Goal: Information Seeking & Learning: Compare options

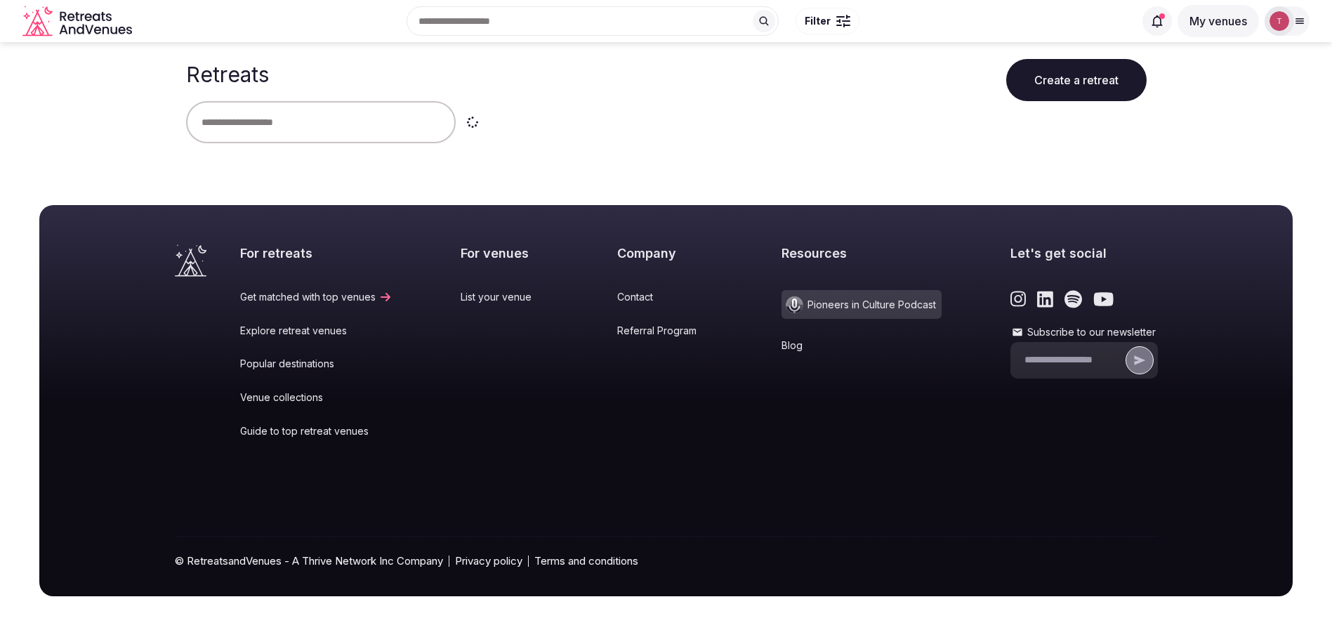
click at [334, 119] on input "text" at bounding box center [321, 122] width 270 height 42
type input "******"
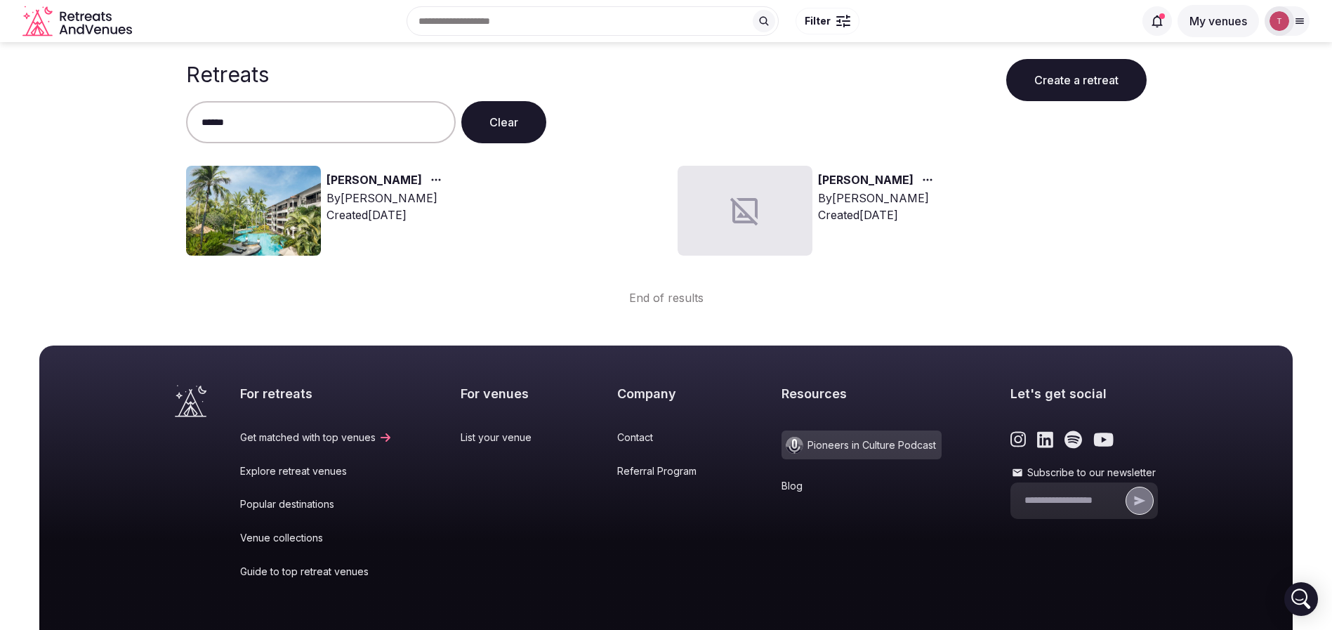
click at [268, 209] on img at bounding box center [253, 211] width 135 height 90
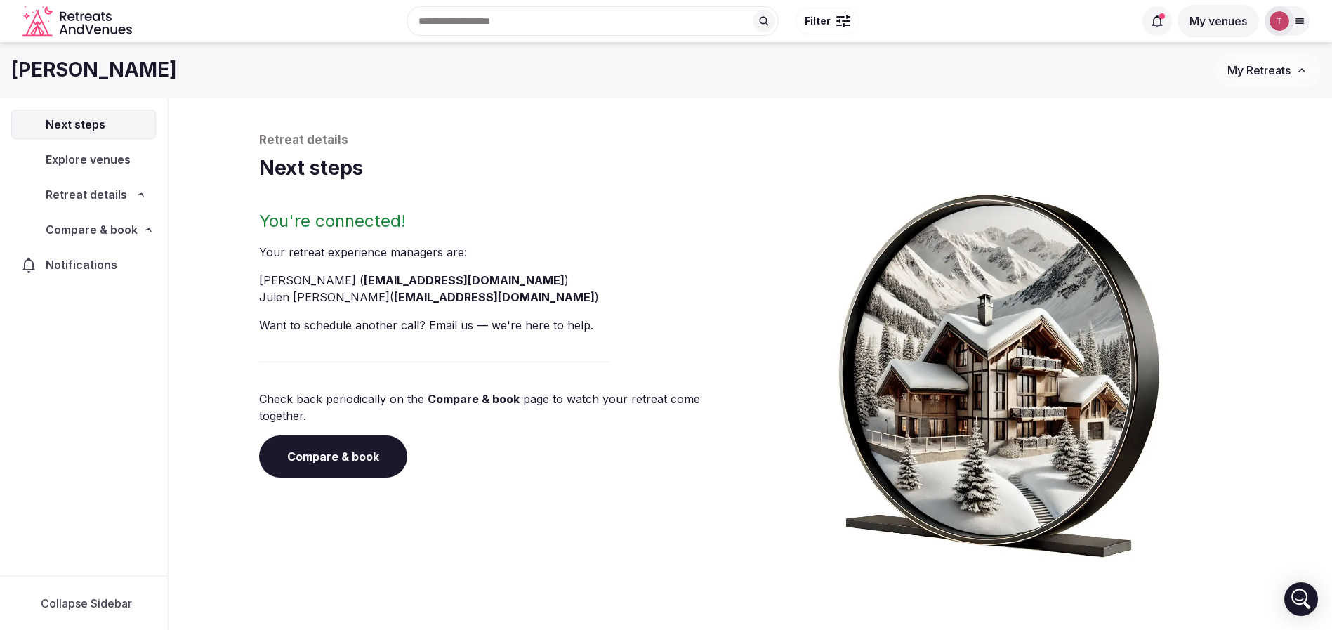
click at [343, 181] on h1 "Next steps" at bounding box center [750, 167] width 983 height 27
click at [343, 444] on link "Compare & book" at bounding box center [333, 456] width 148 height 42
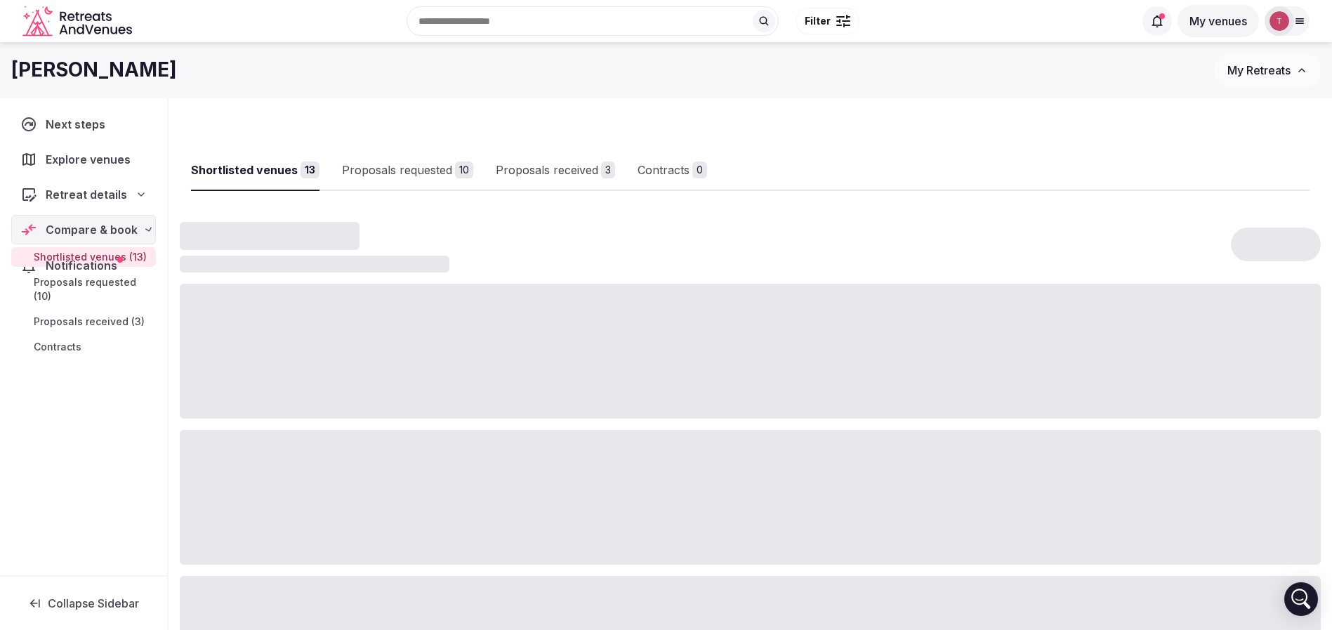
click at [344, 444] on div at bounding box center [750, 497] width 1141 height 135
click at [569, 152] on link "Proposals received 3" at bounding box center [577, 170] width 119 height 41
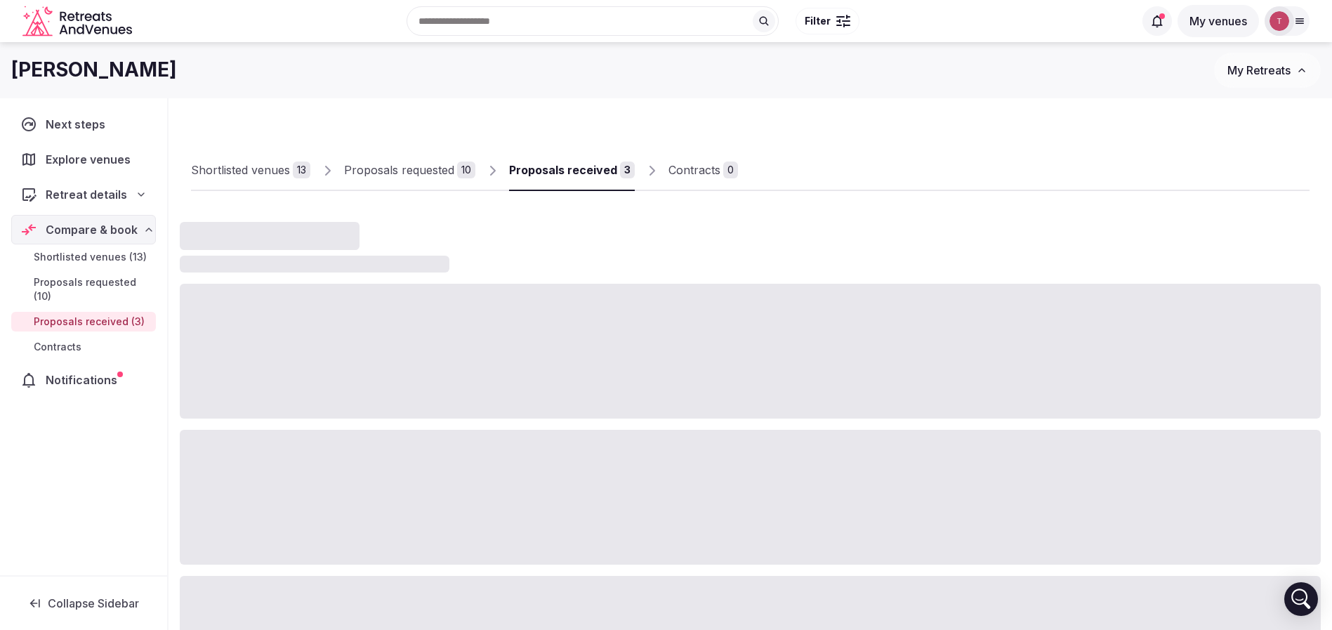
click at [571, 169] on div "Proposals received" at bounding box center [563, 169] width 108 height 17
click at [433, 167] on div "Proposals requested" at bounding box center [399, 169] width 110 height 17
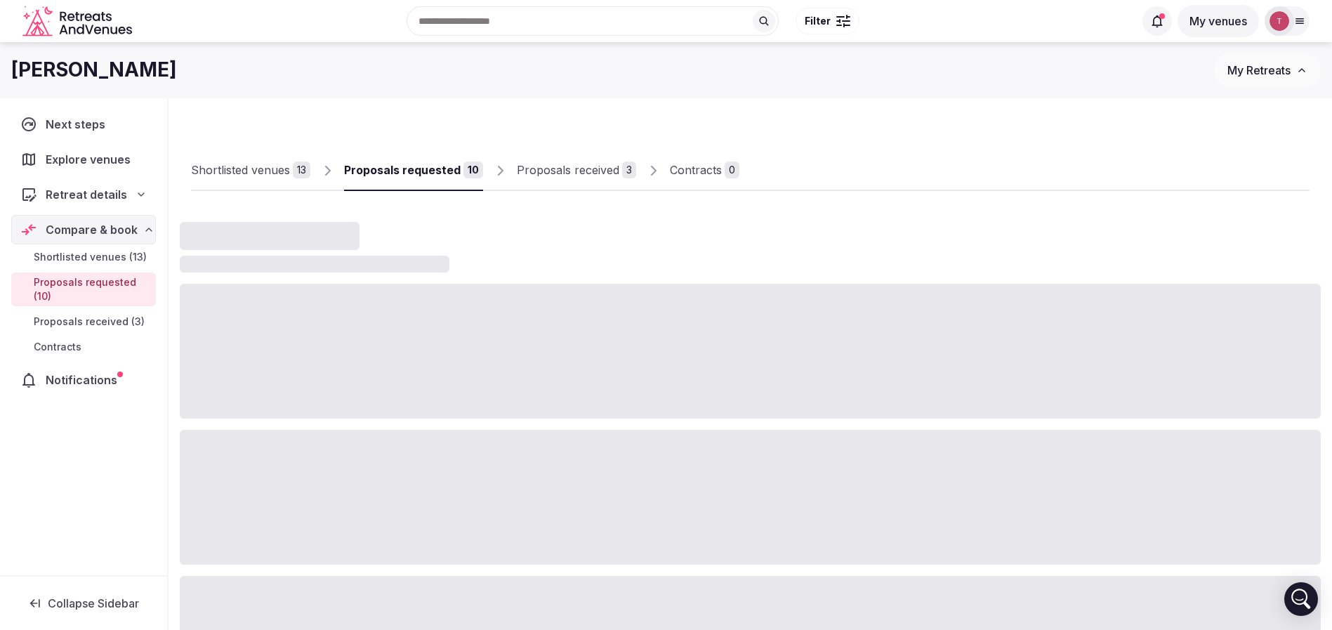
click at [268, 168] on div "Shortlisted venues" at bounding box center [240, 169] width 99 height 17
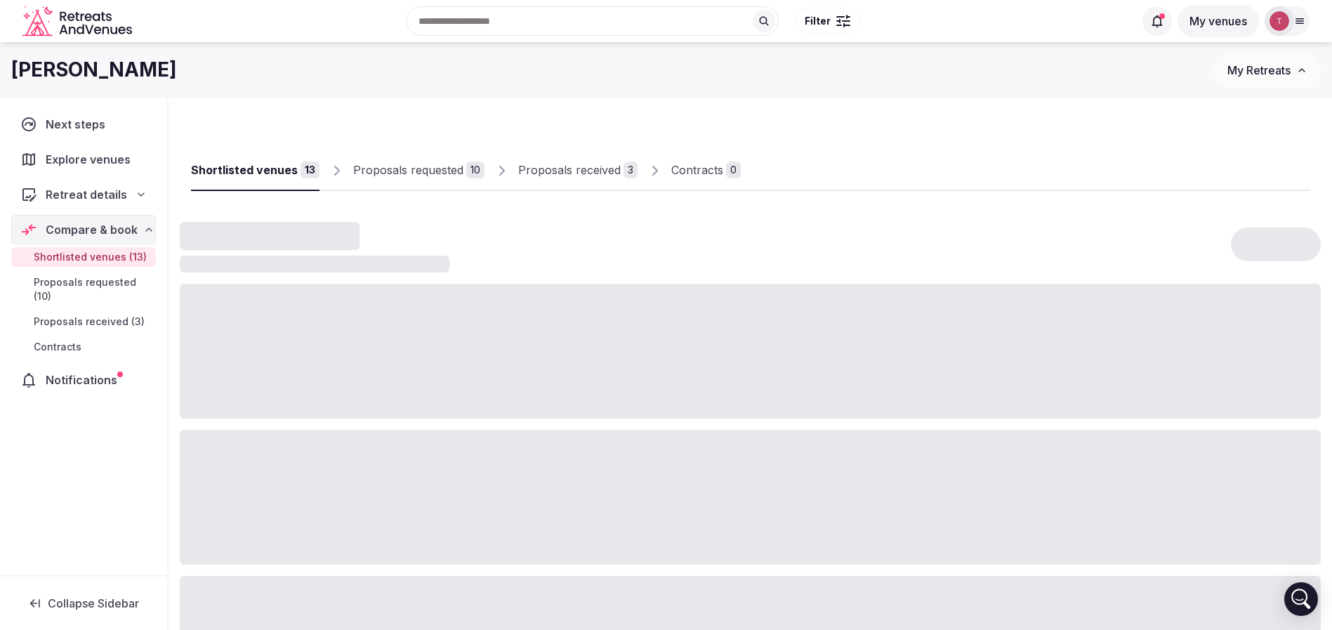
click at [268, 168] on div "Shortlisted venues" at bounding box center [244, 169] width 107 height 17
click at [698, 117] on div "Shortlisted venues 13 Proposals requested 10 Proposals received 3 Contracts 0" at bounding box center [750, 509] width 1141 height 798
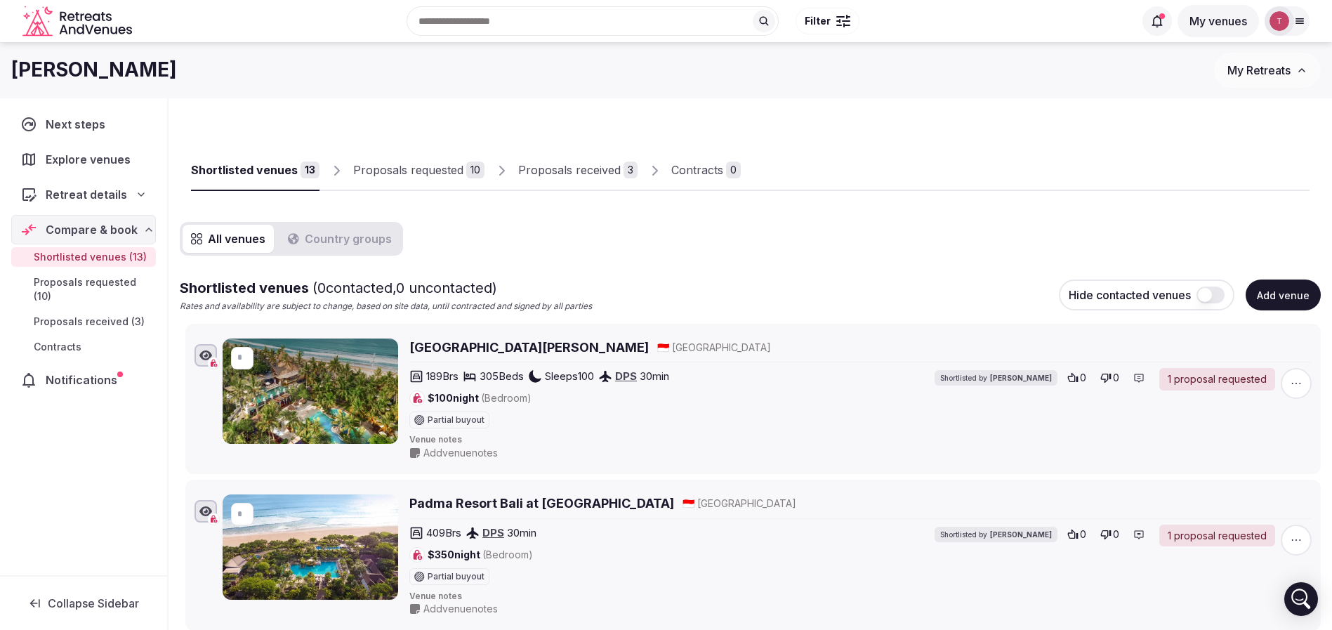
scroll to position [501, 0]
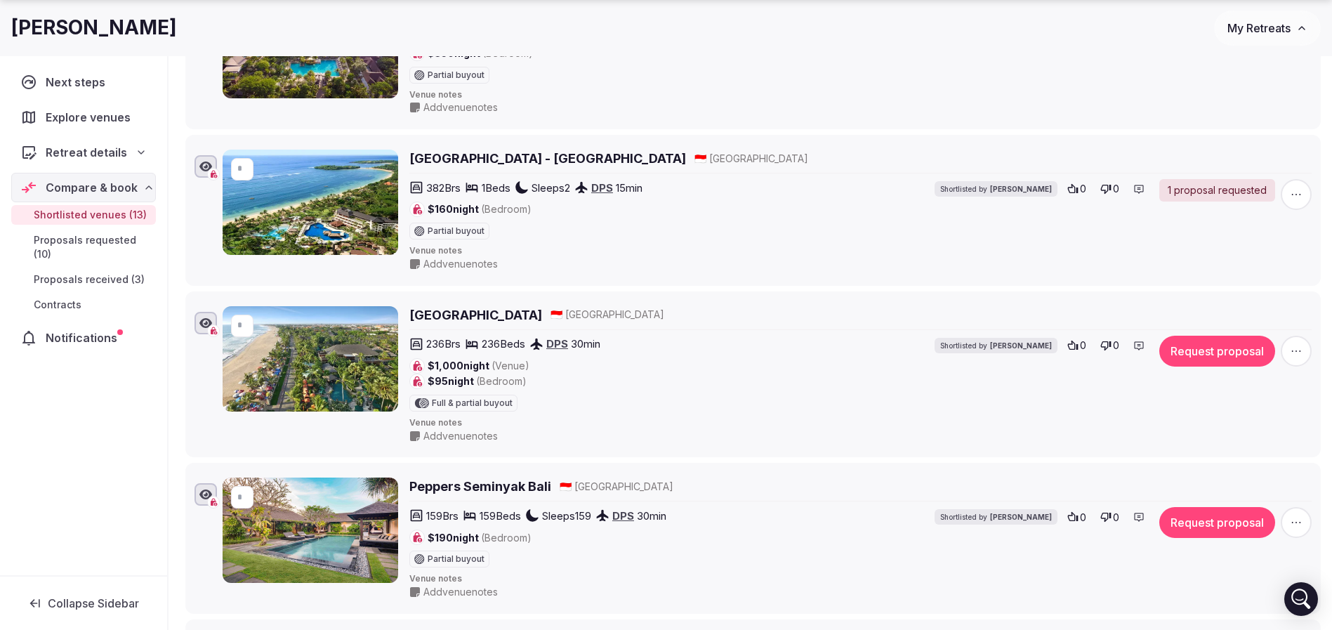
click at [458, 316] on h2 "Legian Beach Hotel" at bounding box center [475, 315] width 133 height 18
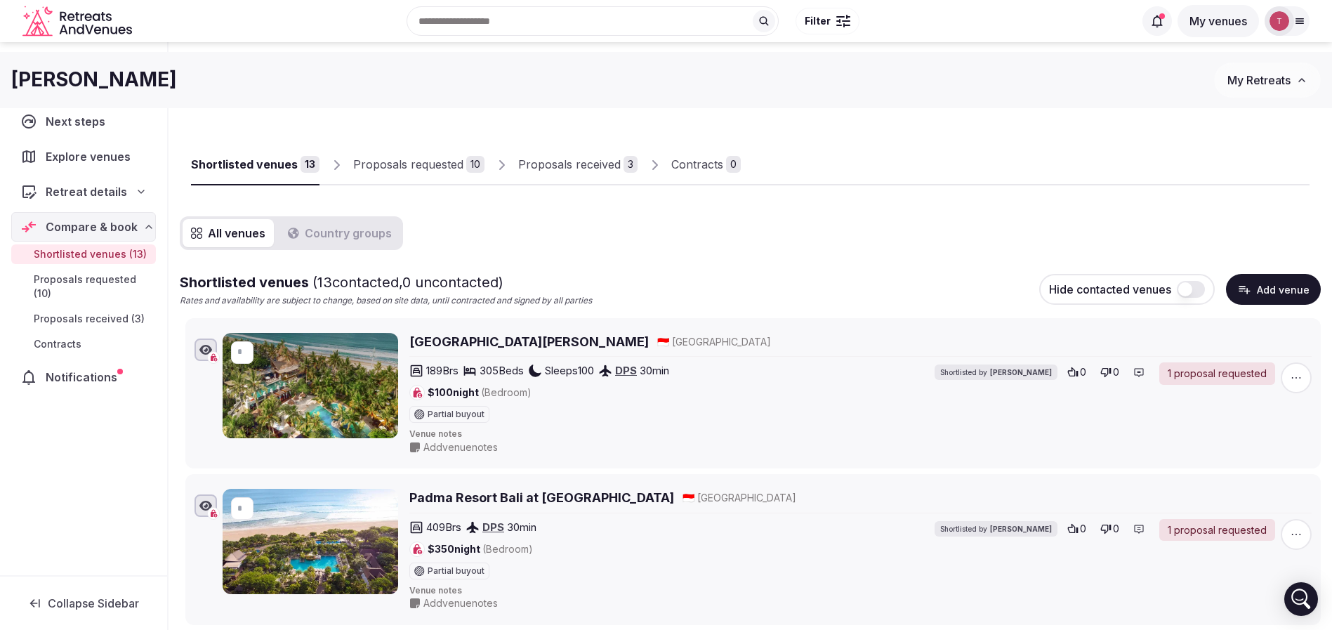
scroll to position [0, 0]
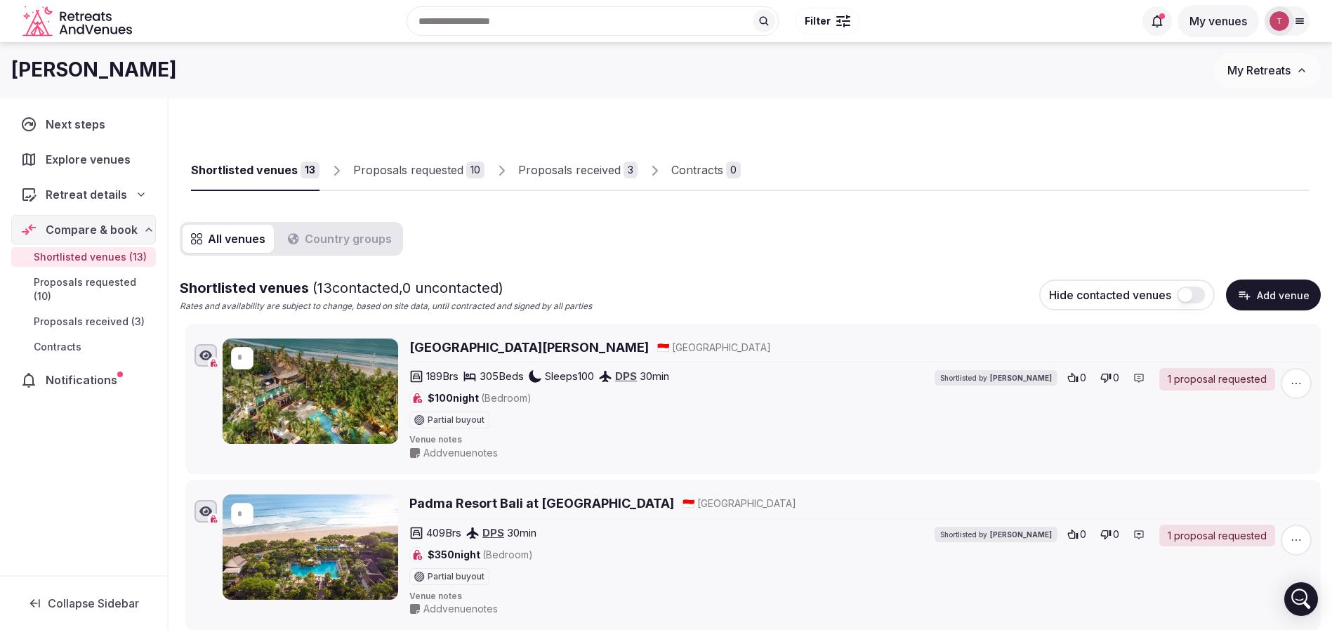
click at [456, 159] on link "Proposals requested 10" at bounding box center [418, 170] width 131 height 41
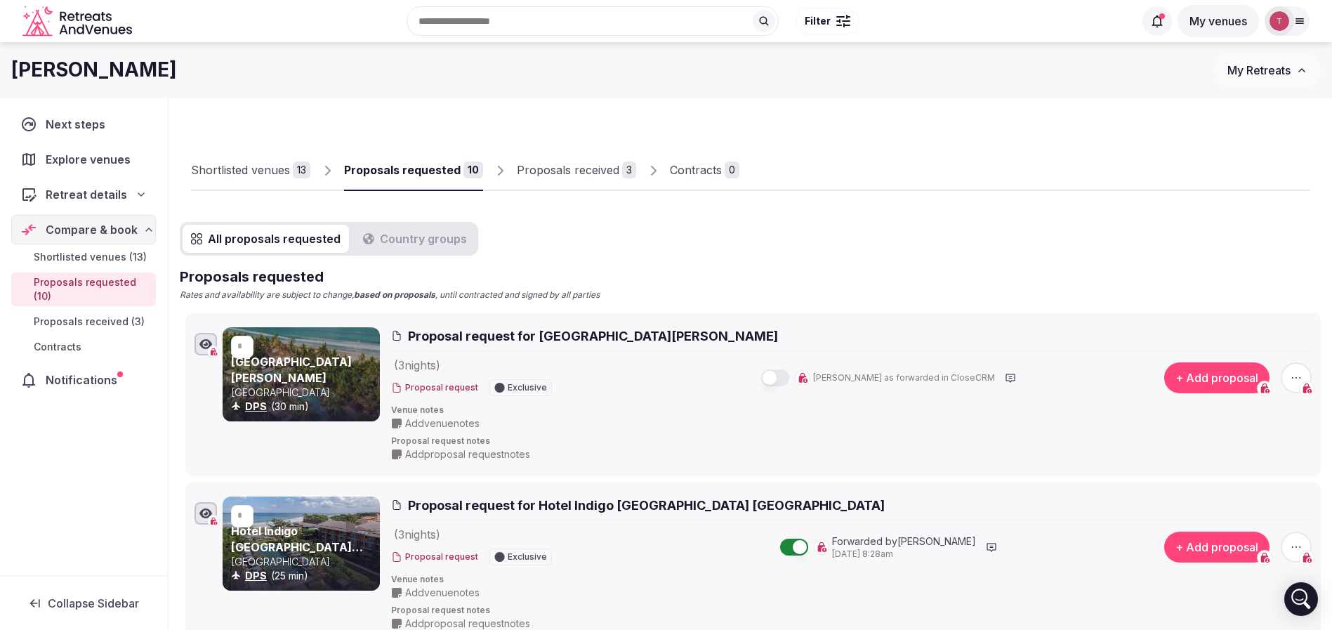
click at [279, 166] on div "Shortlisted venues" at bounding box center [240, 169] width 99 height 17
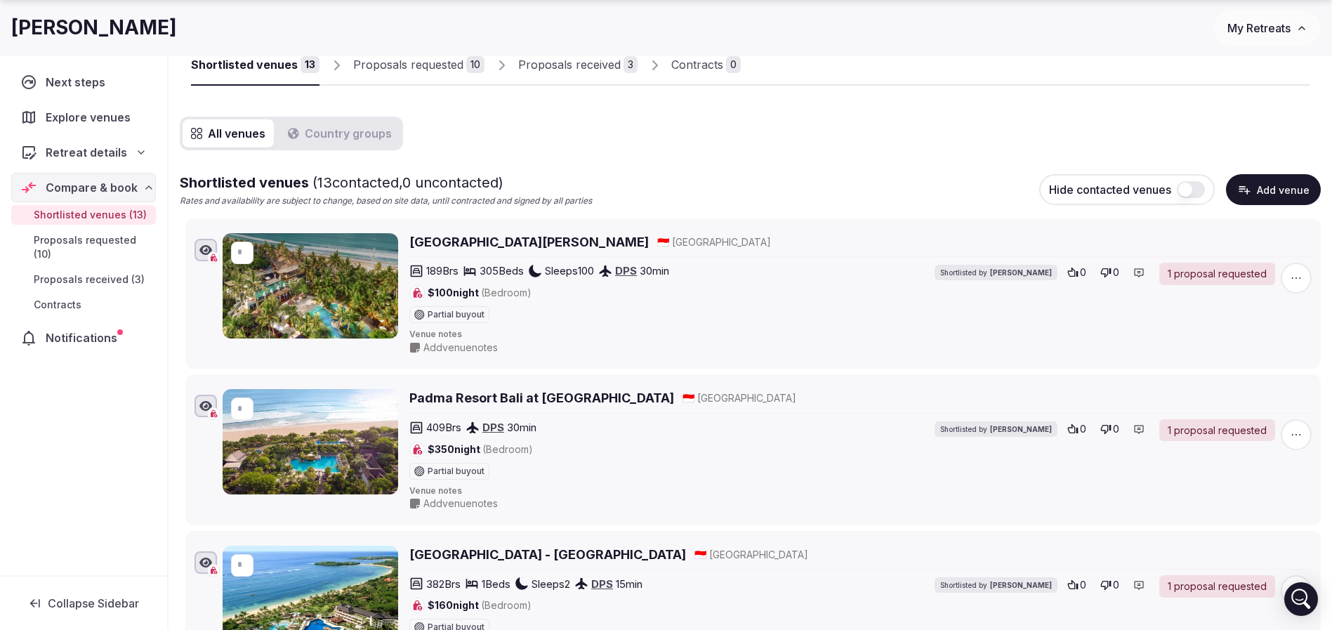
scroll to position [673, 0]
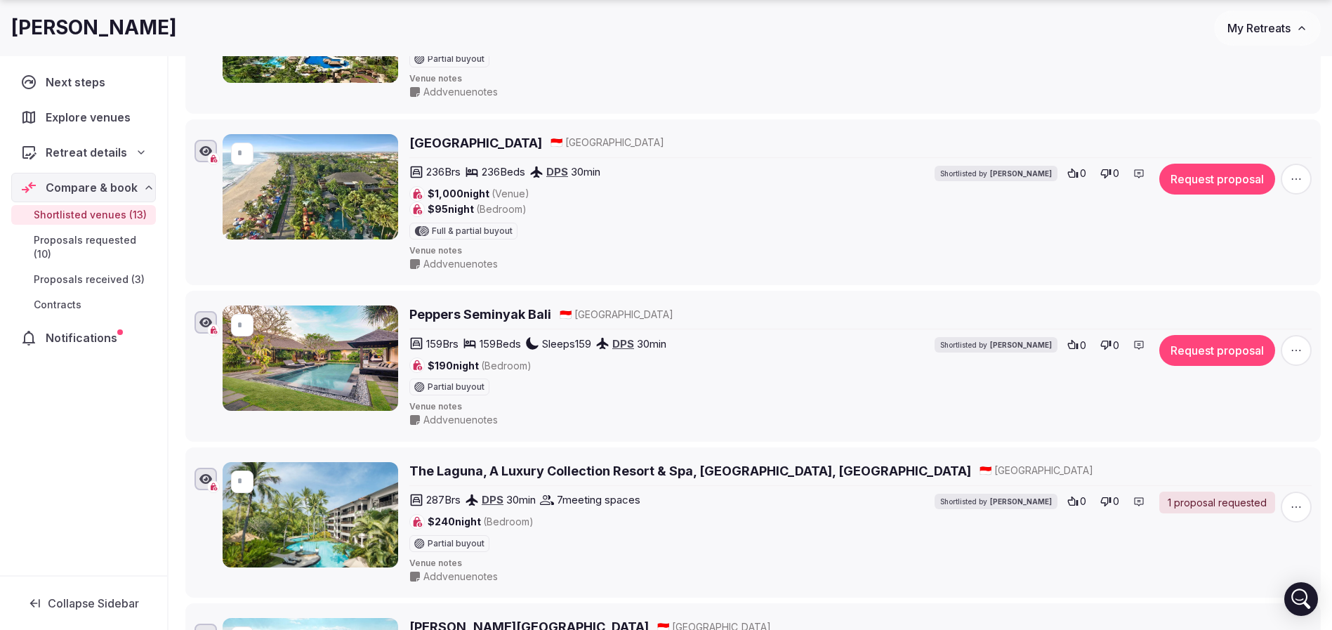
click at [1300, 353] on icon "button" at bounding box center [1296, 350] width 14 height 14
click at [1260, 262] on button "Mark as not a fit" at bounding box center [1258, 265] width 117 height 22
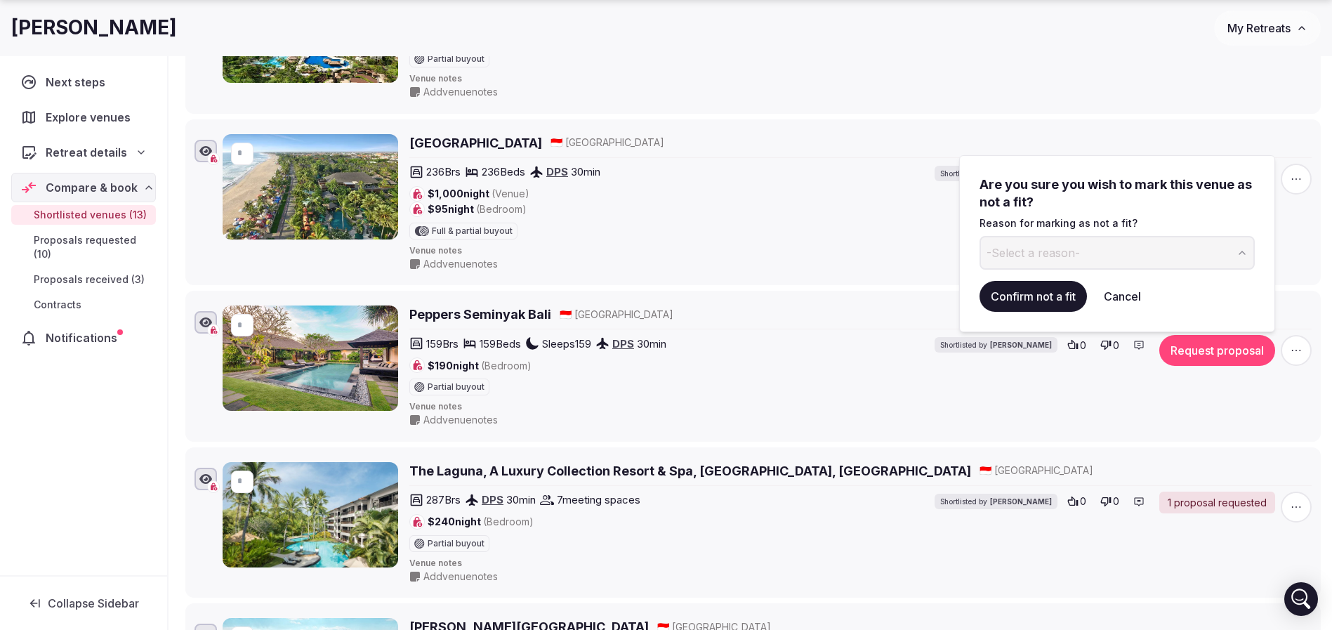
click at [1101, 251] on button "-Select a reason-" at bounding box center [1116, 253] width 275 height 34
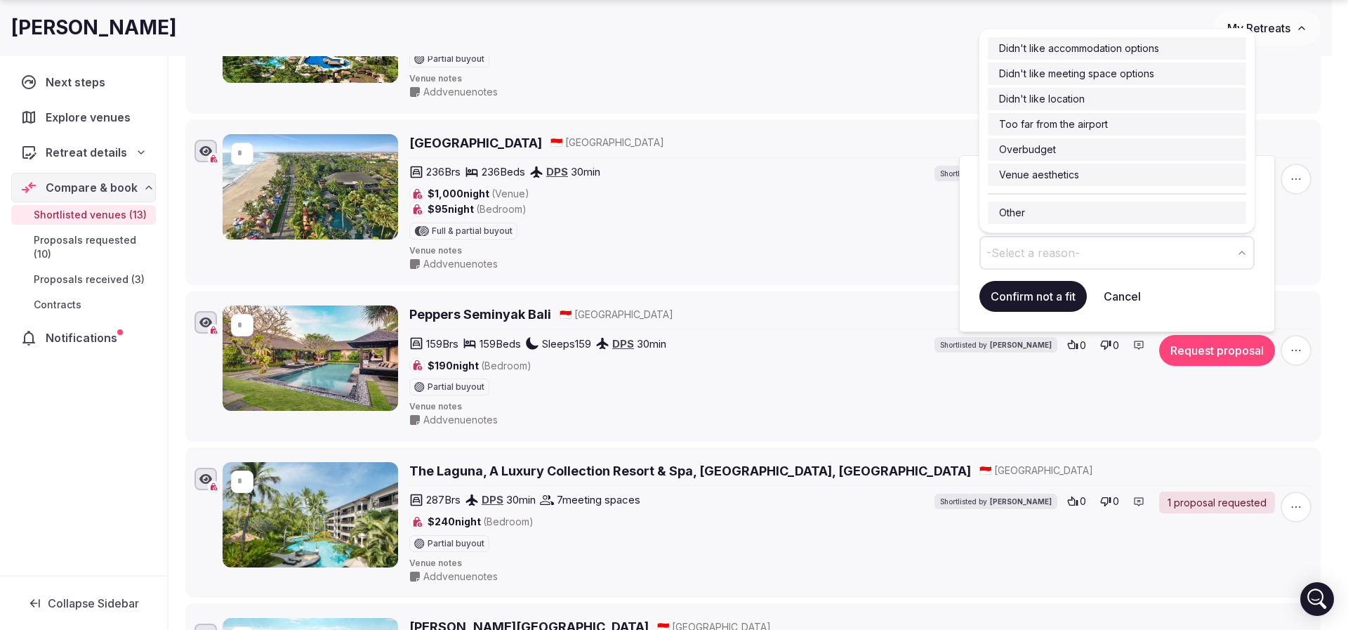
click at [1123, 251] on button "-Select a reason-" at bounding box center [1116, 253] width 275 height 34
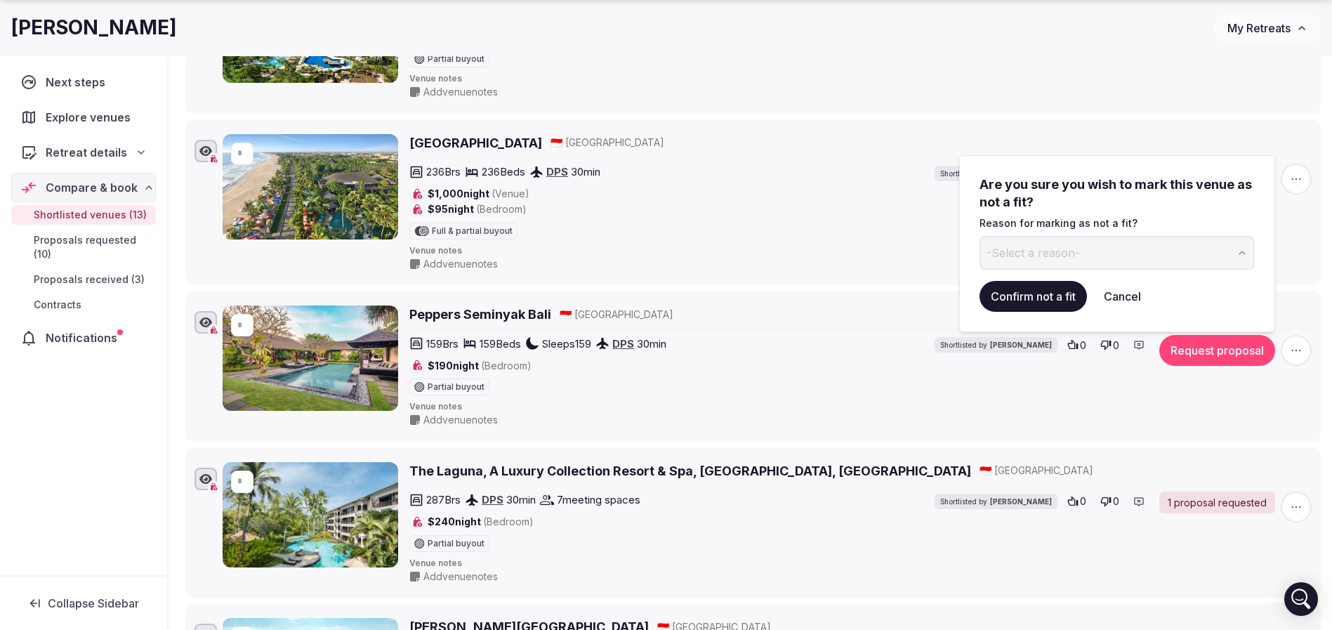
click at [1123, 251] on button "-Select a reason-" at bounding box center [1116, 253] width 275 height 34
click at [1057, 294] on button "Confirm not a fit" at bounding box center [1032, 296] width 107 height 31
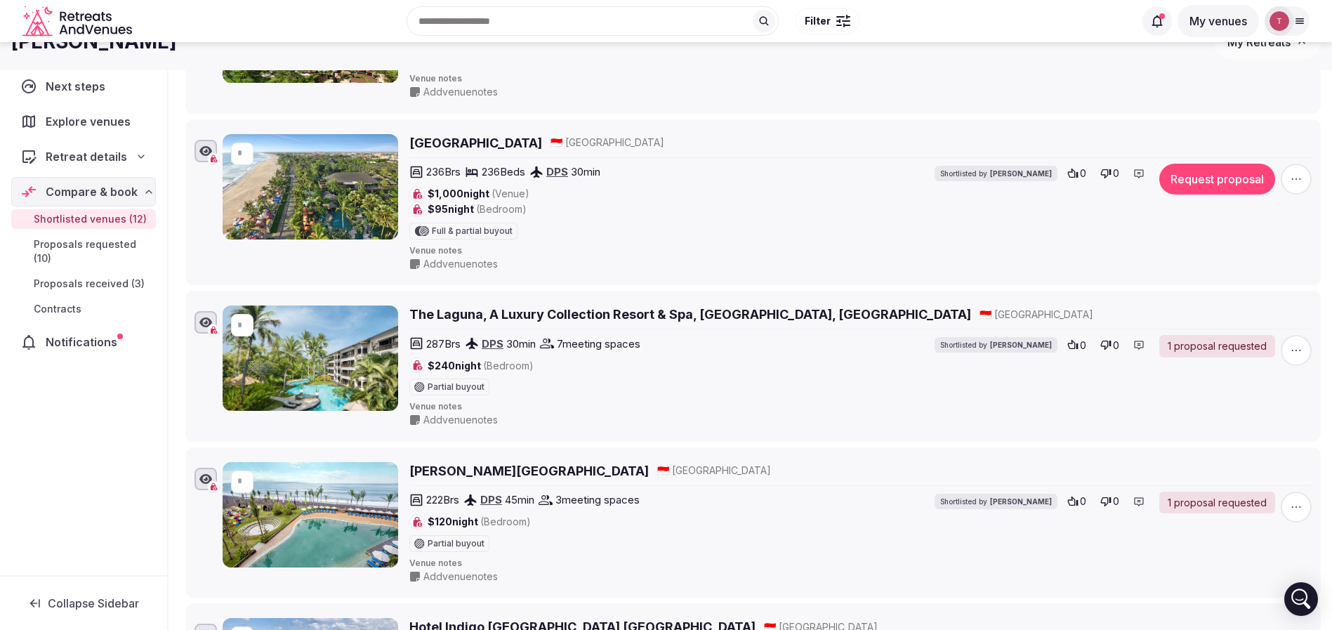
scroll to position [0, 0]
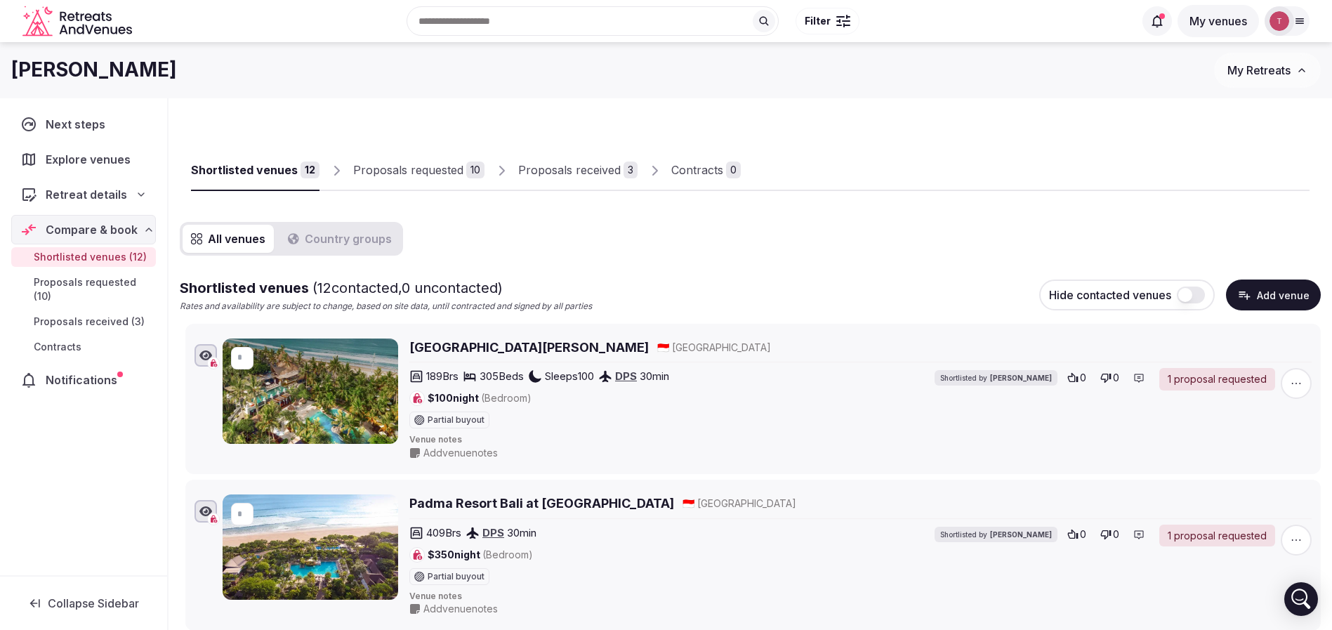
click at [576, 174] on div "Proposals received" at bounding box center [569, 169] width 103 height 17
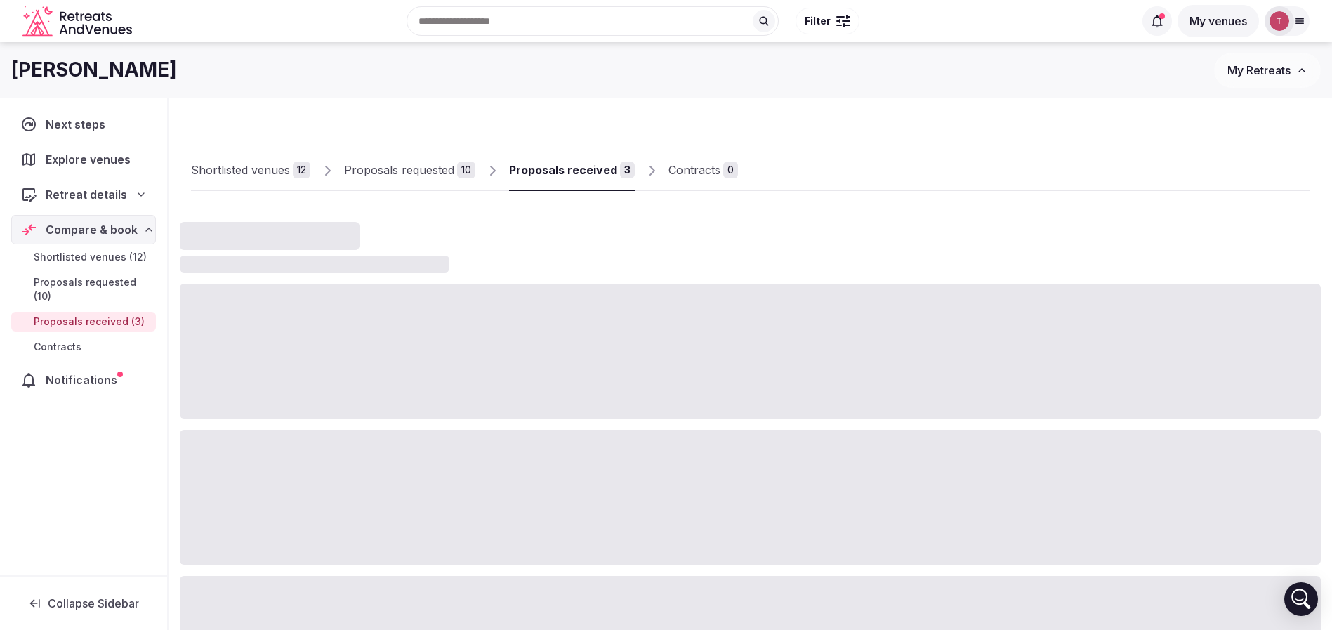
click at [576, 174] on div "Proposals received" at bounding box center [563, 169] width 108 height 17
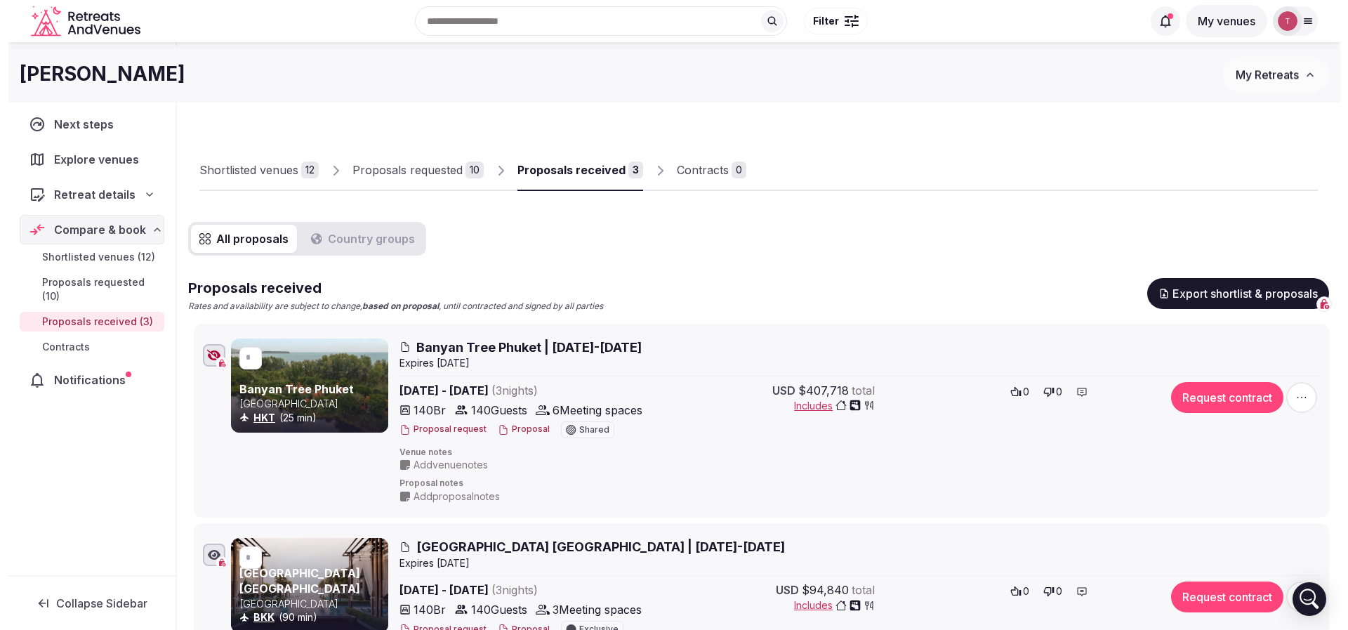
scroll to position [105, 0]
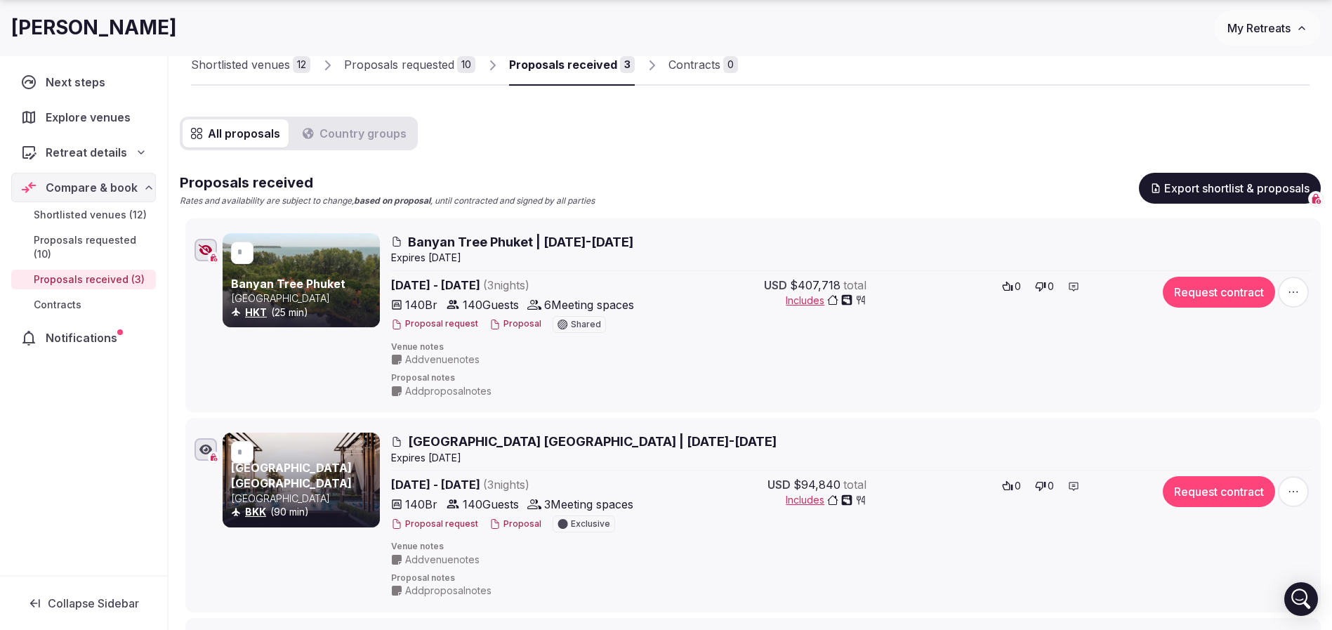
click at [567, 242] on span "Banyan Tree Phuket | 23-26 March 2026" at bounding box center [520, 242] width 225 height 18
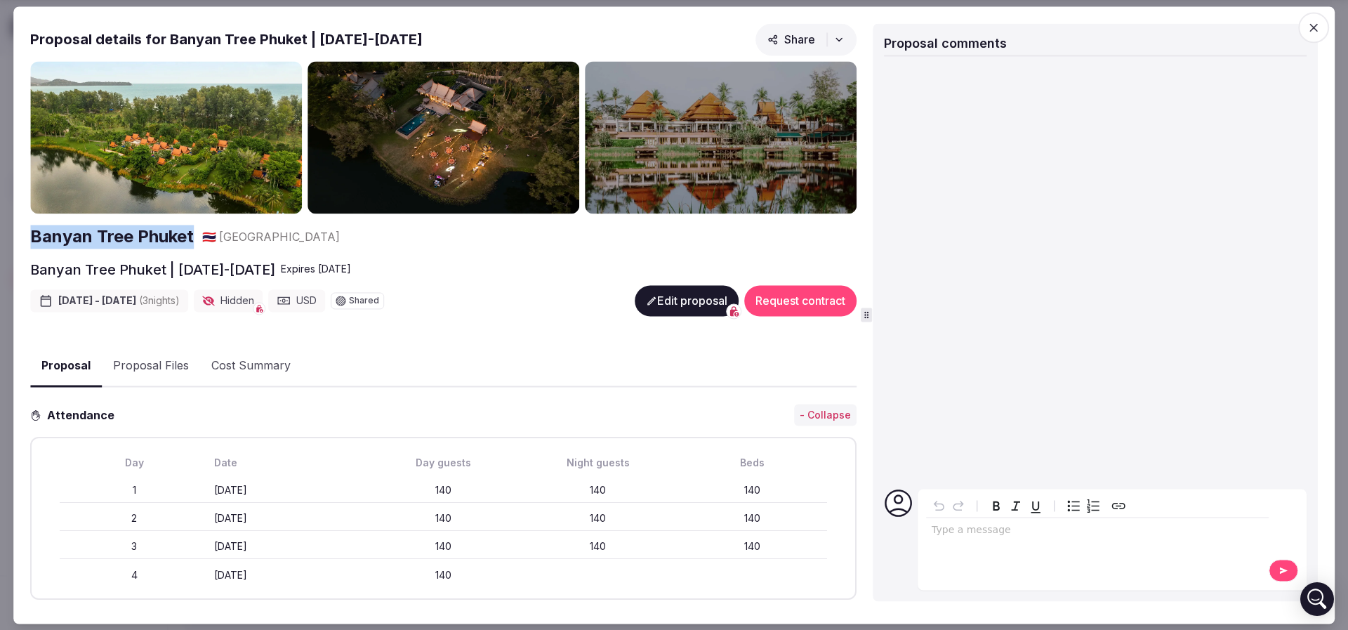
drag, startPoint x: 22, startPoint y: 231, endPoint x: 196, endPoint y: 227, distance: 174.2
click at [196, 227] on div "Proposal Proposal Proposal details for Banyan Tree Phuket | 23-26 March 2026 Sh…" at bounding box center [673, 314] width 1321 height 617
copy h2 "Banyan Tree Phuket"
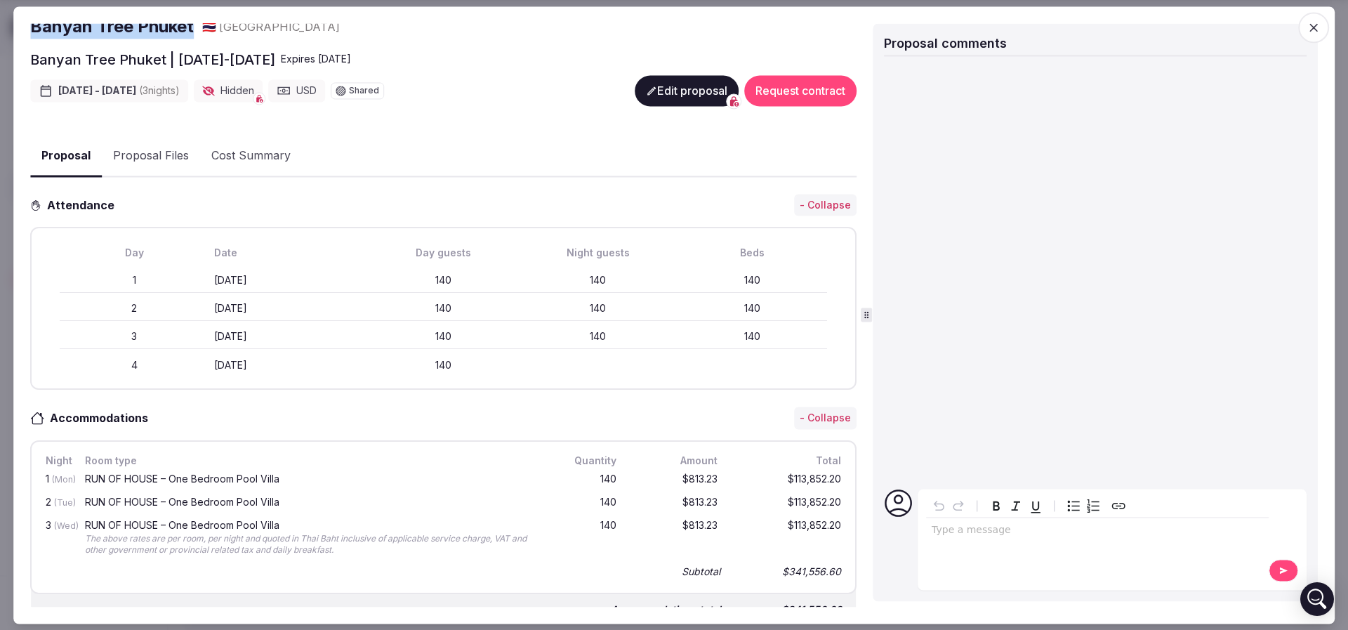
scroll to position [211, 0]
click at [477, 183] on div "Proposal Proposal Files Cost Summary" at bounding box center [443, 160] width 826 height 54
drag, startPoint x: 605, startPoint y: 268, endPoint x: 614, endPoint y: 268, distance: 9.1
click at [614, 268] on div "1 Monday March 23rd 140 140 140" at bounding box center [443, 280] width 767 height 25
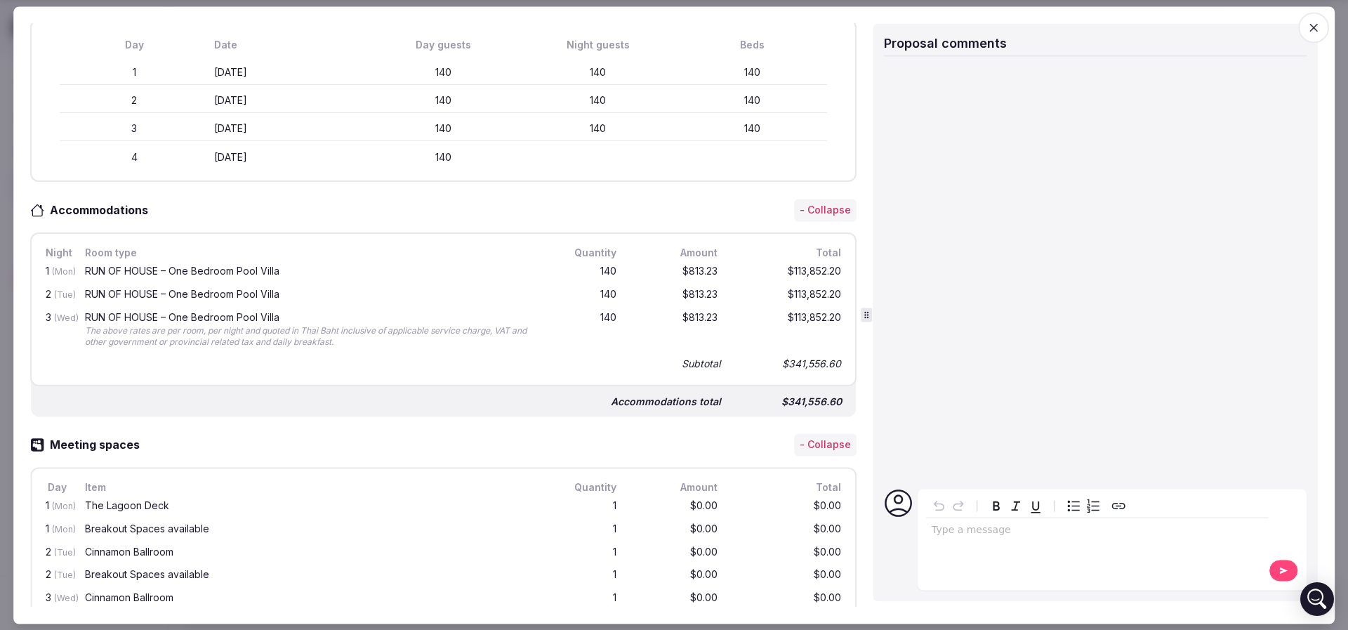
scroll to position [421, 0]
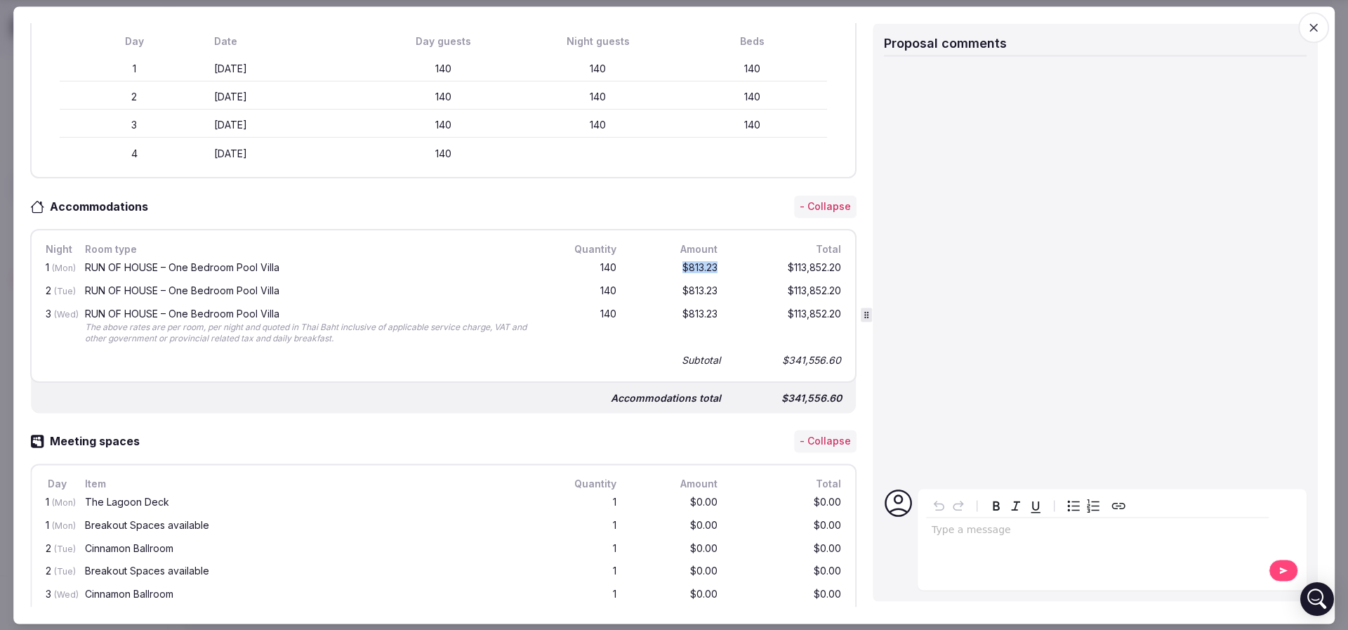
drag, startPoint x: 662, startPoint y: 266, endPoint x: 701, endPoint y: 263, distance: 38.8
click at [701, 263] on div "$813.23" at bounding box center [676, 269] width 90 height 18
drag, startPoint x: 663, startPoint y: 286, endPoint x: 673, endPoint y: 286, distance: 10.5
click at [673, 286] on div "$813.23" at bounding box center [676, 292] width 90 height 18
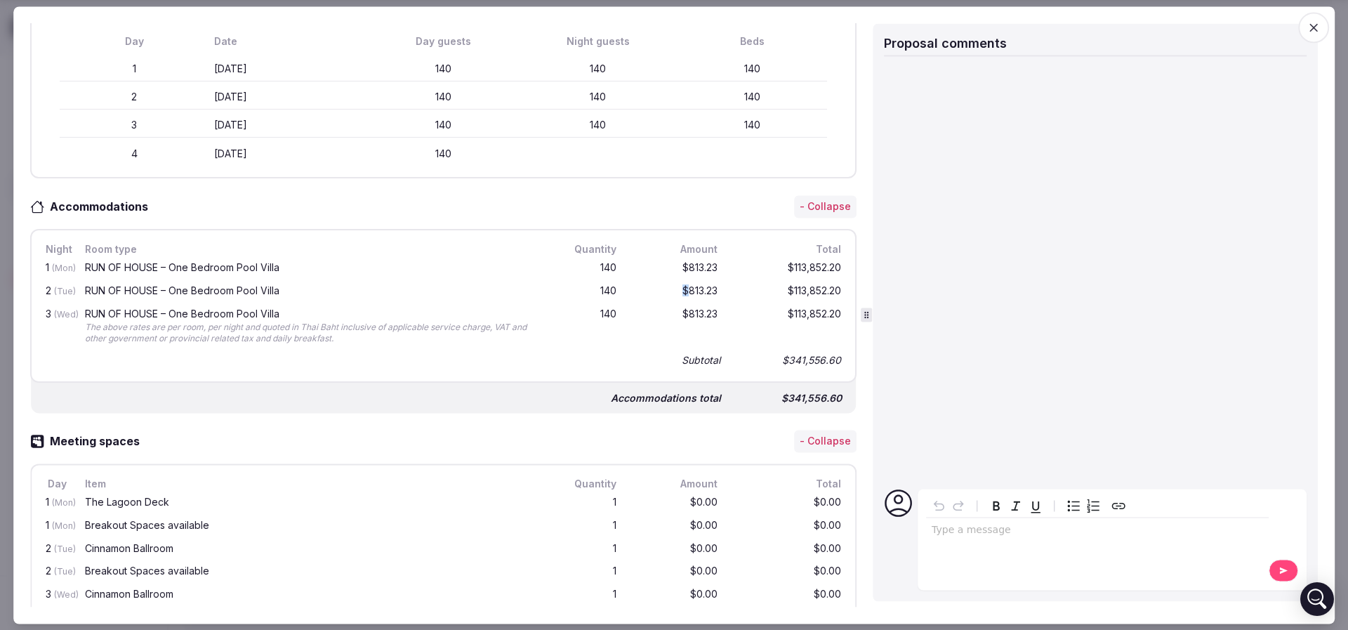
click at [673, 286] on div "$813.23" at bounding box center [676, 292] width 90 height 18
click at [659, 306] on div "$813.23" at bounding box center [676, 327] width 90 height 42
drag, startPoint x: 140, startPoint y: 323, endPoint x: 371, endPoint y: 336, distance: 232.1
click at [371, 336] on div "The above rates are per room, per night and quoted in Thai Baht inclusive of ap…" at bounding box center [311, 334] width 453 height 24
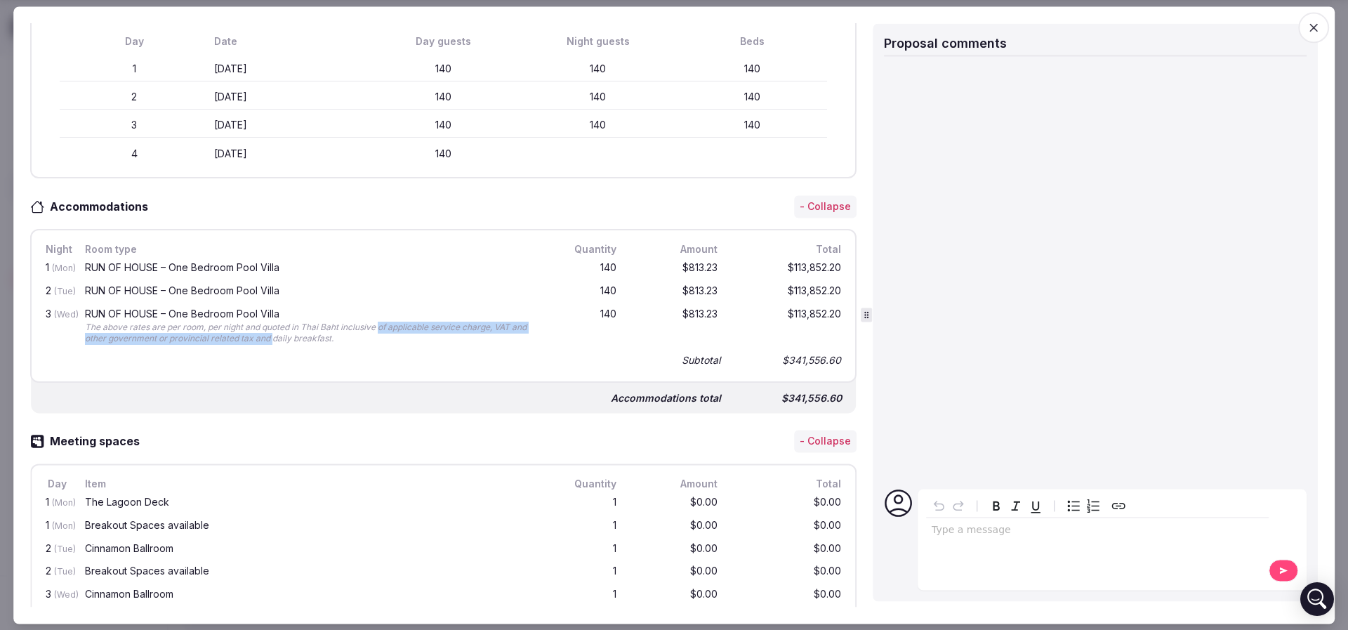
drag, startPoint x: 379, startPoint y: 328, endPoint x: 290, endPoint y: 336, distance: 89.5
click at [290, 336] on div "The above rates are per room, per night and quoted in Thai Baht inclusive of ap…" at bounding box center [311, 334] width 453 height 24
drag, startPoint x: 152, startPoint y: 324, endPoint x: 380, endPoint y: 332, distance: 227.6
click at [380, 332] on div "The above rates are per room, per night and quoted in Thai Baht inclusive of ap…" at bounding box center [311, 334] width 453 height 24
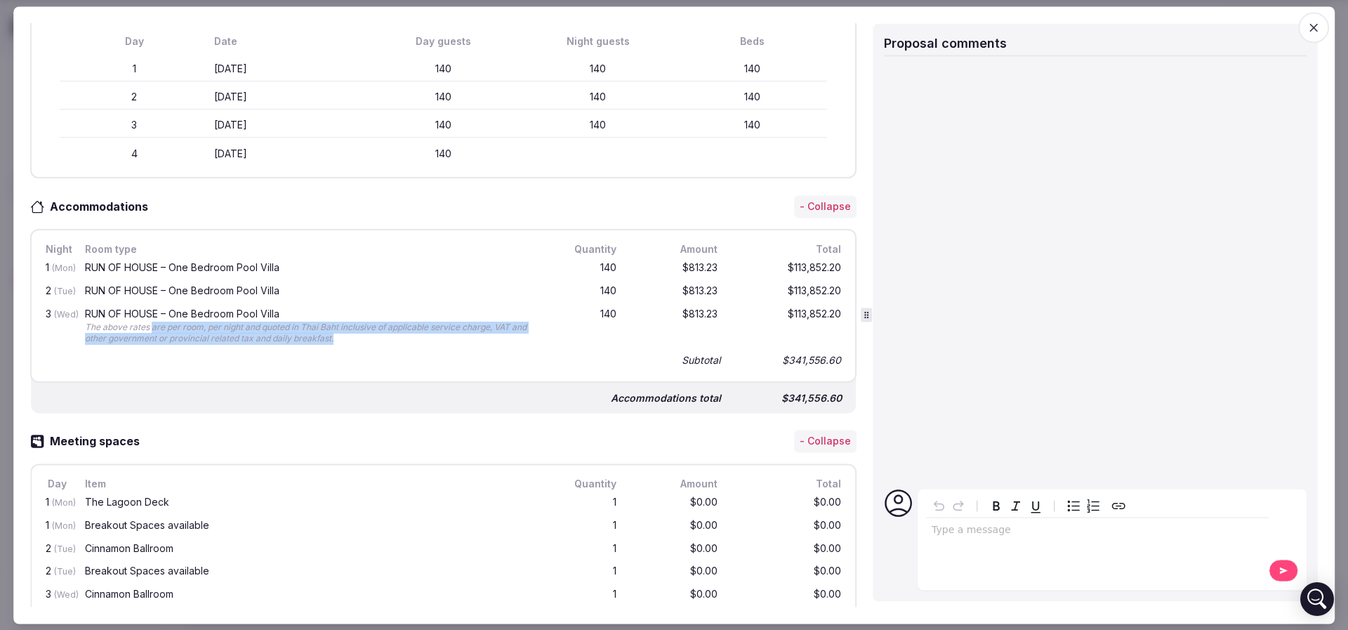
click at [380, 332] on div "The above rates are per room, per night and quoted in Thai Baht inclusive of ap…" at bounding box center [311, 334] width 453 height 24
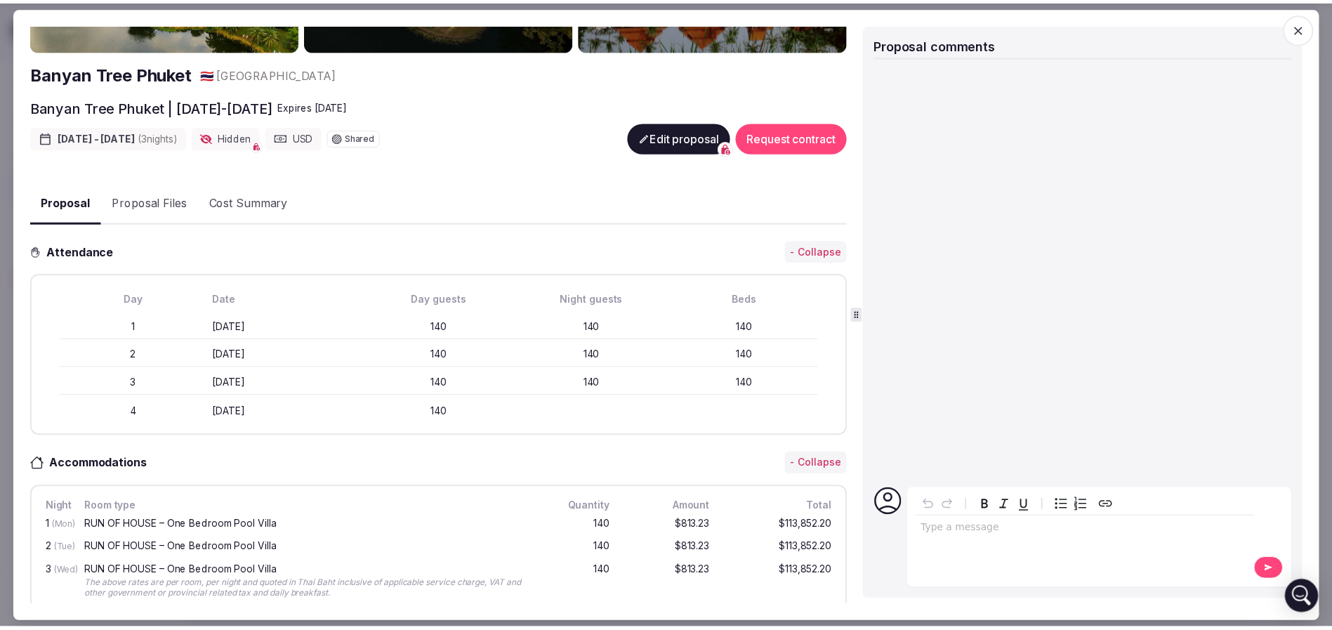
scroll to position [0, 0]
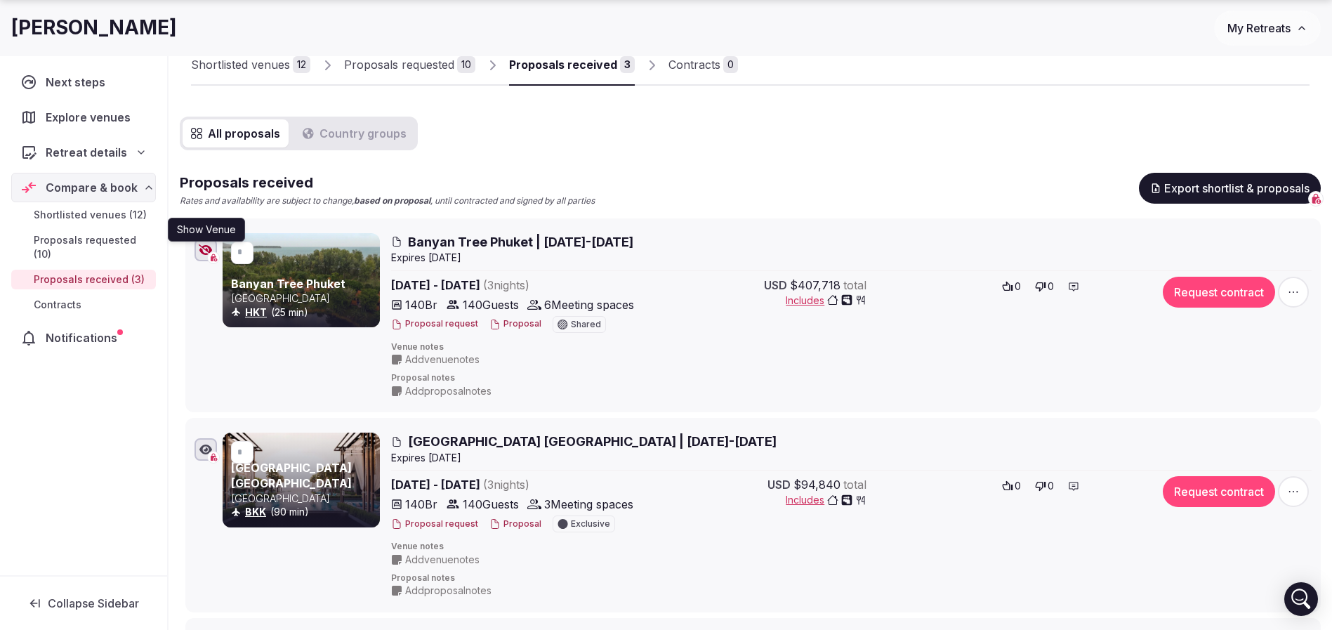
click at [204, 250] on icon "button" at bounding box center [206, 249] width 14 height 11
click at [442, 240] on span "Banyan Tree Phuket | 23-26 March 2026" at bounding box center [520, 242] width 225 height 18
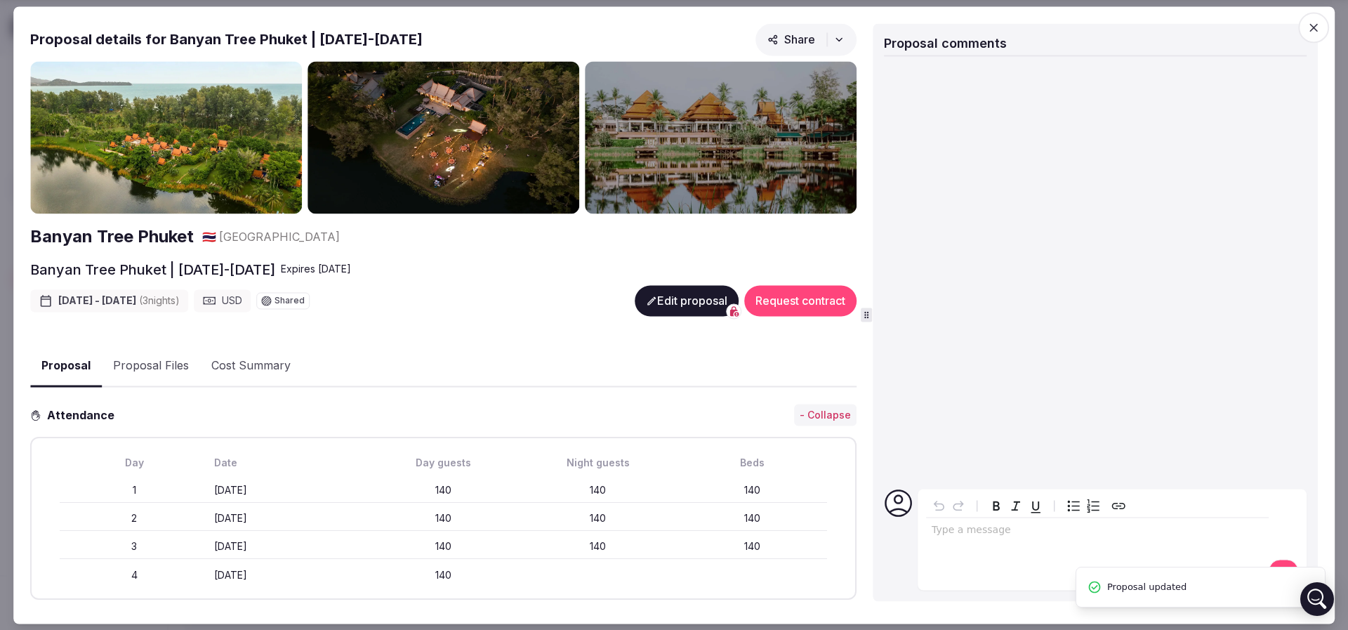
click at [55, 265] on h2 "Banyan Tree Phuket | 23-26 March 2026" at bounding box center [152, 270] width 245 height 20
copy h2 "Banyan"
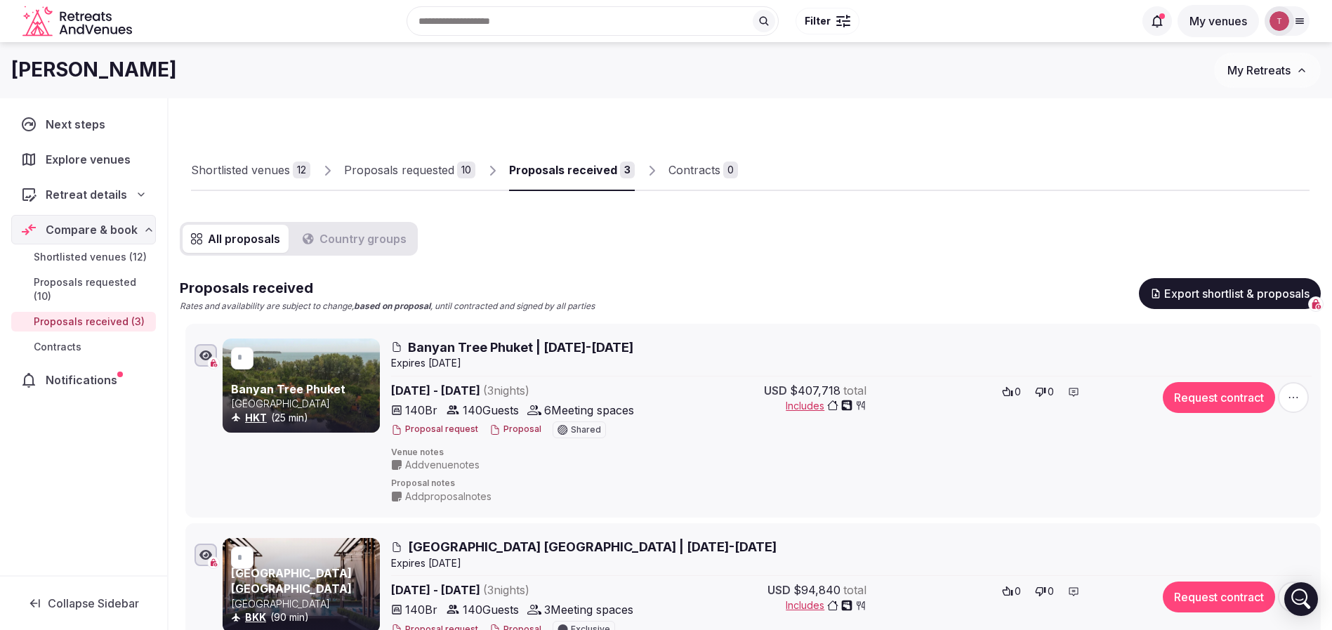
drag, startPoint x: 562, startPoint y: 230, endPoint x: 503, endPoint y: 211, distance: 62.6
click at [562, 230] on div "All proposals Country groups Proposals received Rates and availability are subj…" at bounding box center [750, 569] width 1141 height 695
click at [301, 171] on div "12" at bounding box center [302, 169] width 18 height 17
click at [418, 166] on div "Proposals requested" at bounding box center [399, 169] width 110 height 17
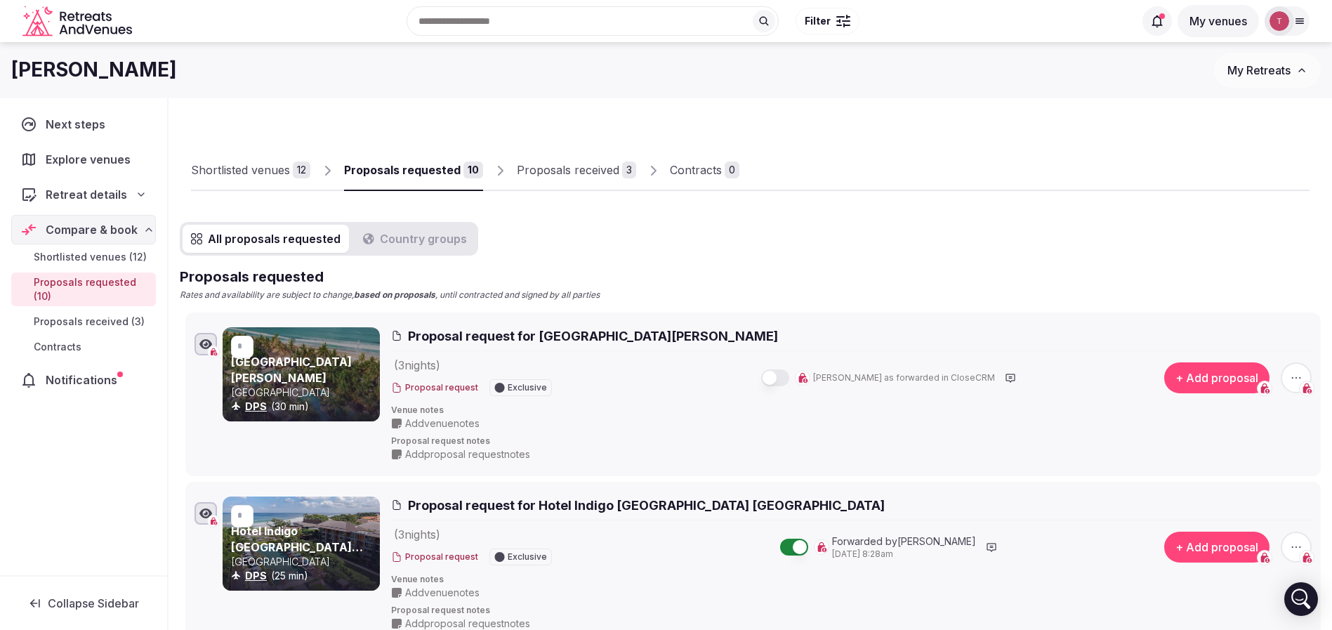
click at [590, 176] on div "Proposals received" at bounding box center [568, 169] width 103 height 17
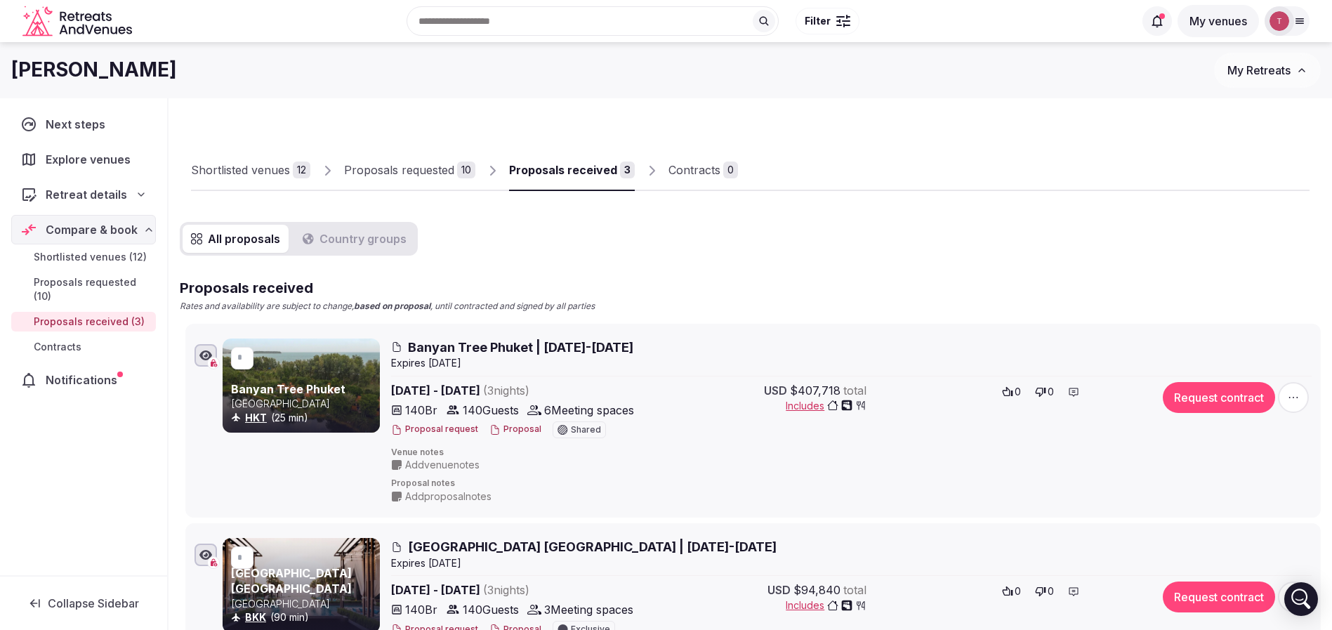
click at [436, 175] on div "Proposals requested" at bounding box center [399, 169] width 110 height 17
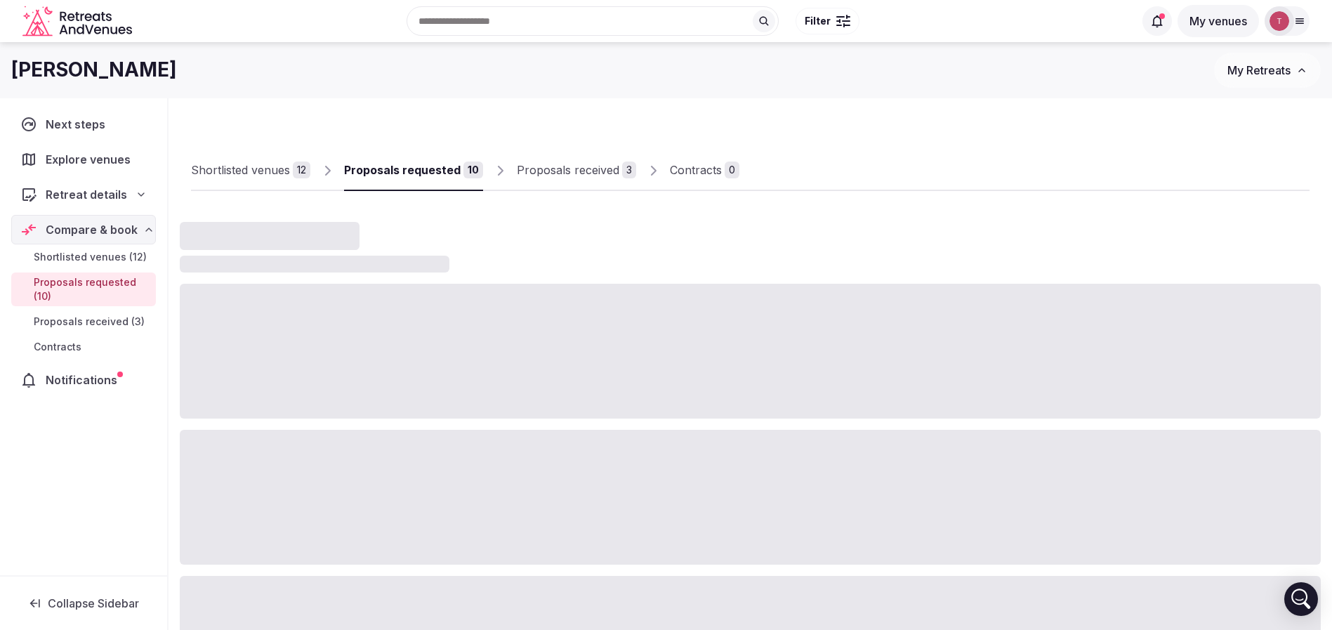
click at [267, 166] on div "Shortlisted venues" at bounding box center [240, 169] width 99 height 17
click at [284, 171] on div "Shortlisted venues" at bounding box center [240, 169] width 99 height 17
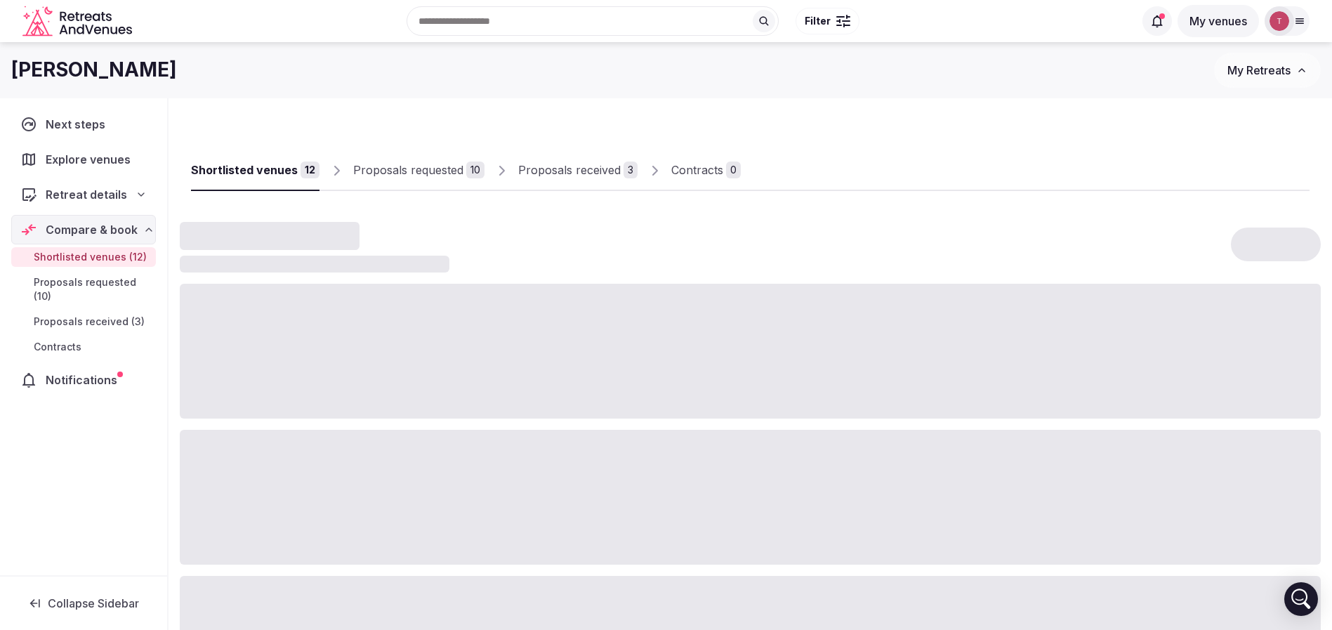
click at [284, 171] on div "Shortlisted venues" at bounding box center [244, 169] width 107 height 17
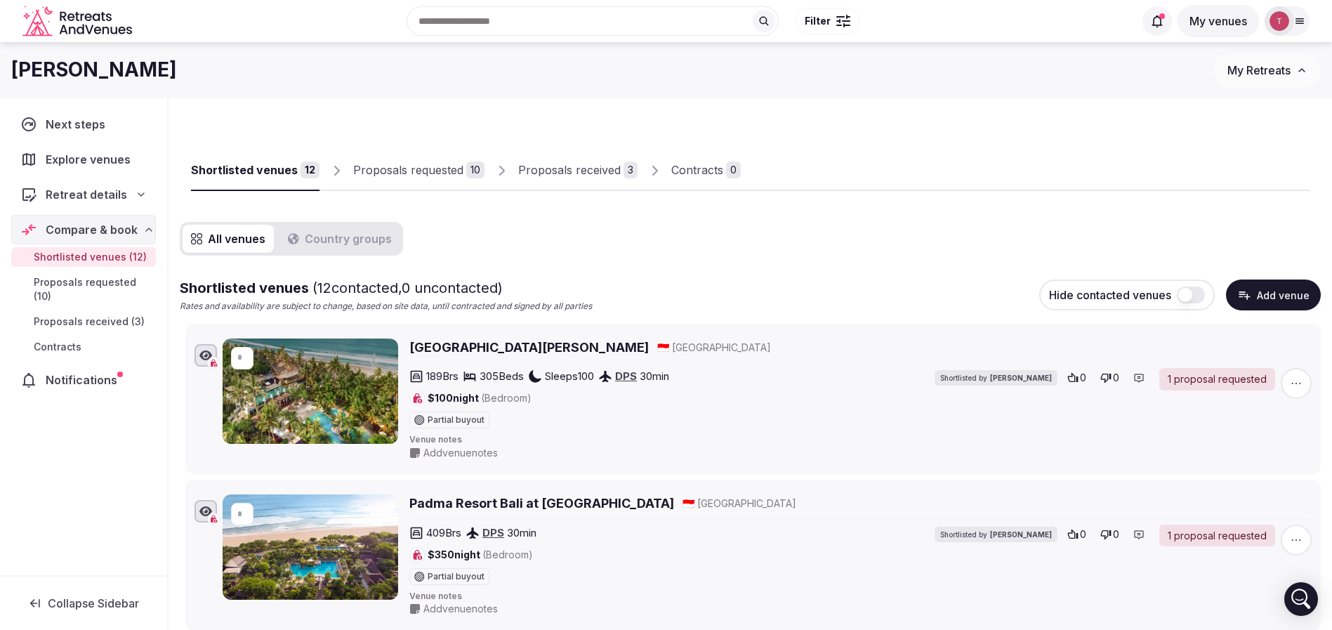
scroll to position [1485, 0]
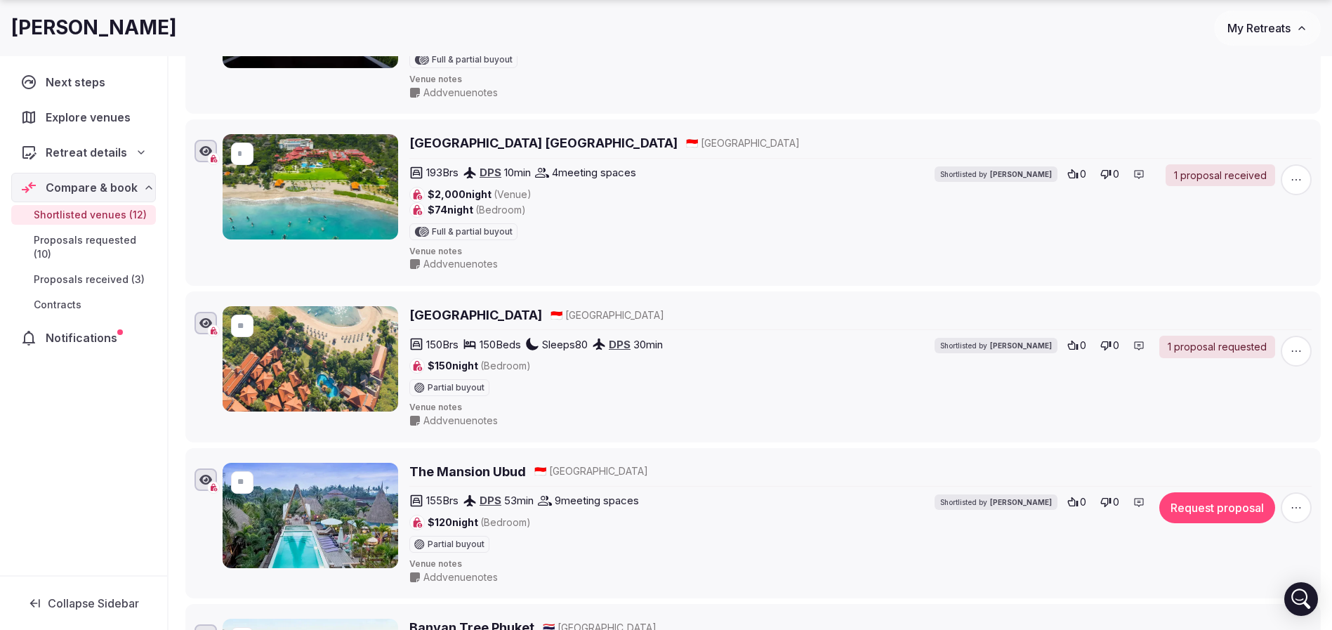
click at [459, 317] on h2 "Bali Tropic Resort & Spa" at bounding box center [475, 315] width 133 height 18
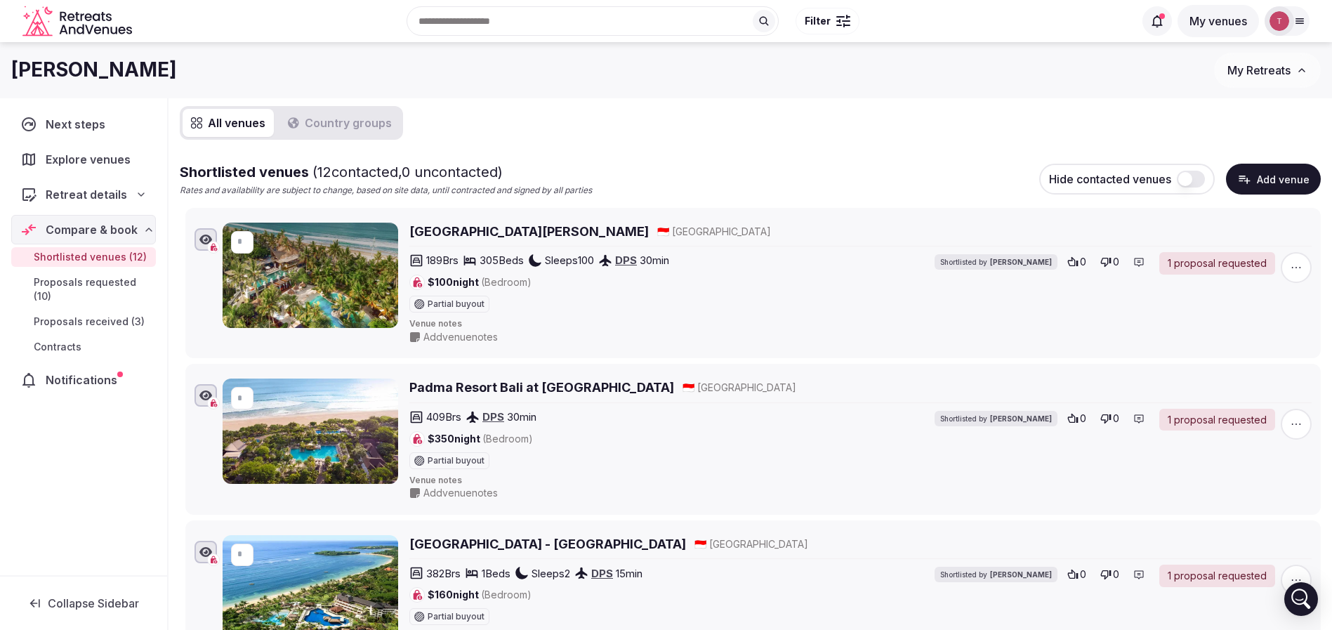
scroll to position [0, 0]
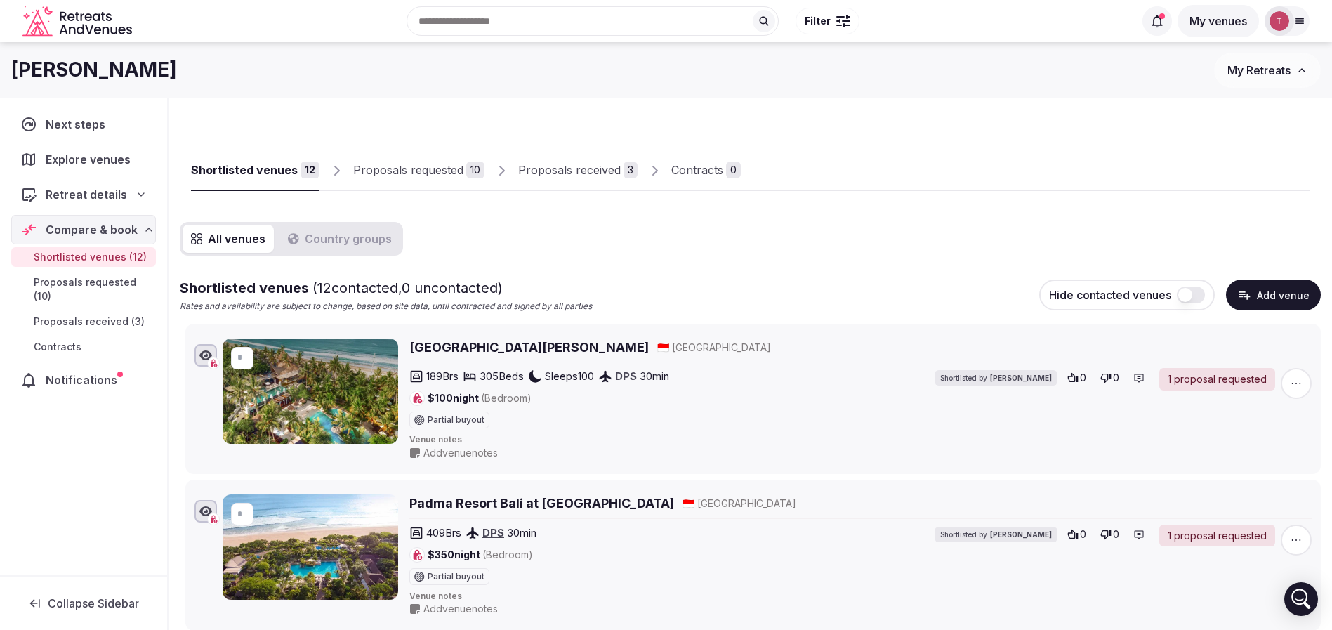
click at [526, 499] on h2 "Padma Resort Bali at Legian" at bounding box center [541, 503] width 265 height 18
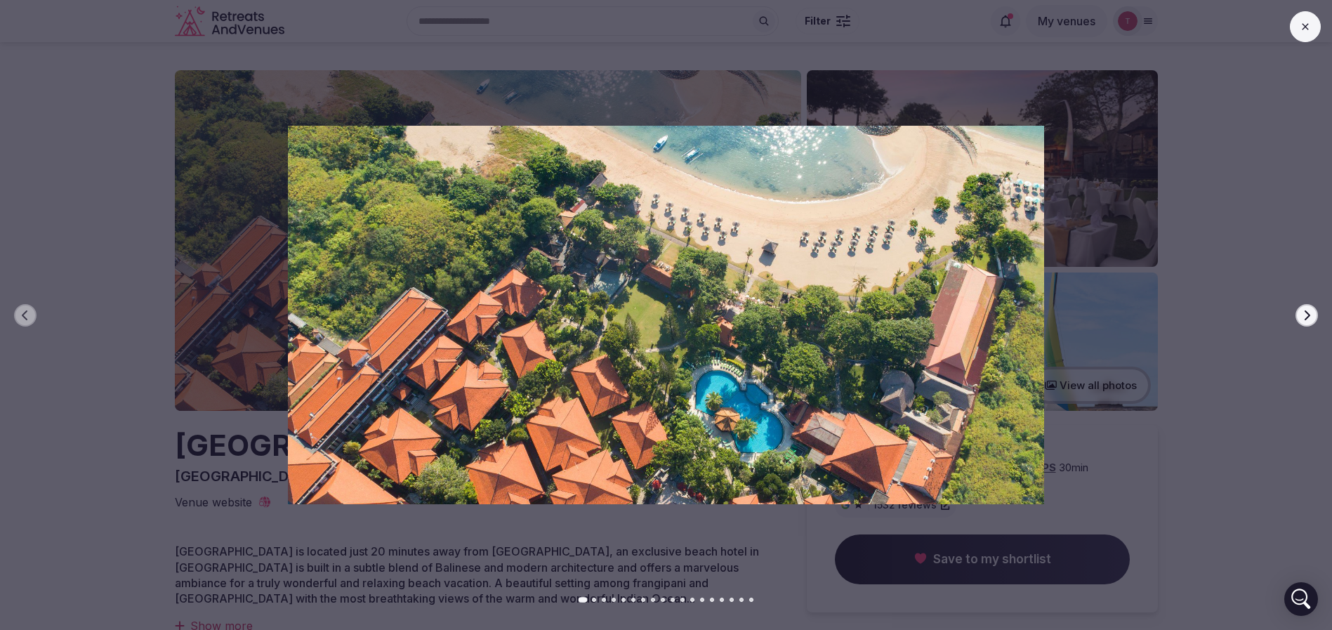
click at [1309, 312] on icon "button" at bounding box center [1306, 315] width 11 height 11
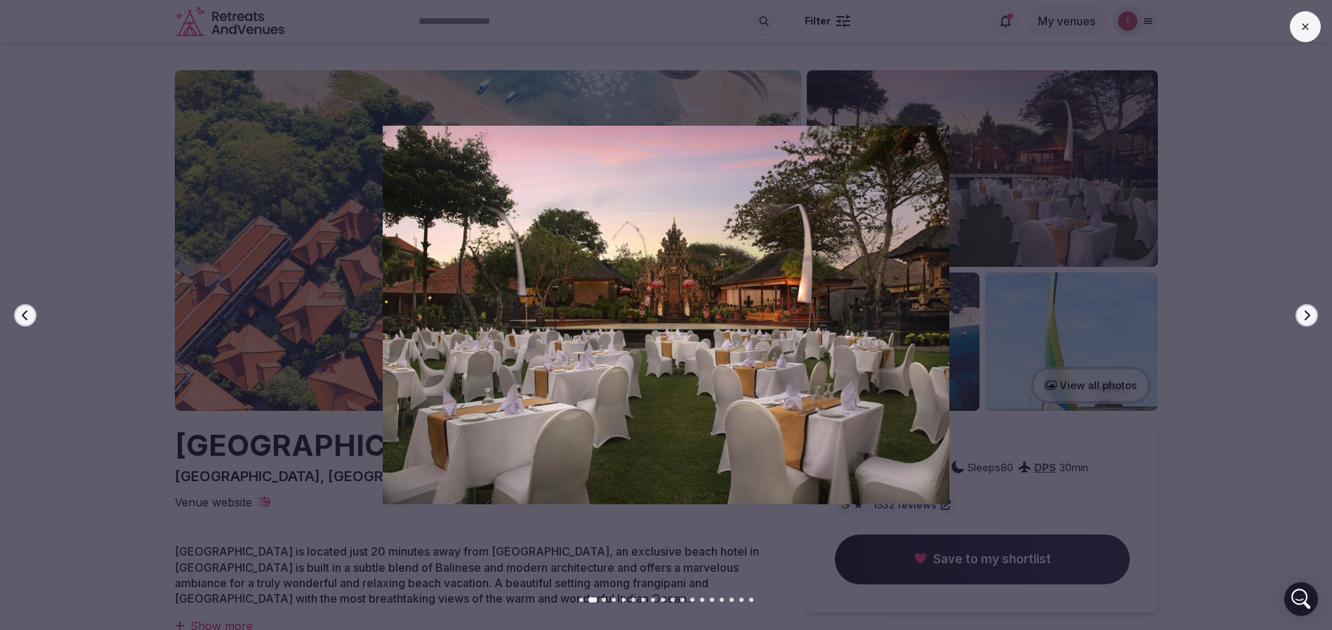
click at [1309, 312] on icon "button" at bounding box center [1306, 315] width 11 height 11
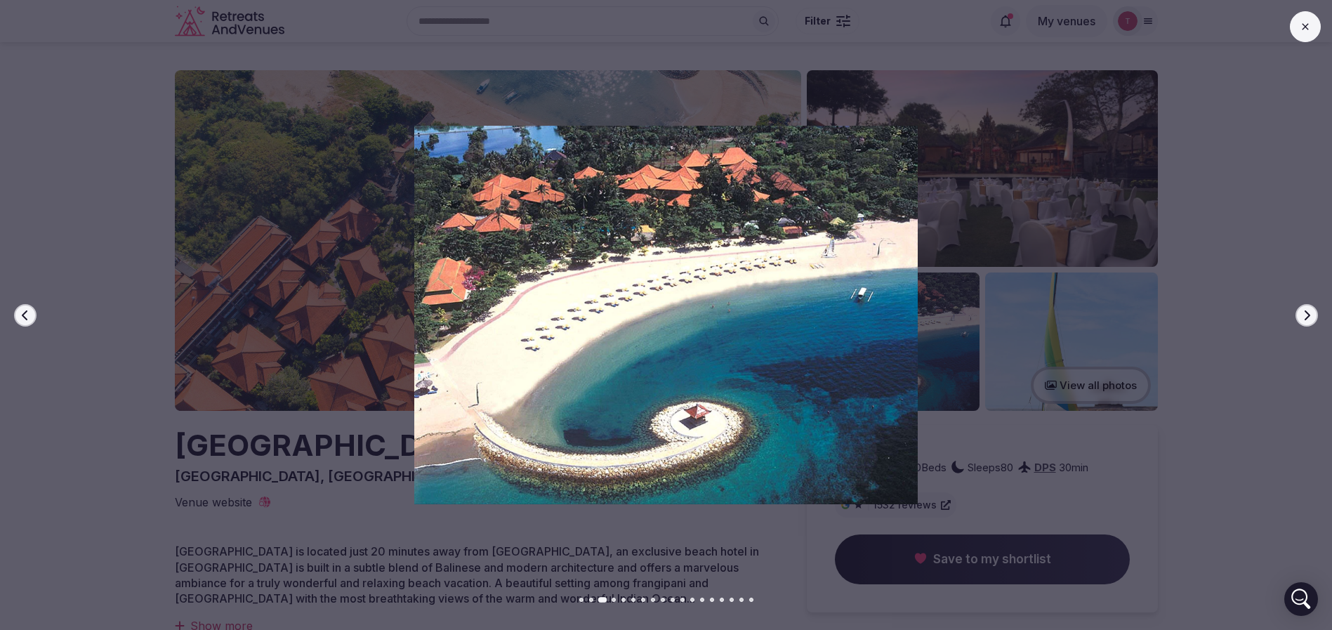
click at [1309, 312] on icon "button" at bounding box center [1306, 315] width 11 height 11
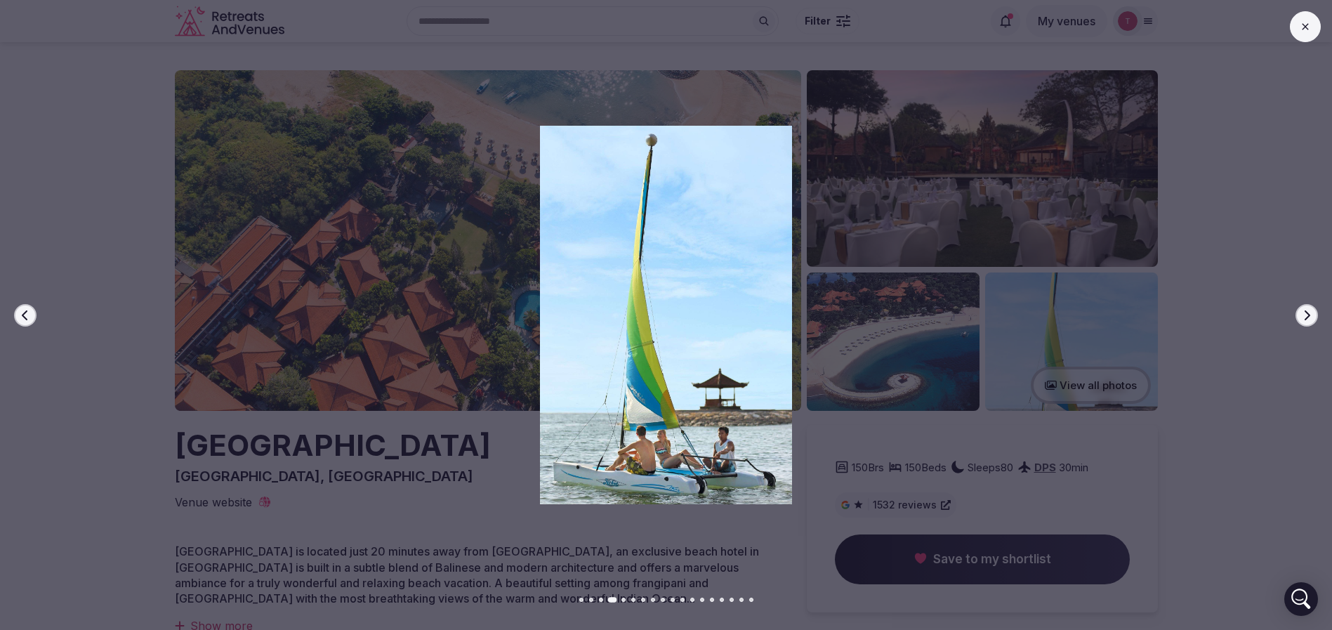
click at [1309, 312] on icon "button" at bounding box center [1306, 315] width 11 height 11
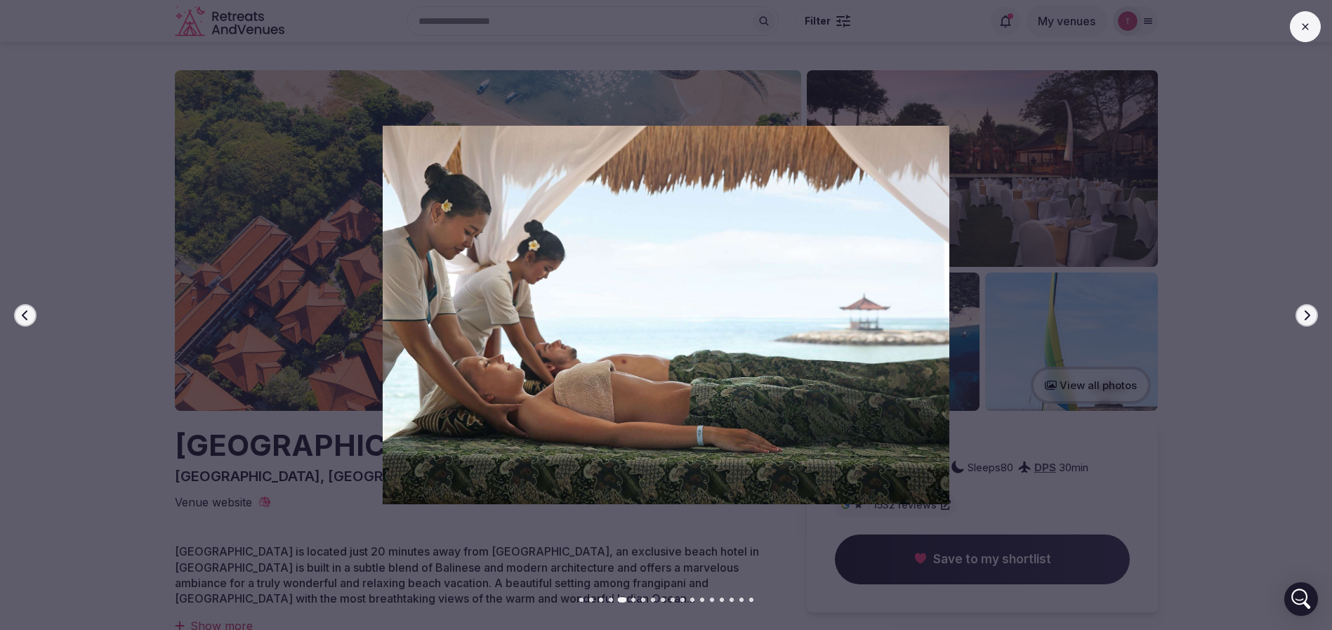
click at [1309, 312] on icon "button" at bounding box center [1306, 315] width 11 height 11
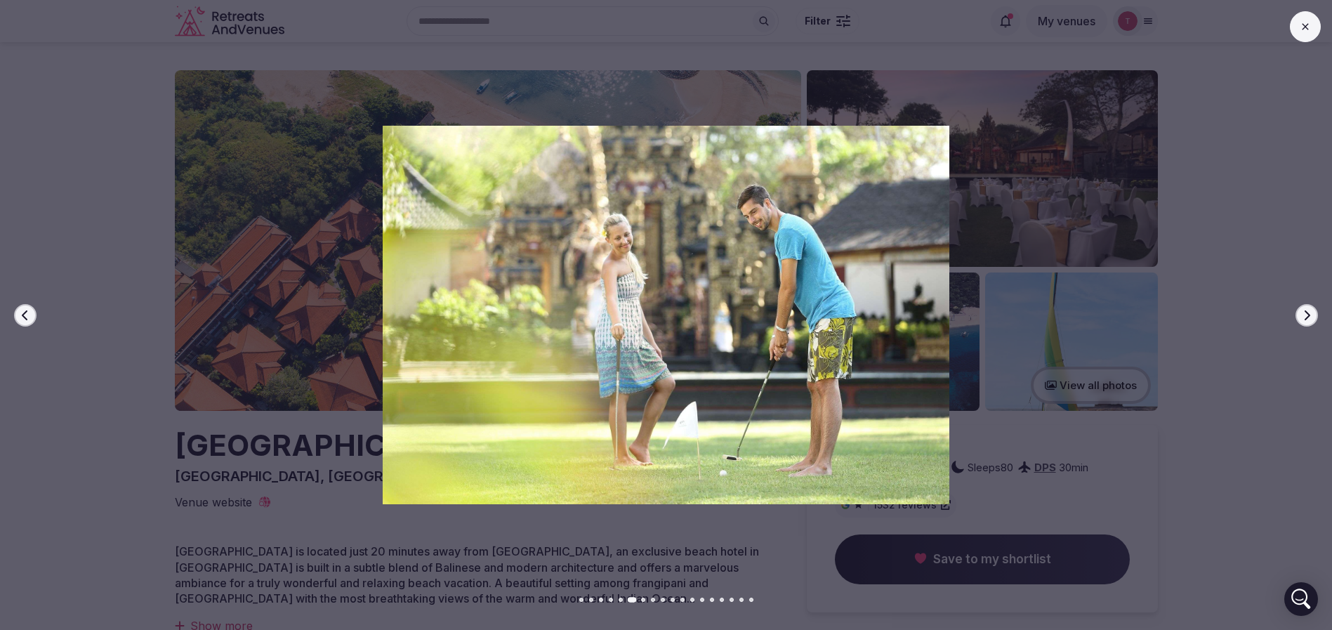
click at [1309, 312] on icon "button" at bounding box center [1306, 315] width 11 height 11
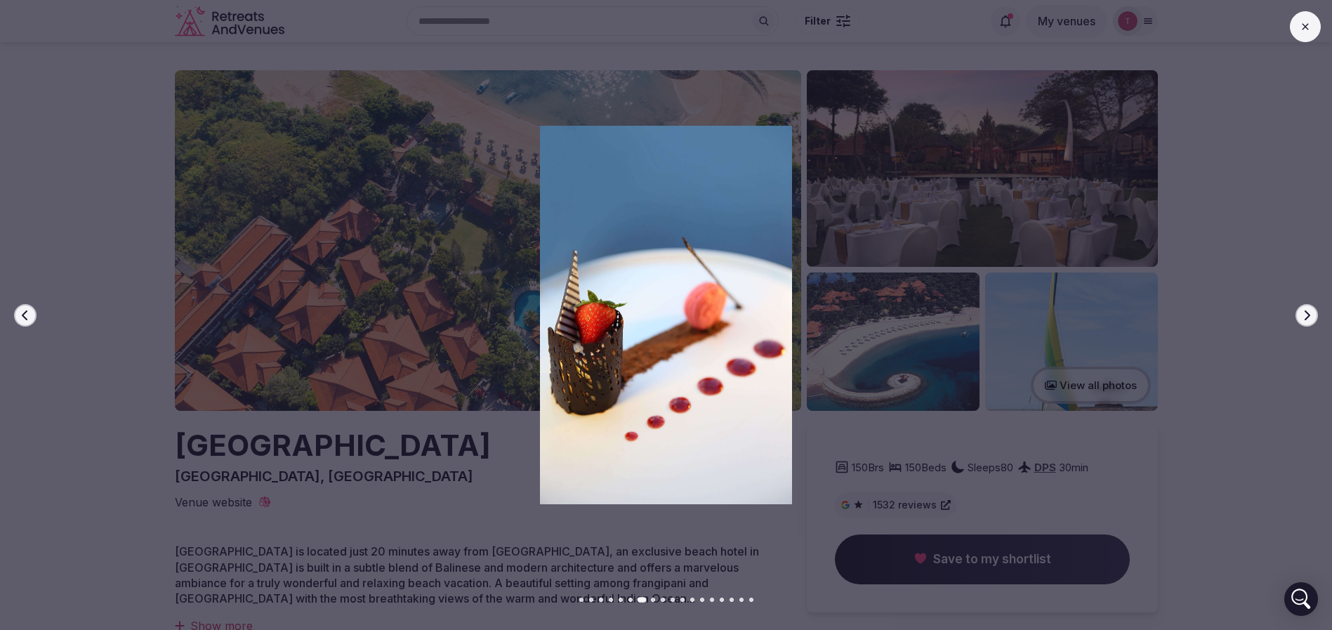
click at [1309, 312] on icon "button" at bounding box center [1306, 315] width 11 height 11
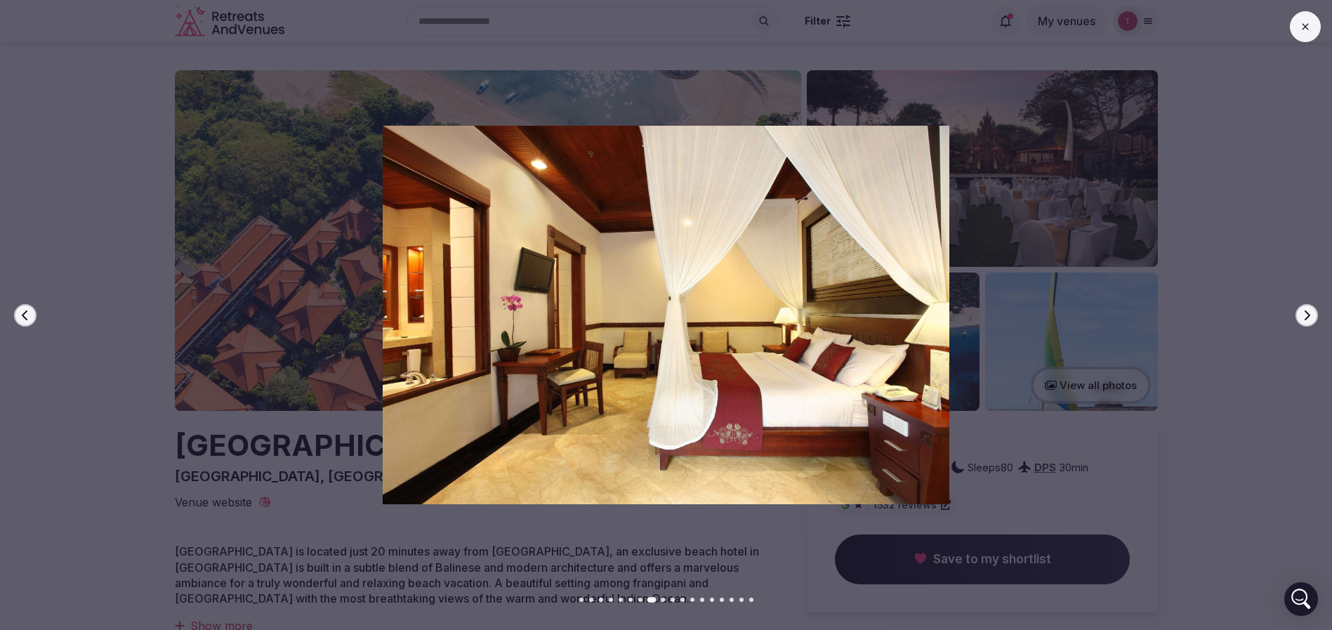
click at [1309, 312] on icon "button" at bounding box center [1306, 315] width 11 height 11
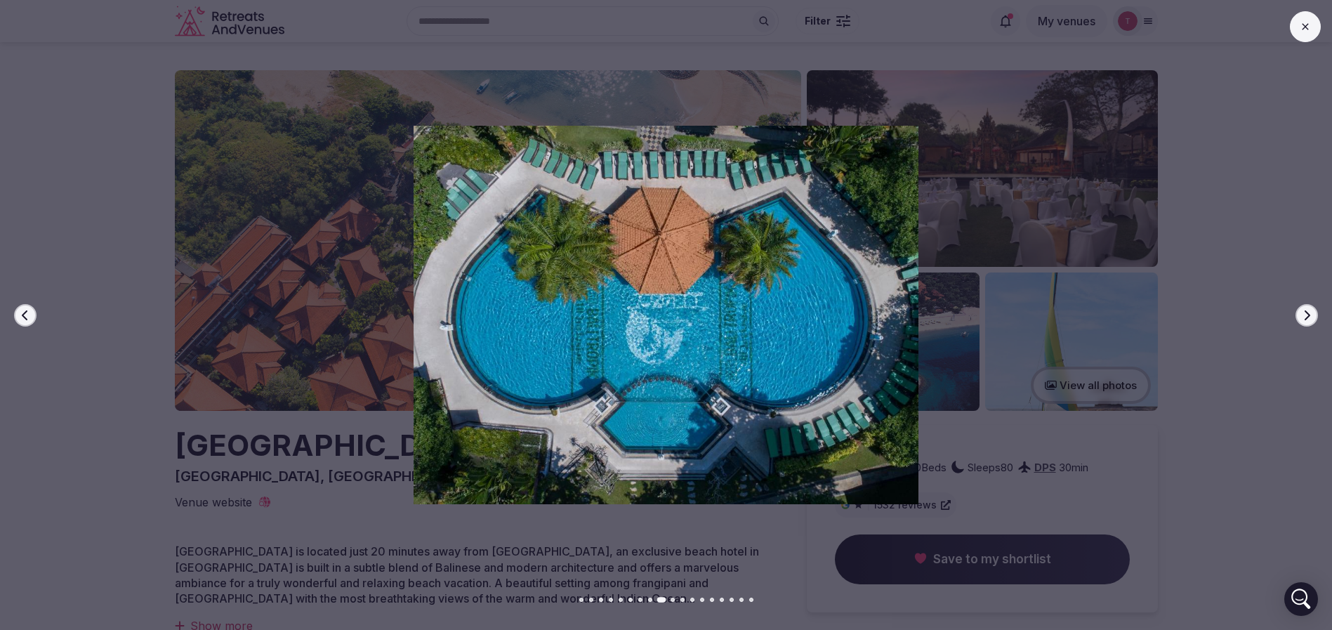
click at [1309, 312] on icon "button" at bounding box center [1306, 315] width 11 height 11
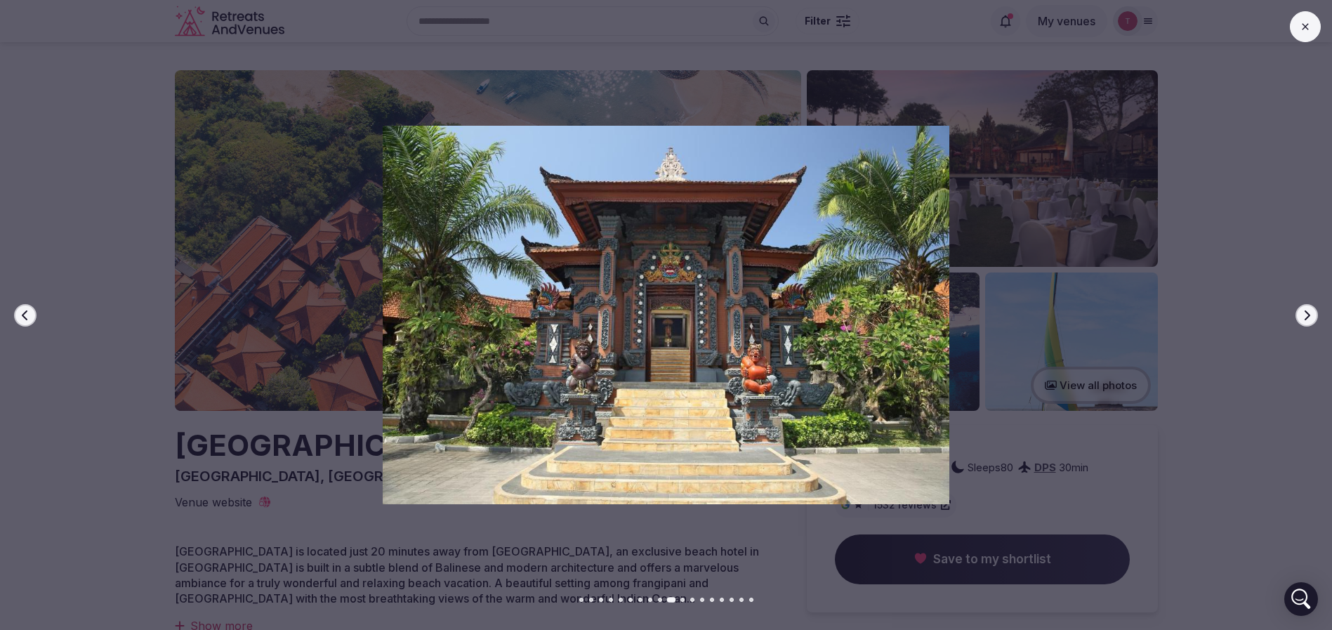
click at [1309, 312] on icon "button" at bounding box center [1306, 315] width 11 height 11
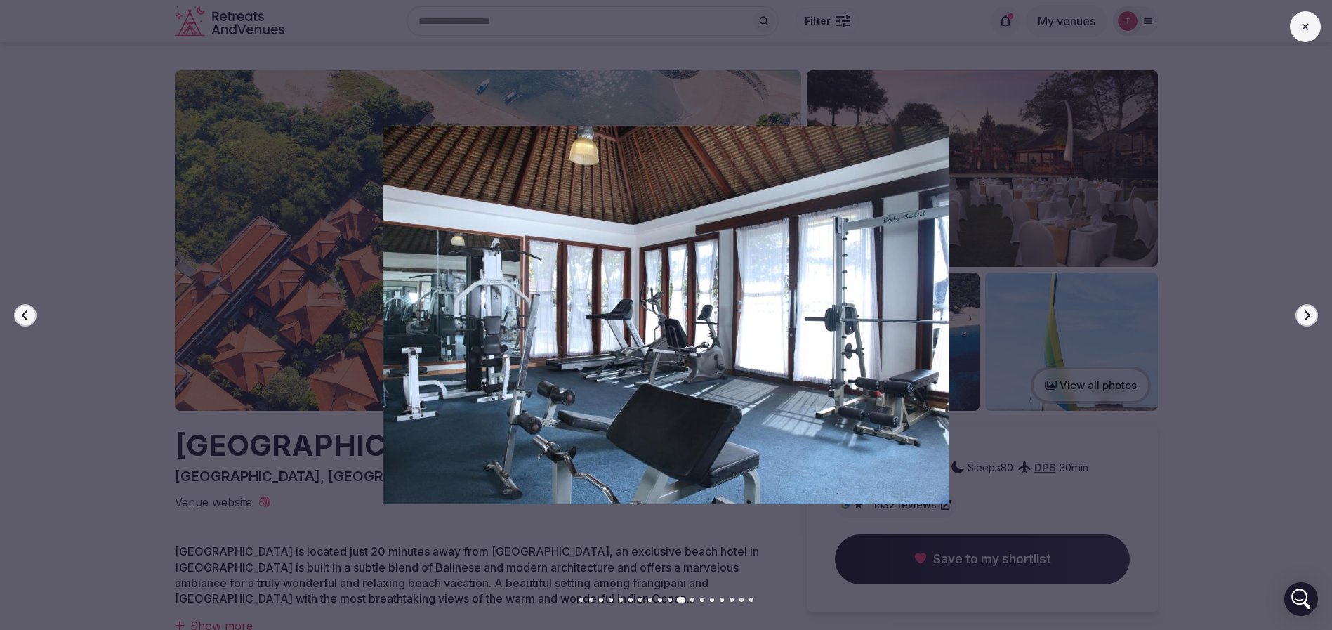
click at [1309, 312] on icon "button" at bounding box center [1306, 315] width 11 height 11
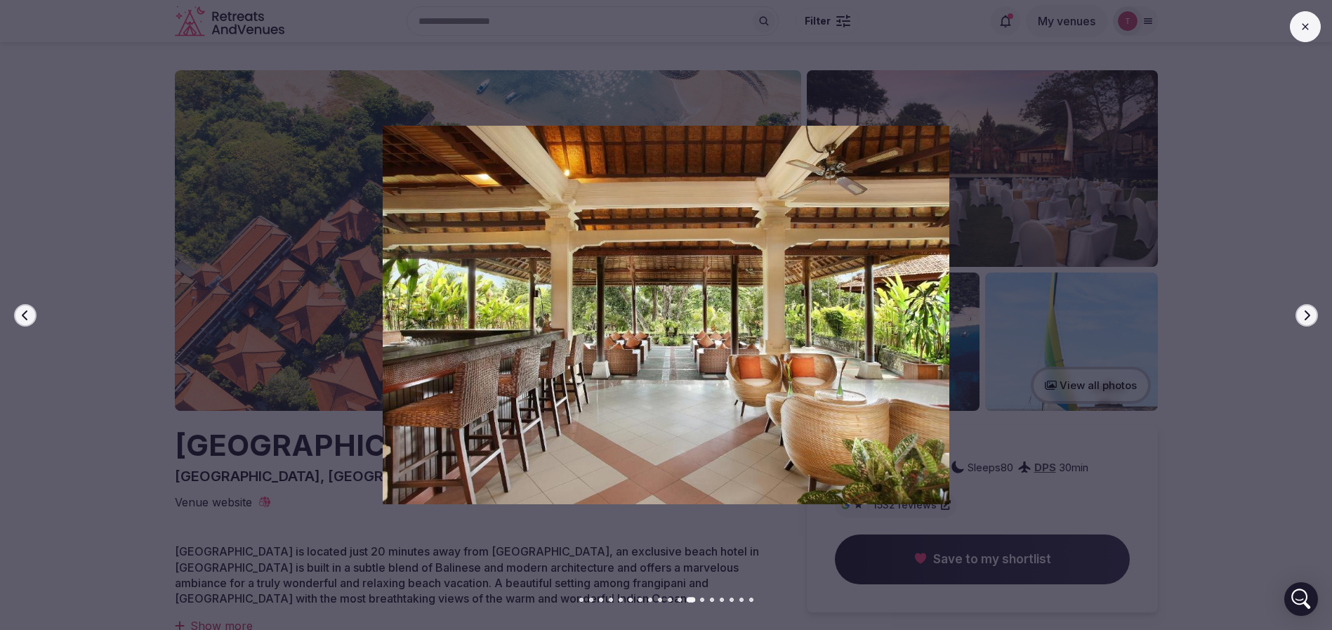
click at [1309, 312] on icon "button" at bounding box center [1306, 315] width 11 height 11
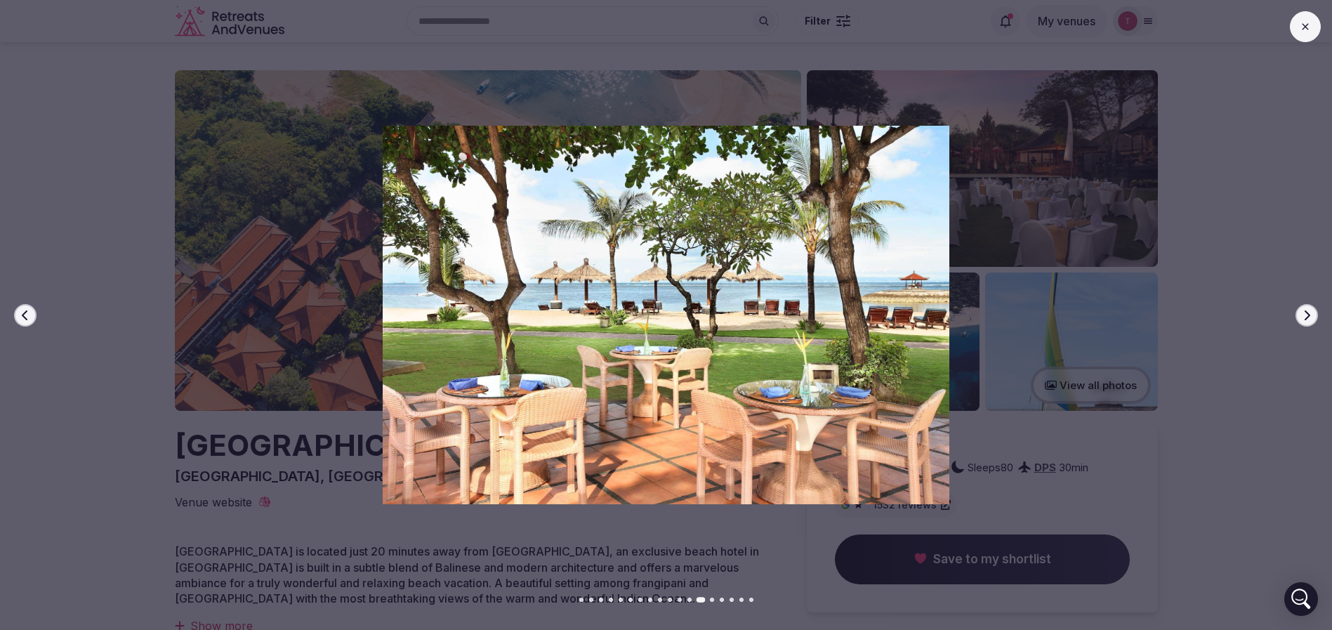
click at [1309, 312] on icon "button" at bounding box center [1306, 315] width 11 height 11
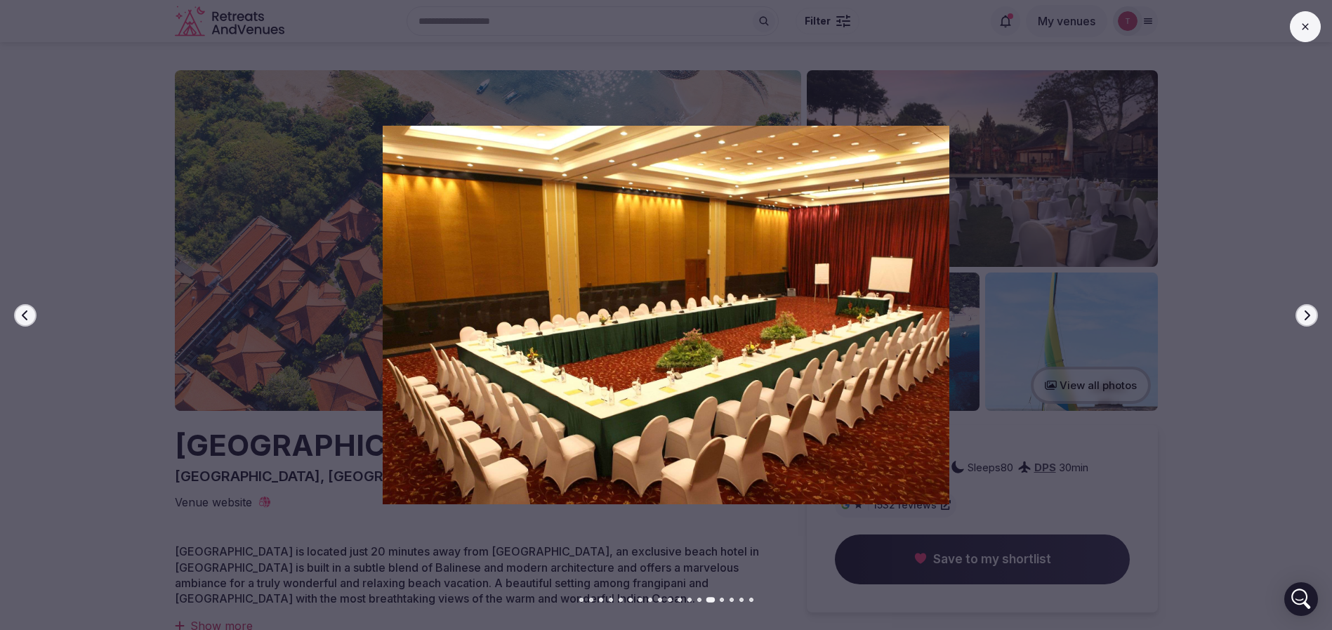
click at [1309, 312] on icon "button" at bounding box center [1306, 315] width 11 height 11
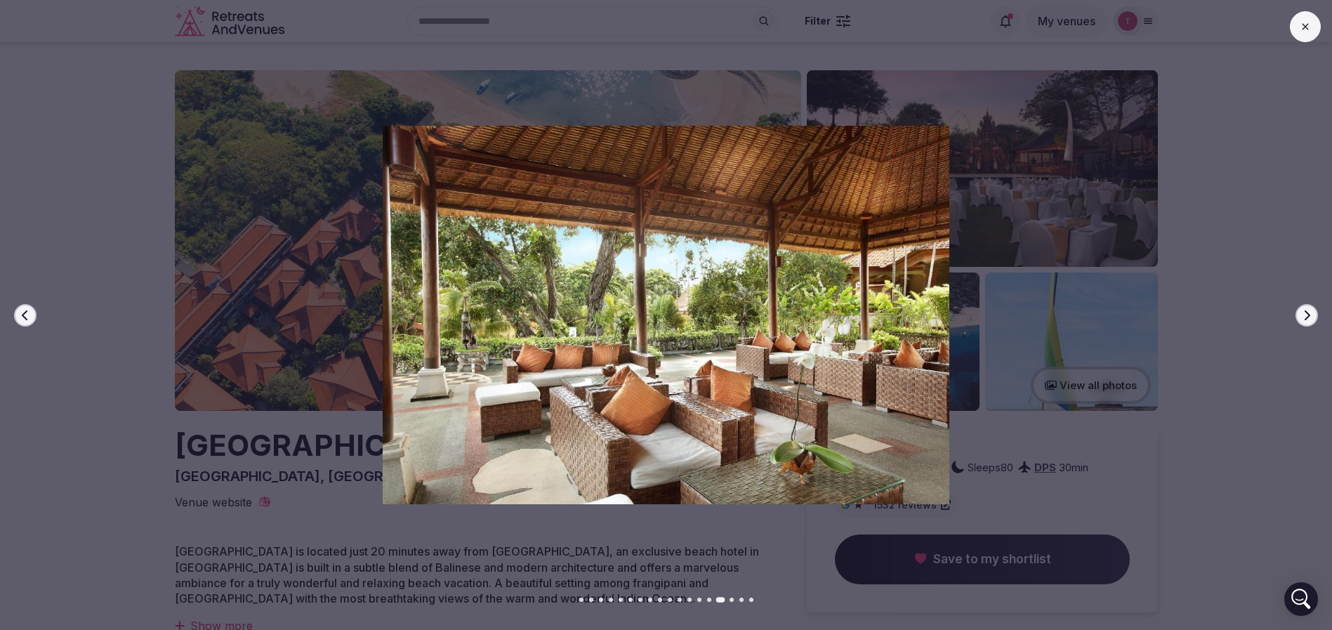
click at [31, 316] on button "Previous slide" at bounding box center [25, 315] width 22 height 22
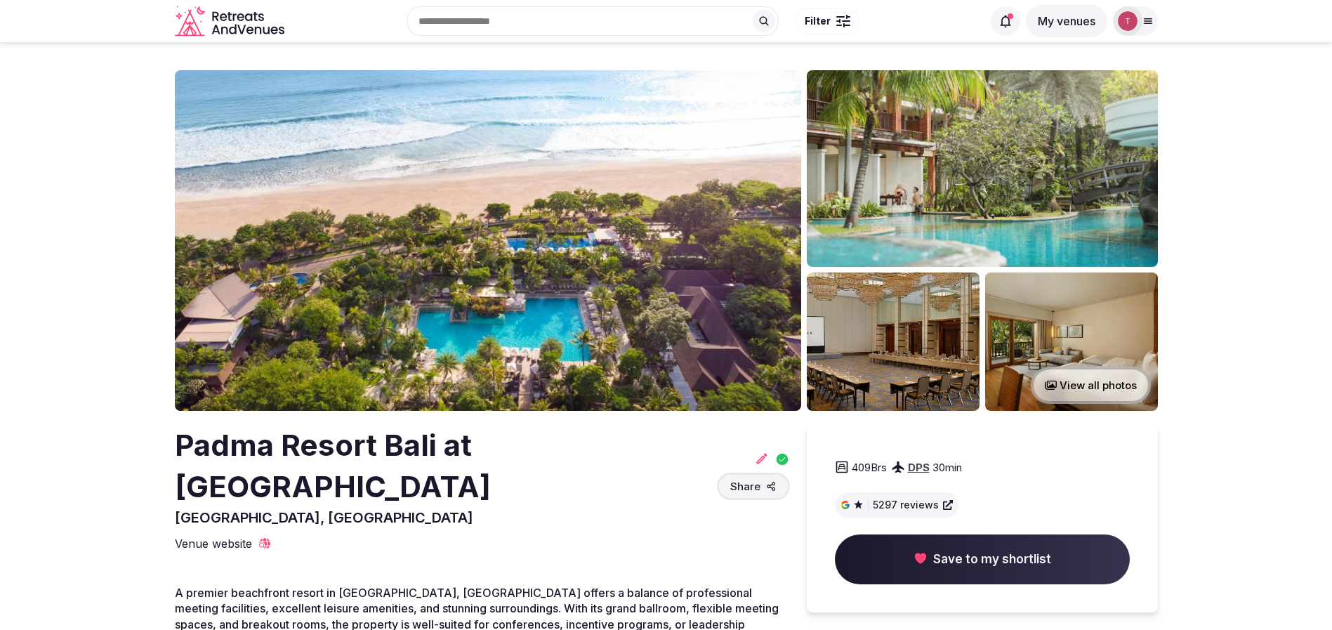
click at [497, 237] on img at bounding box center [488, 240] width 626 height 341
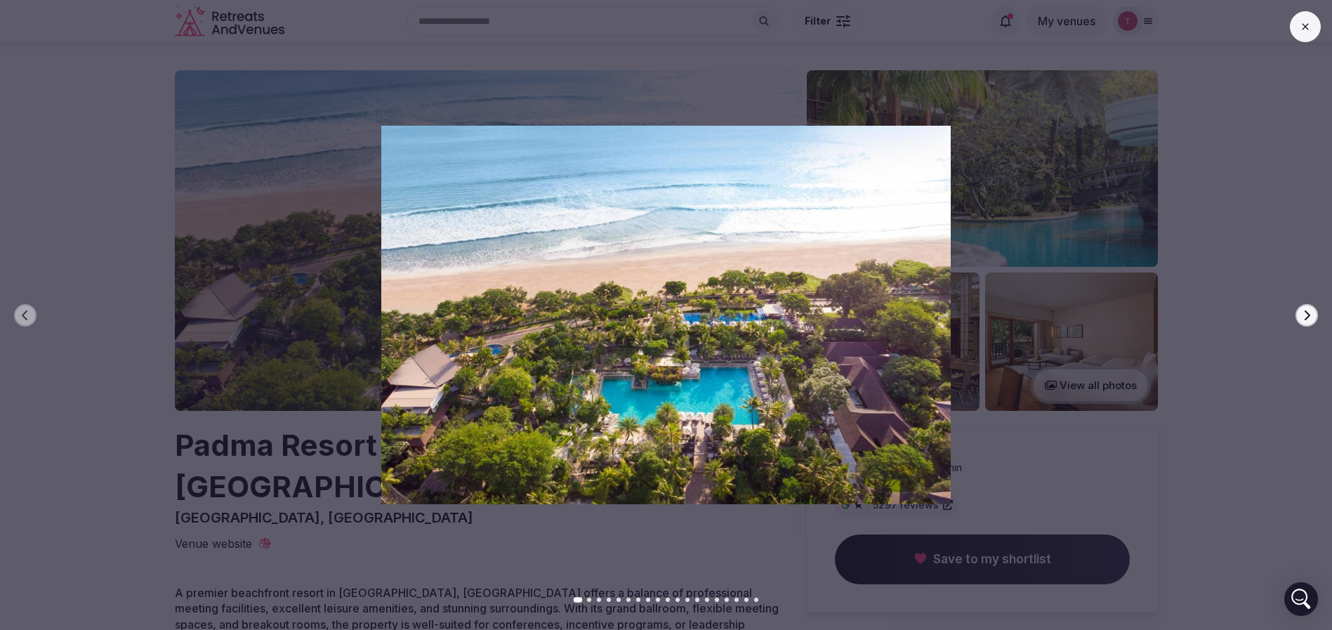
click at [1306, 308] on button "Next slide" at bounding box center [1306, 315] width 22 height 22
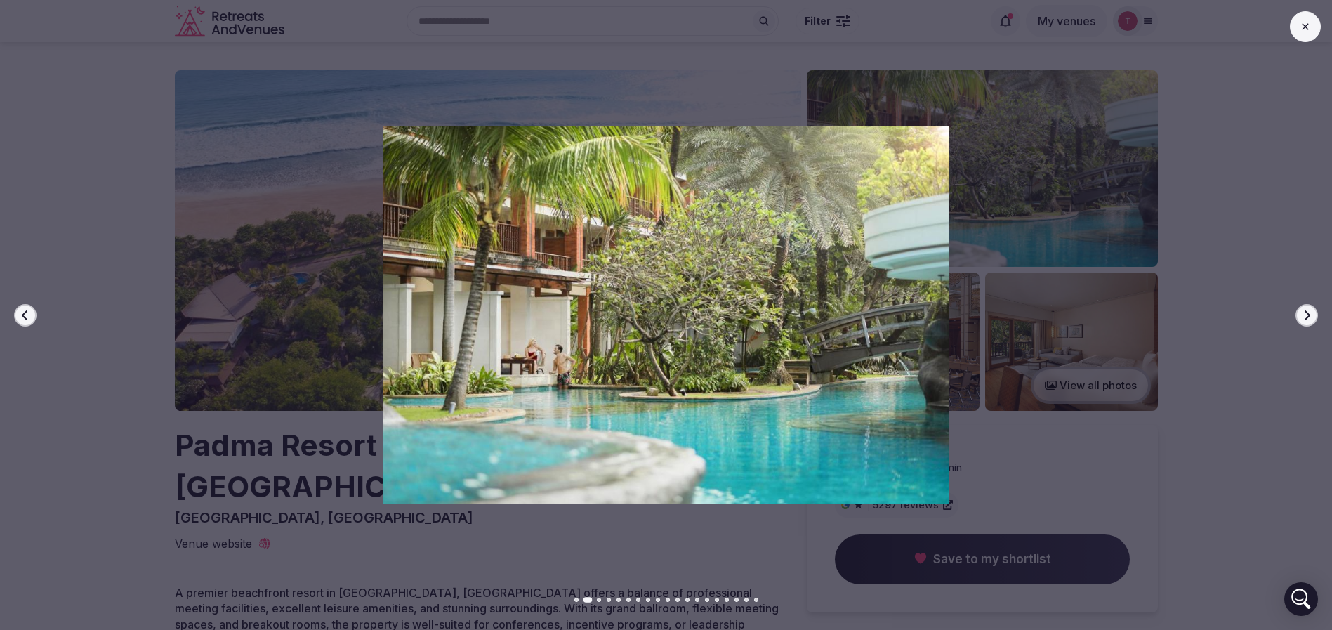
click at [1306, 308] on button "Next slide" at bounding box center [1306, 315] width 22 height 22
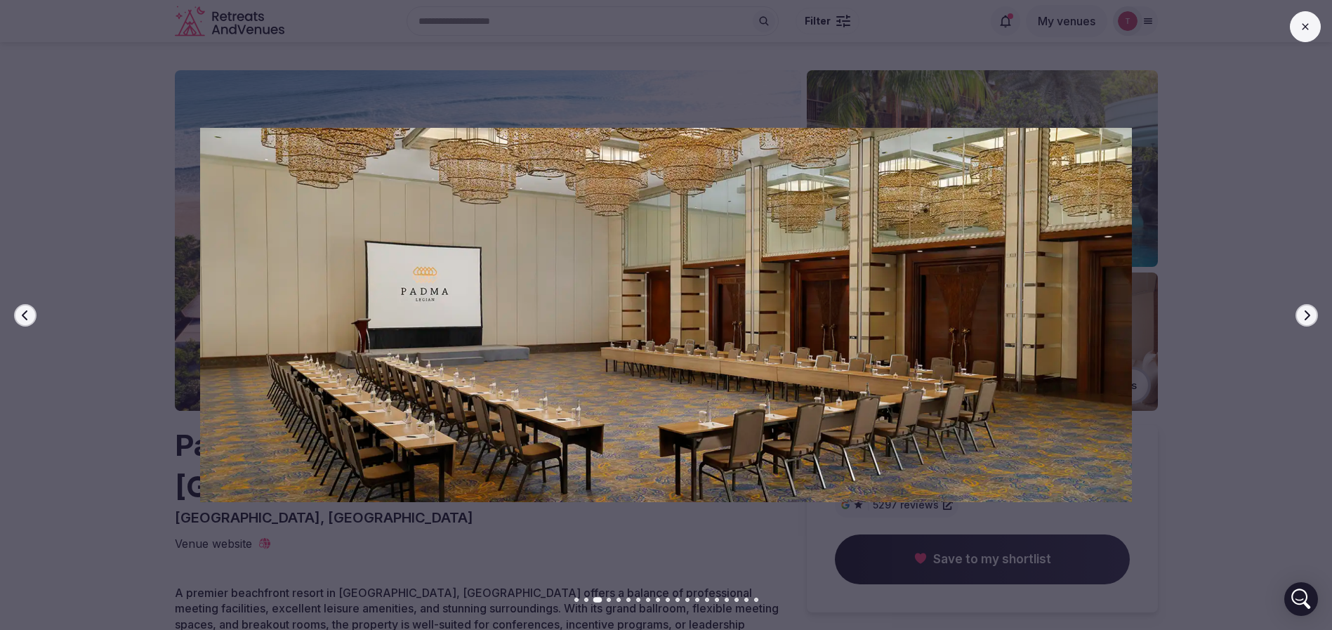
click at [1306, 308] on button "Next slide" at bounding box center [1306, 315] width 22 height 22
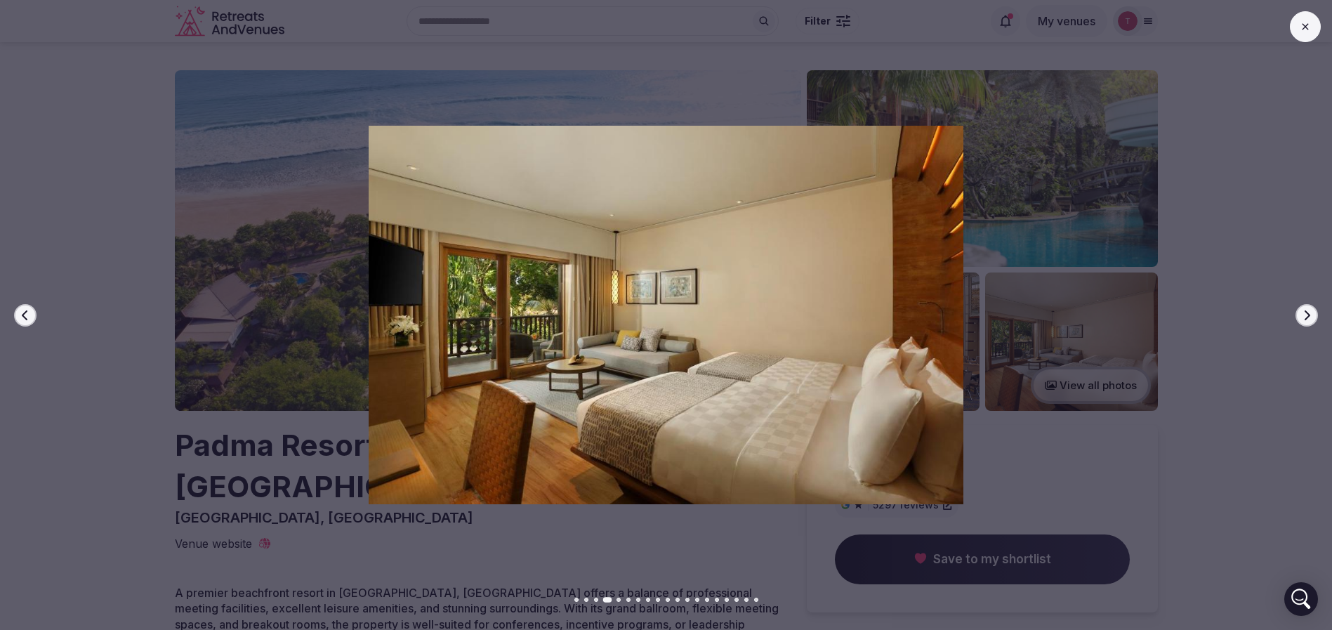
click at [1306, 308] on button "Next slide" at bounding box center [1306, 315] width 22 height 22
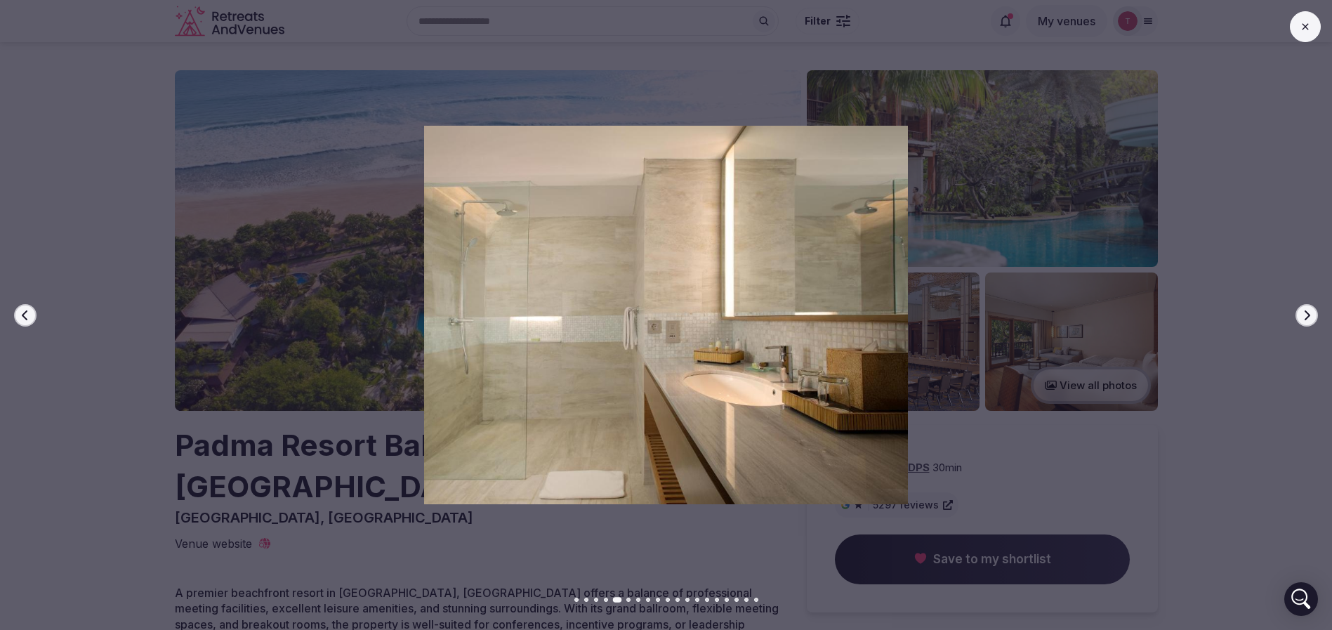
click at [1306, 308] on button "Next slide" at bounding box center [1306, 315] width 22 height 22
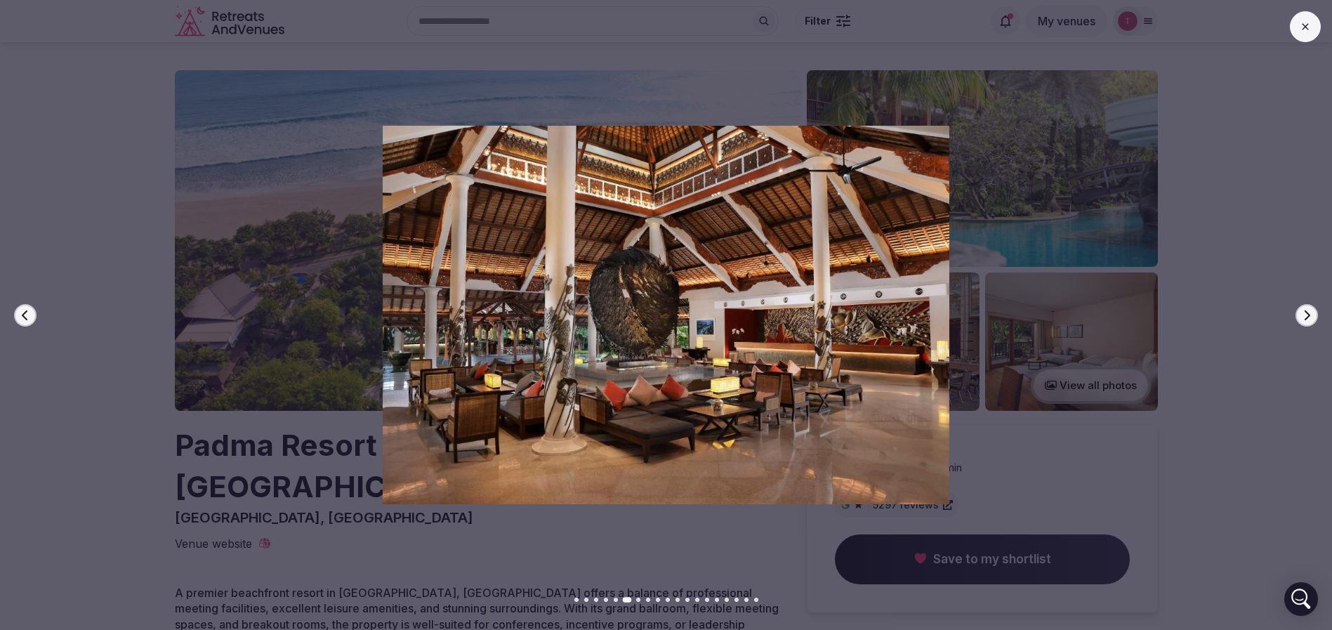
click at [1306, 308] on button "Next slide" at bounding box center [1306, 315] width 22 height 22
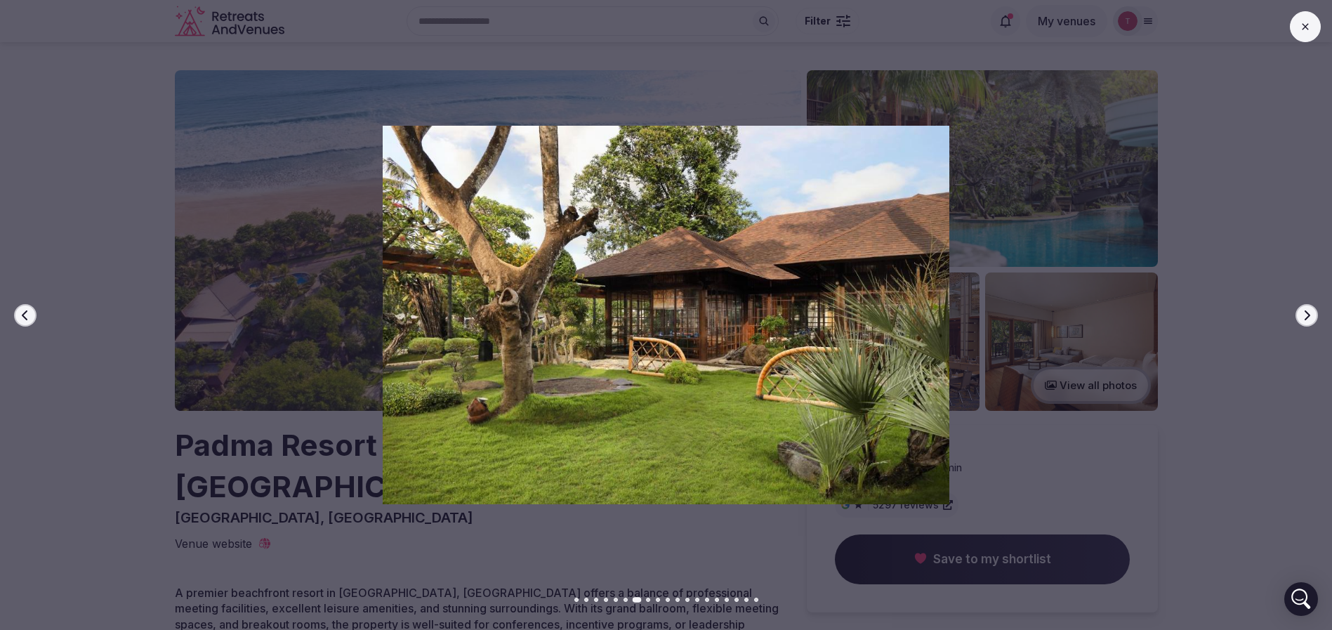
click at [1306, 308] on button "Next slide" at bounding box center [1306, 315] width 22 height 22
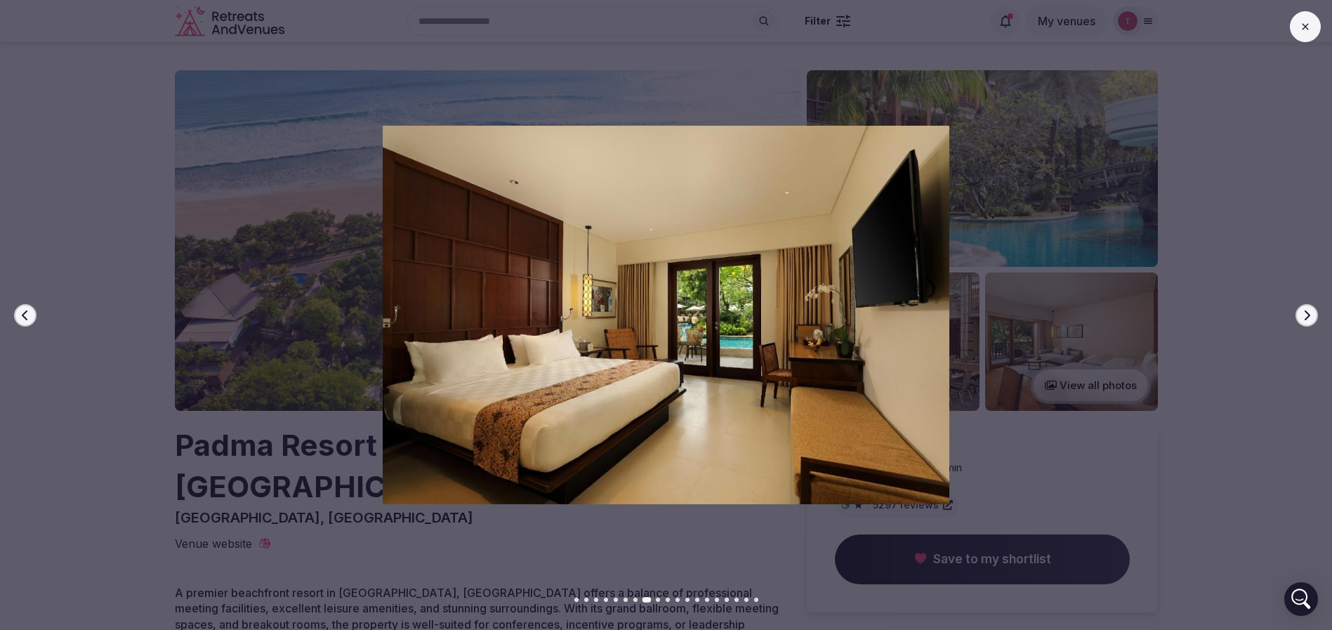
click at [1306, 308] on button "Next slide" at bounding box center [1306, 315] width 22 height 22
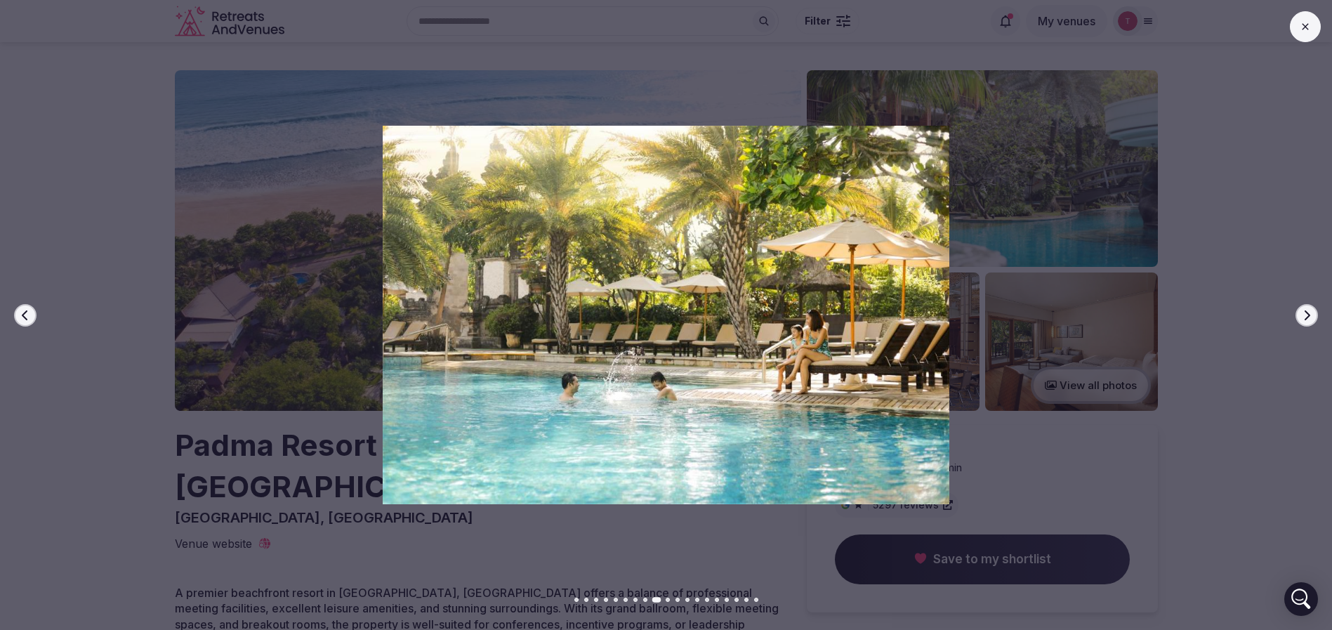
click at [1306, 308] on button "Next slide" at bounding box center [1306, 315] width 22 height 22
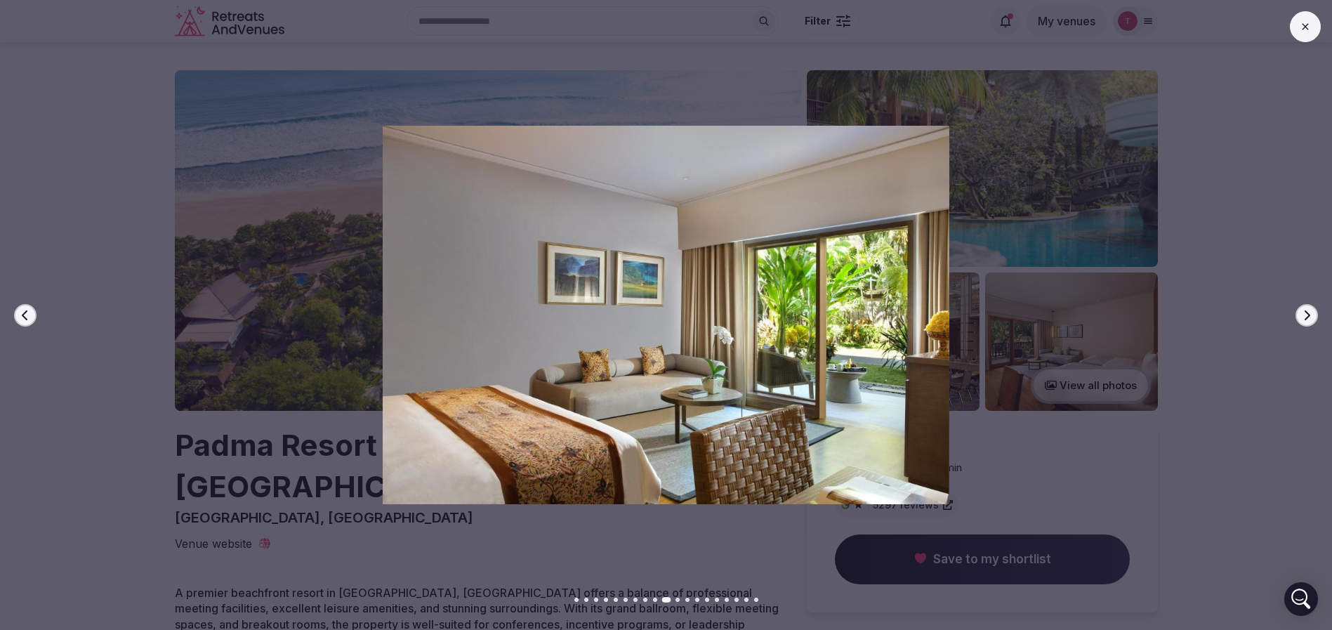
click at [1306, 308] on button "Next slide" at bounding box center [1306, 315] width 22 height 22
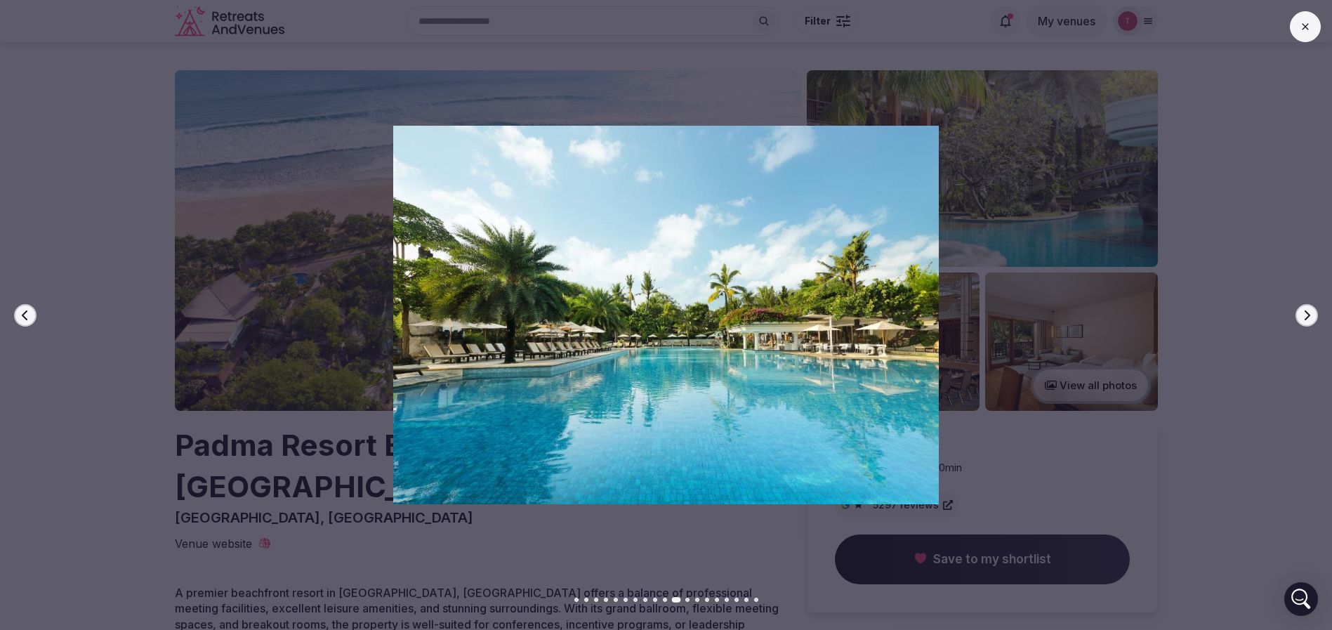
click at [1306, 308] on button "Next slide" at bounding box center [1306, 315] width 22 height 22
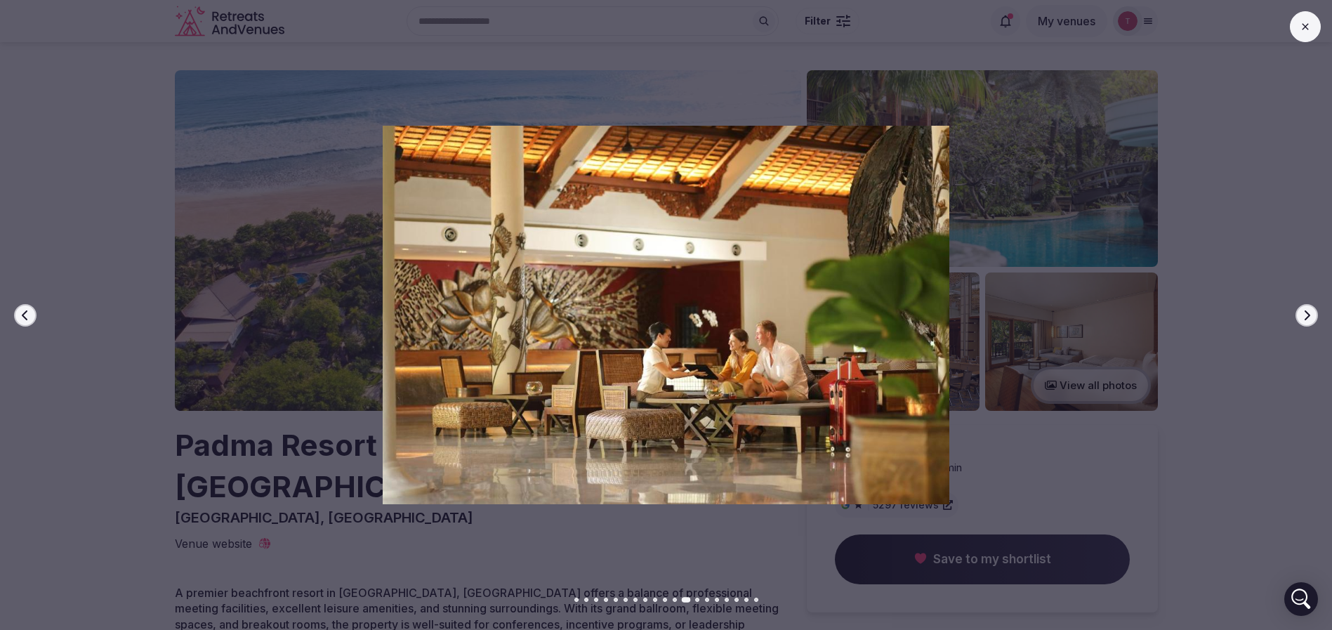
click at [1306, 308] on button "Next slide" at bounding box center [1306, 315] width 22 height 22
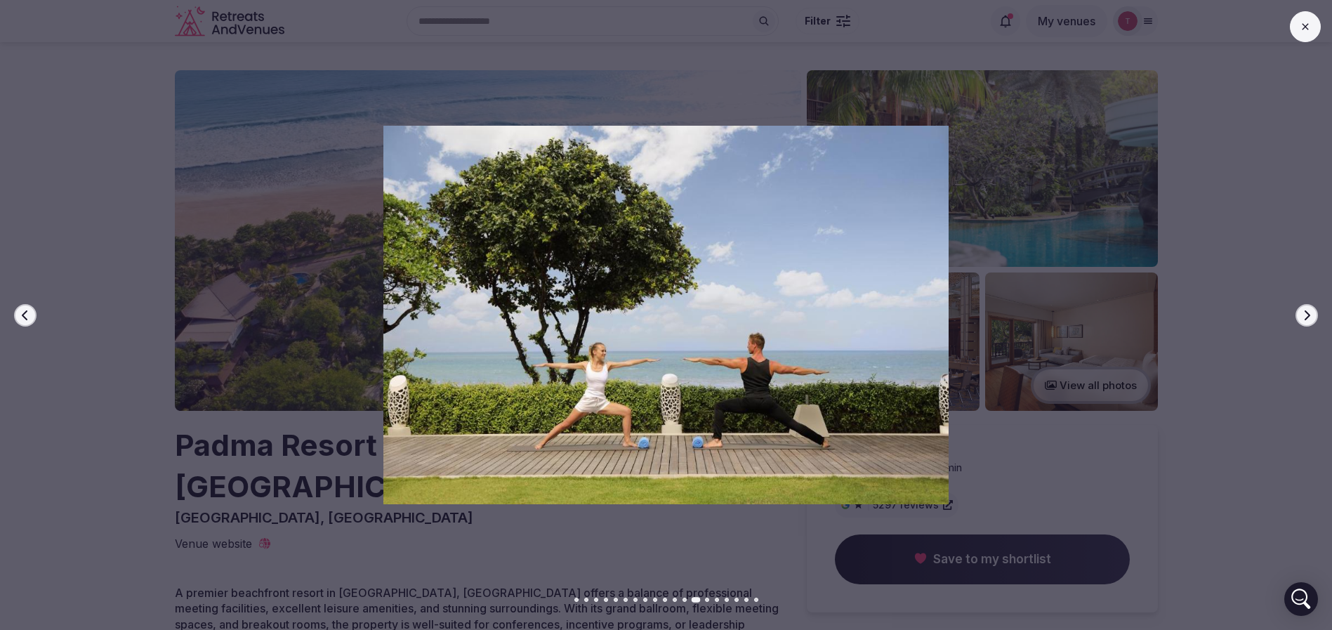
click at [1306, 308] on button "Next slide" at bounding box center [1306, 315] width 22 height 22
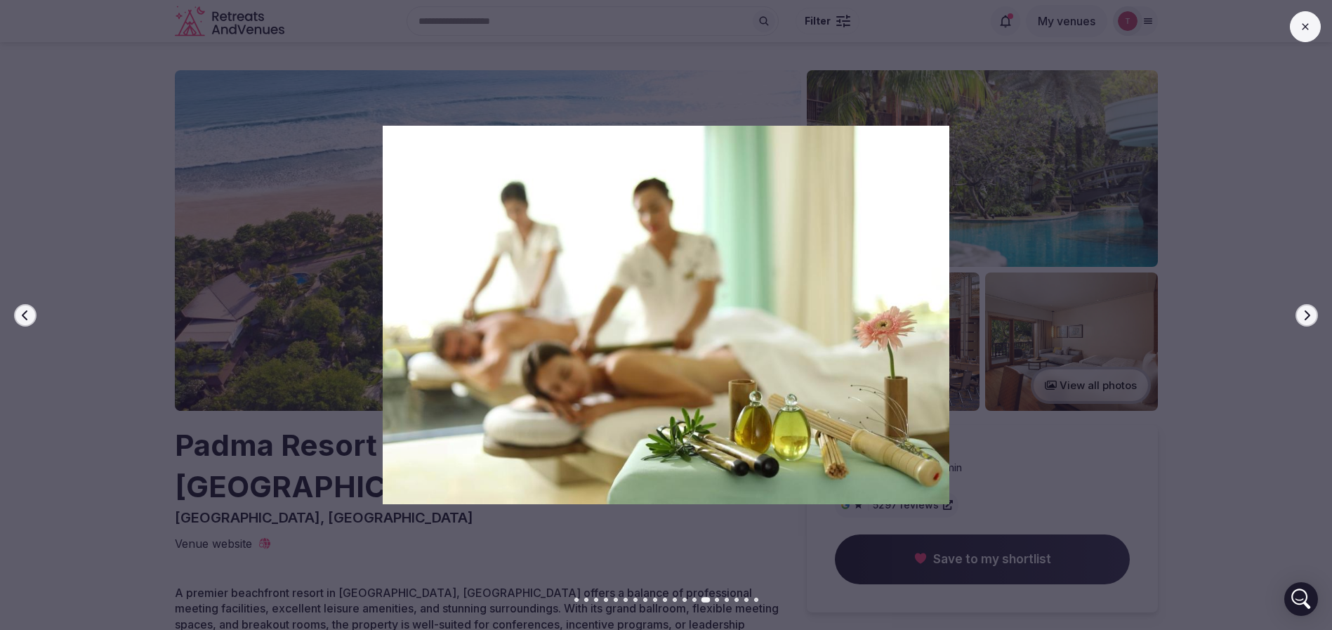
click at [1306, 308] on button "Next slide" at bounding box center [1306, 315] width 22 height 22
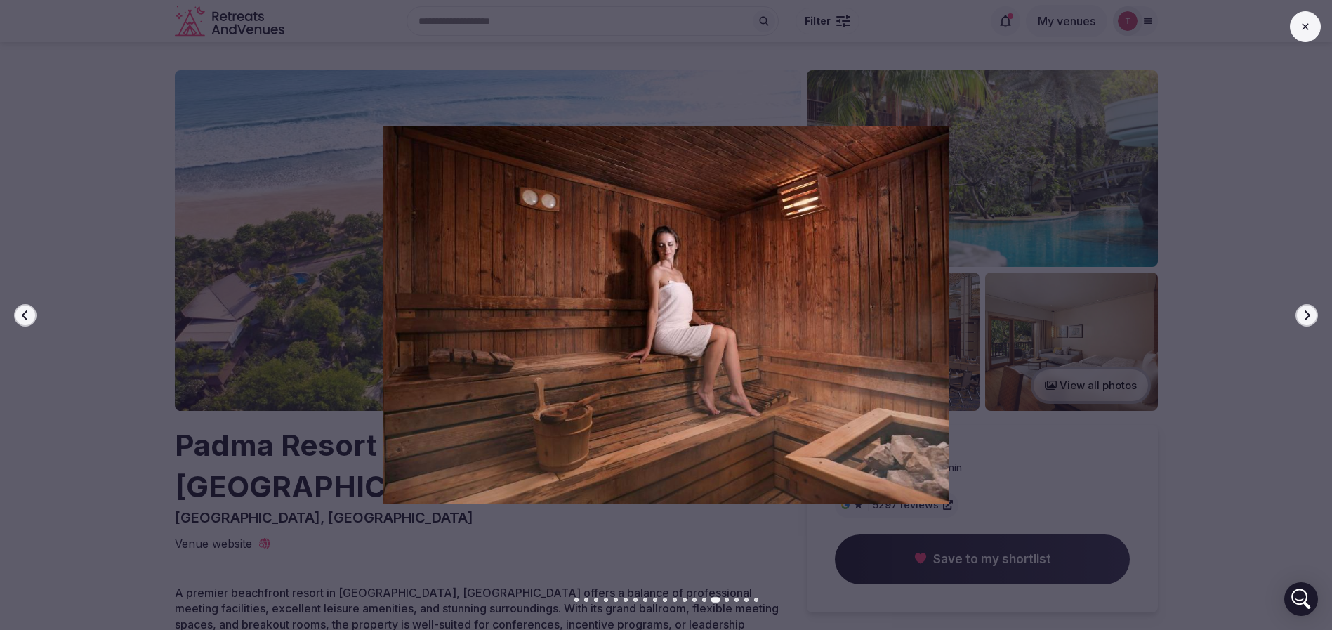
click at [1306, 308] on button "Next slide" at bounding box center [1306, 315] width 22 height 22
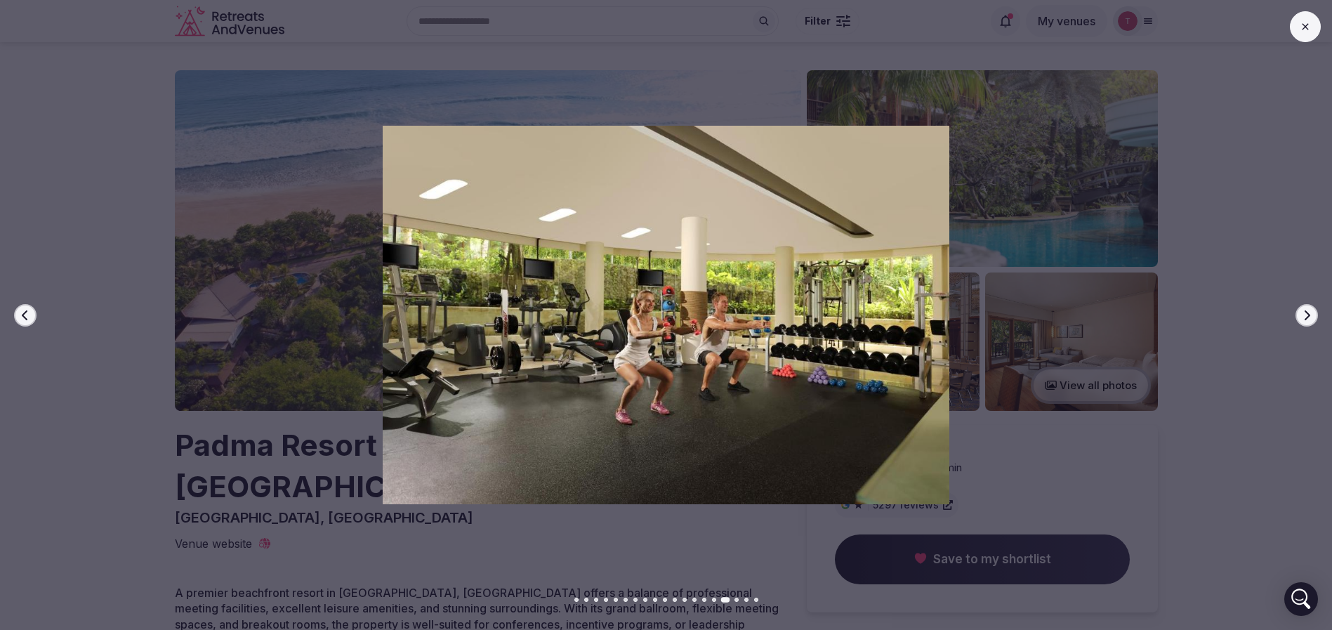
click at [1306, 308] on button "Next slide" at bounding box center [1306, 315] width 22 height 22
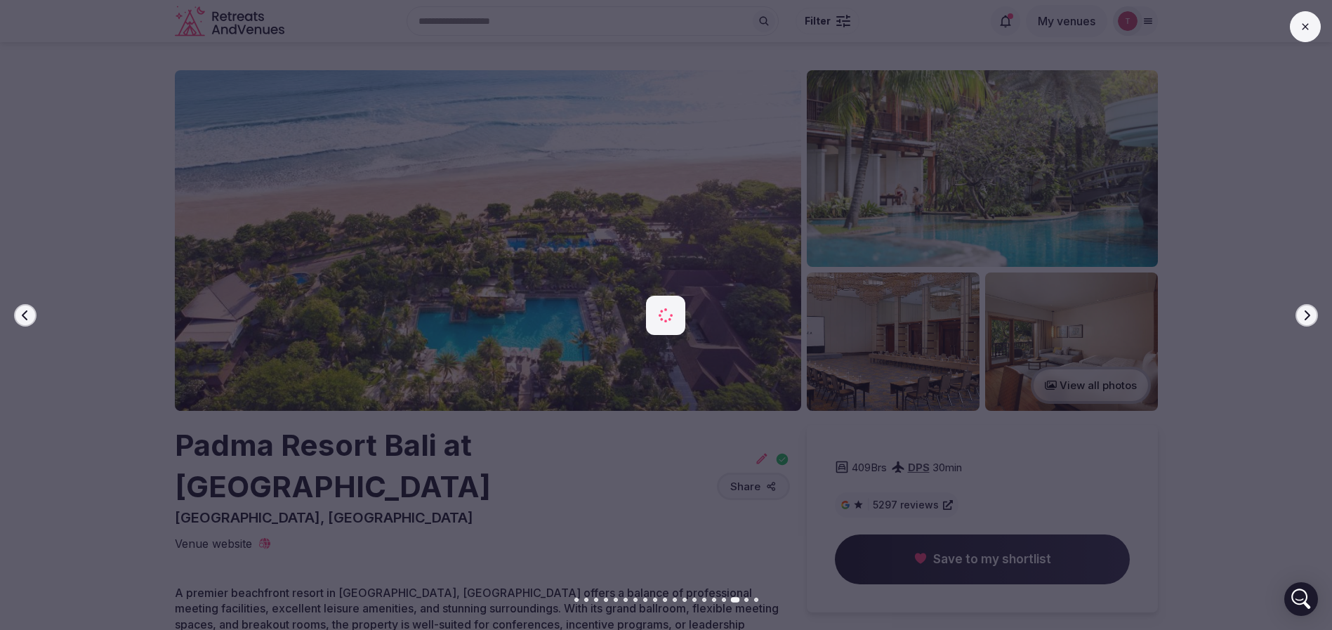
click at [1306, 308] on button "Next slide" at bounding box center [1306, 315] width 22 height 22
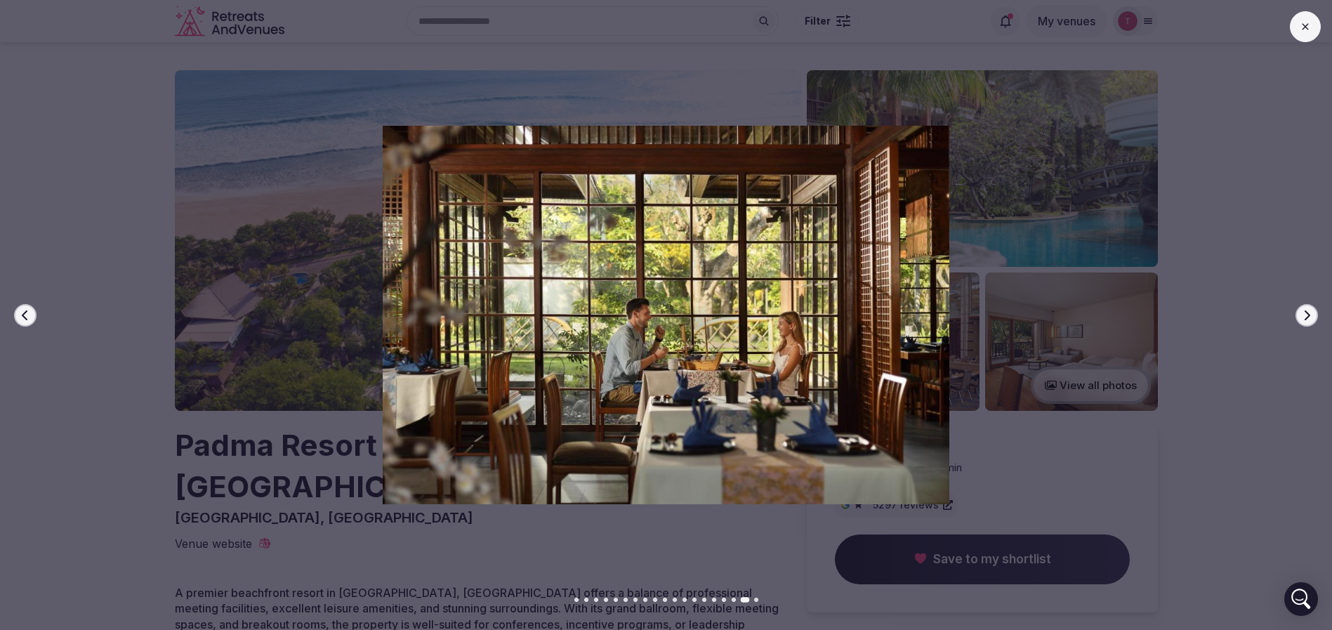
click at [1306, 308] on button "Next slide" at bounding box center [1306, 315] width 22 height 22
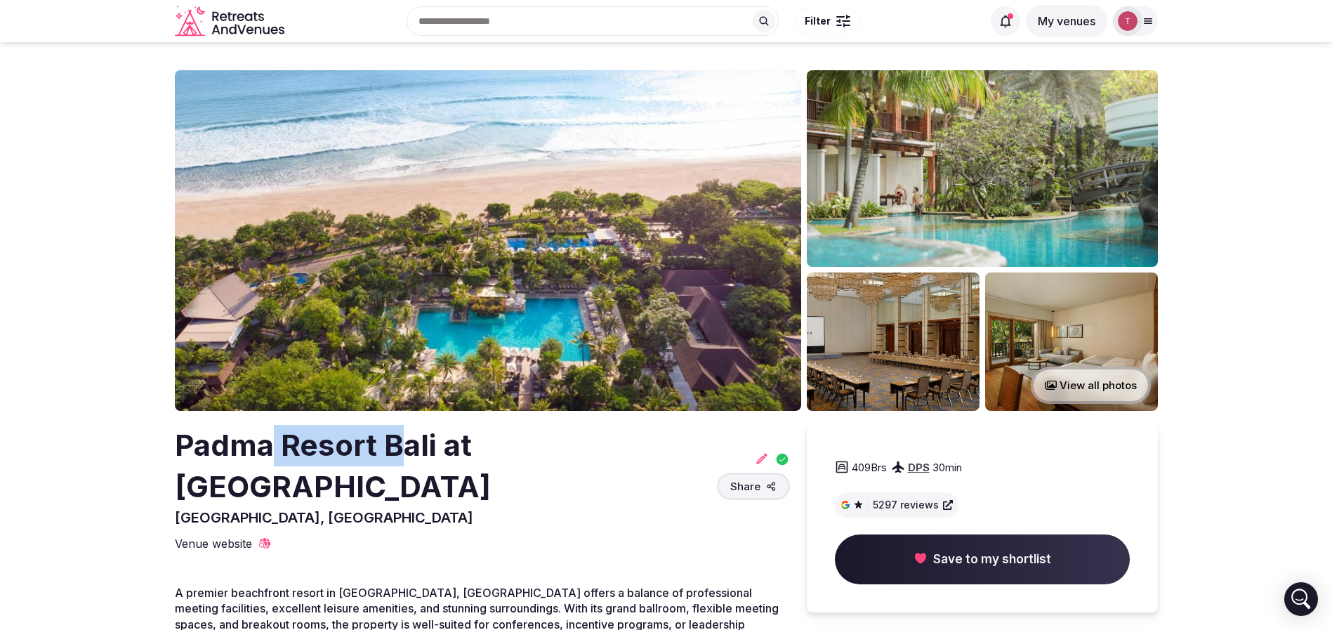
drag, startPoint x: 271, startPoint y: 440, endPoint x: 398, endPoint y: 437, distance: 127.1
click at [398, 437] on h2 "Padma Resort Bali at Legian" at bounding box center [443, 466] width 536 height 83
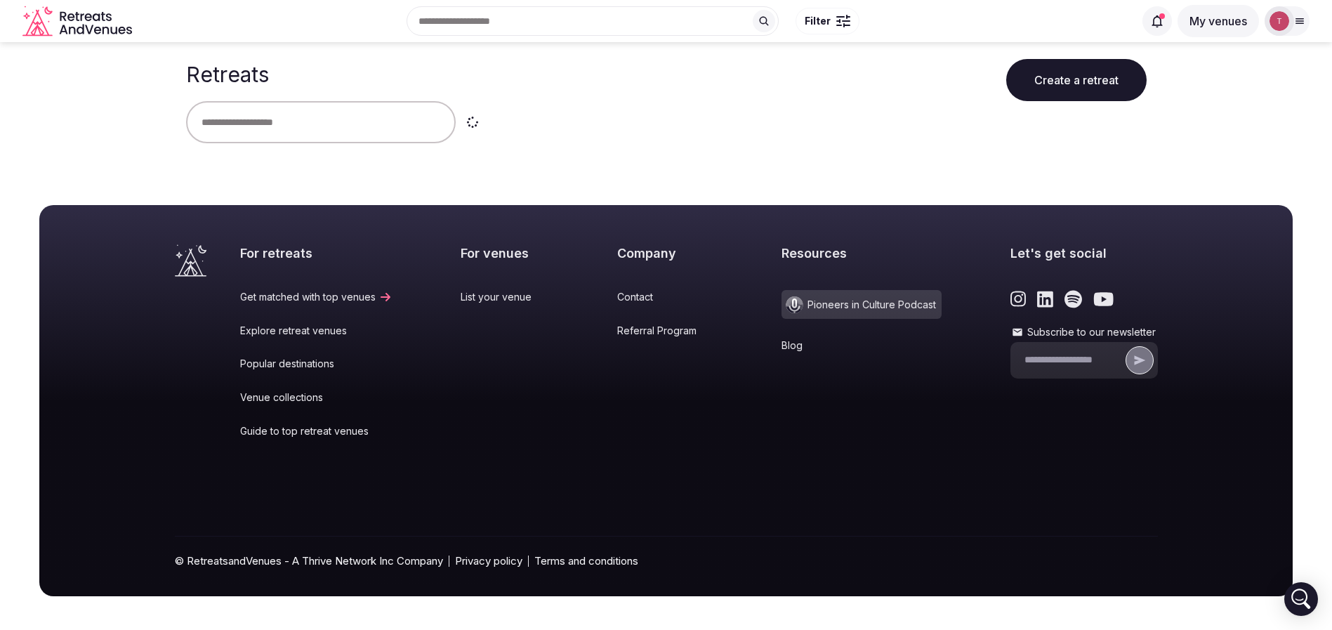
click at [315, 113] on input "text" at bounding box center [321, 122] width 270 height 42
type input "*******"
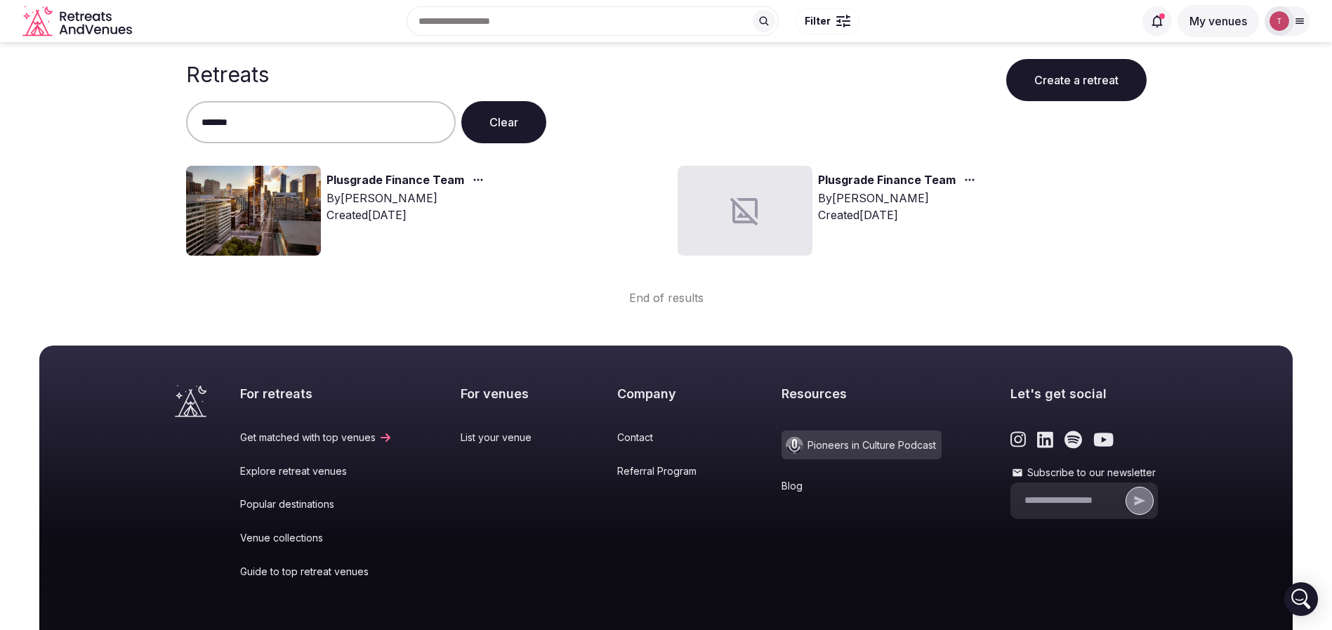
click at [253, 195] on img at bounding box center [253, 211] width 135 height 90
click at [361, 179] on link "Plusgrade Finance Team" at bounding box center [395, 180] width 138 height 18
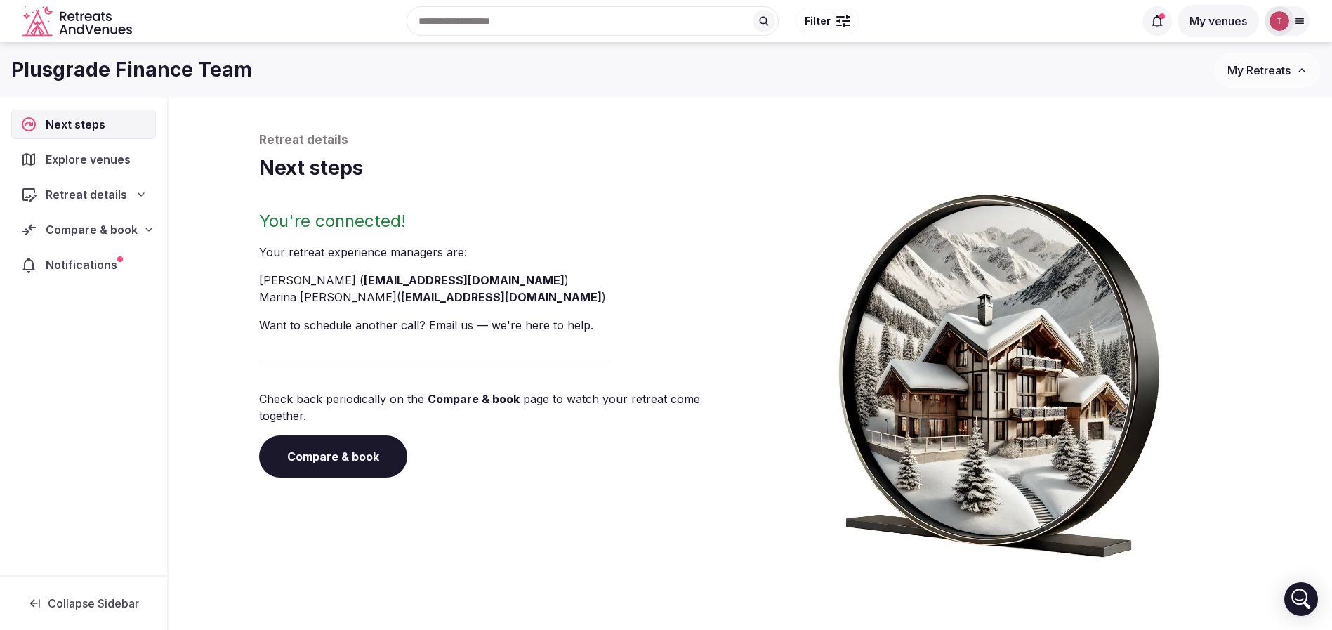
click at [369, 435] on link "Compare & book" at bounding box center [333, 456] width 148 height 42
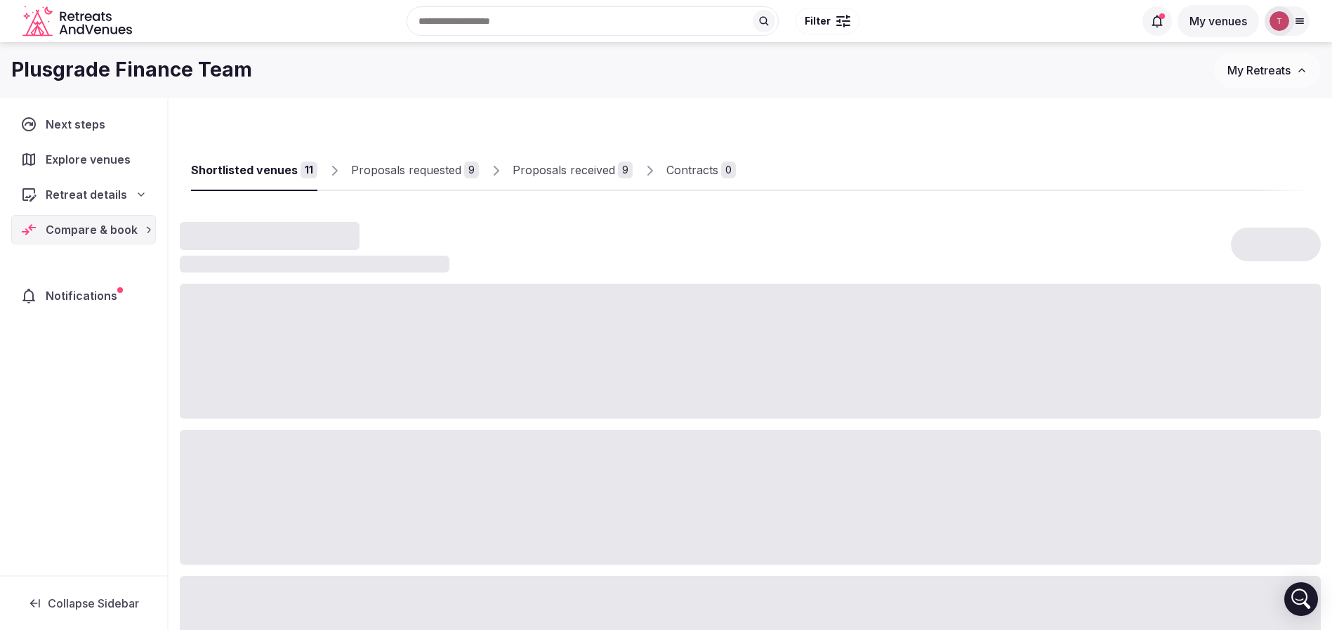
click at [369, 428] on div at bounding box center [750, 564] width 1141 height 685
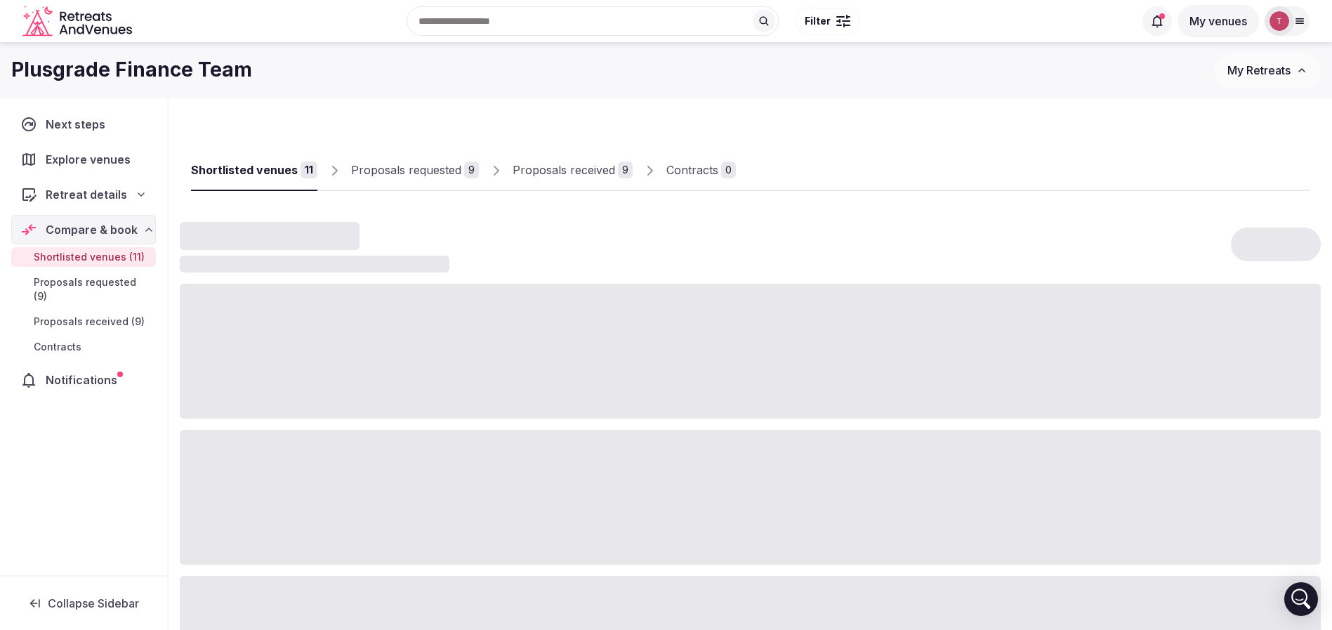
click at [576, 172] on div "Proposals received" at bounding box center [564, 169] width 103 height 17
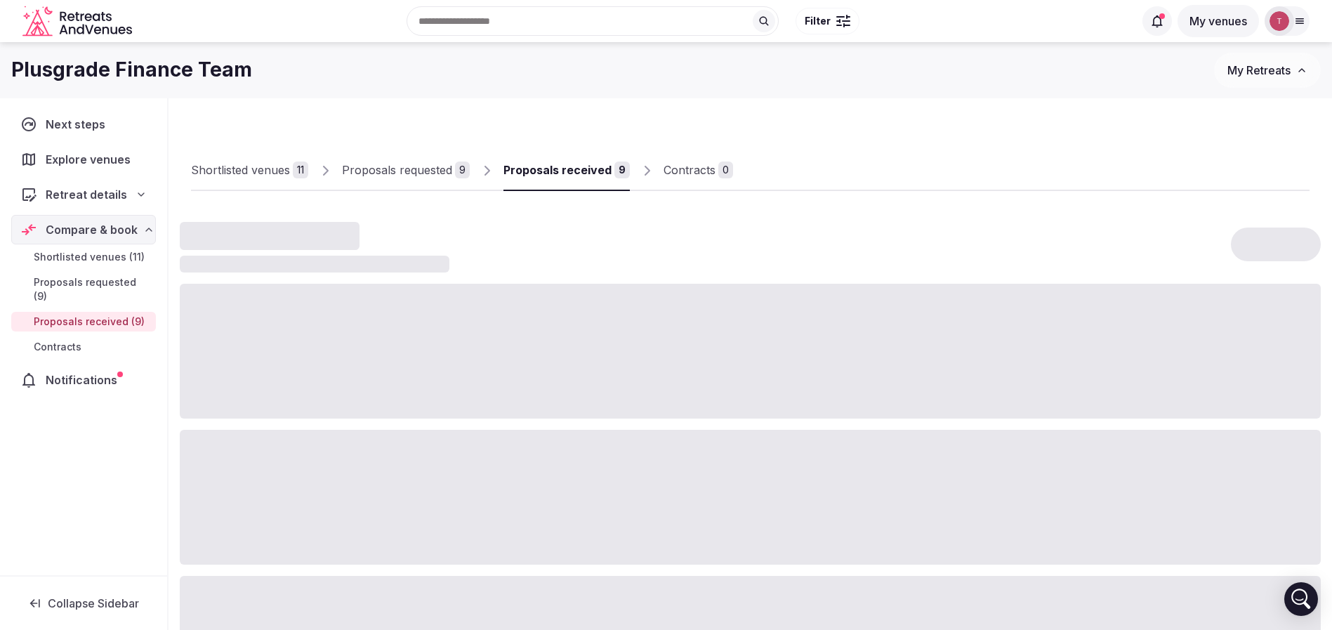
click at [565, 167] on div "Proposals received" at bounding box center [557, 169] width 108 height 17
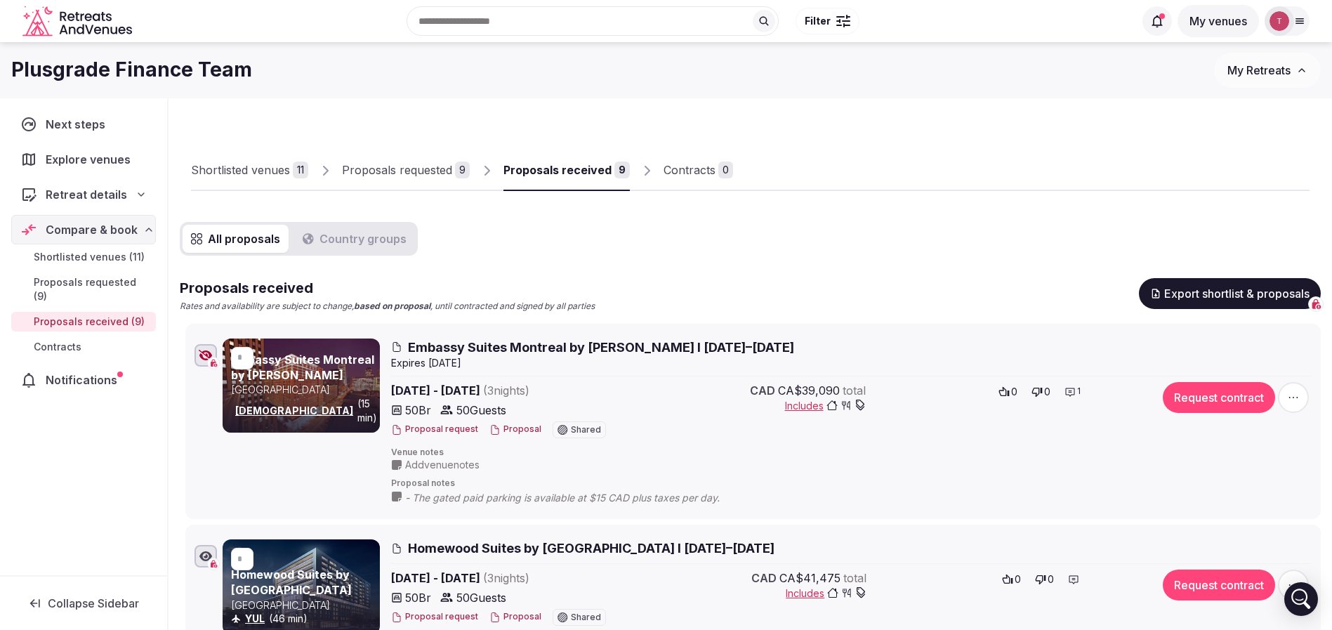
click at [506, 431] on button "Proposal" at bounding box center [515, 429] width 52 height 12
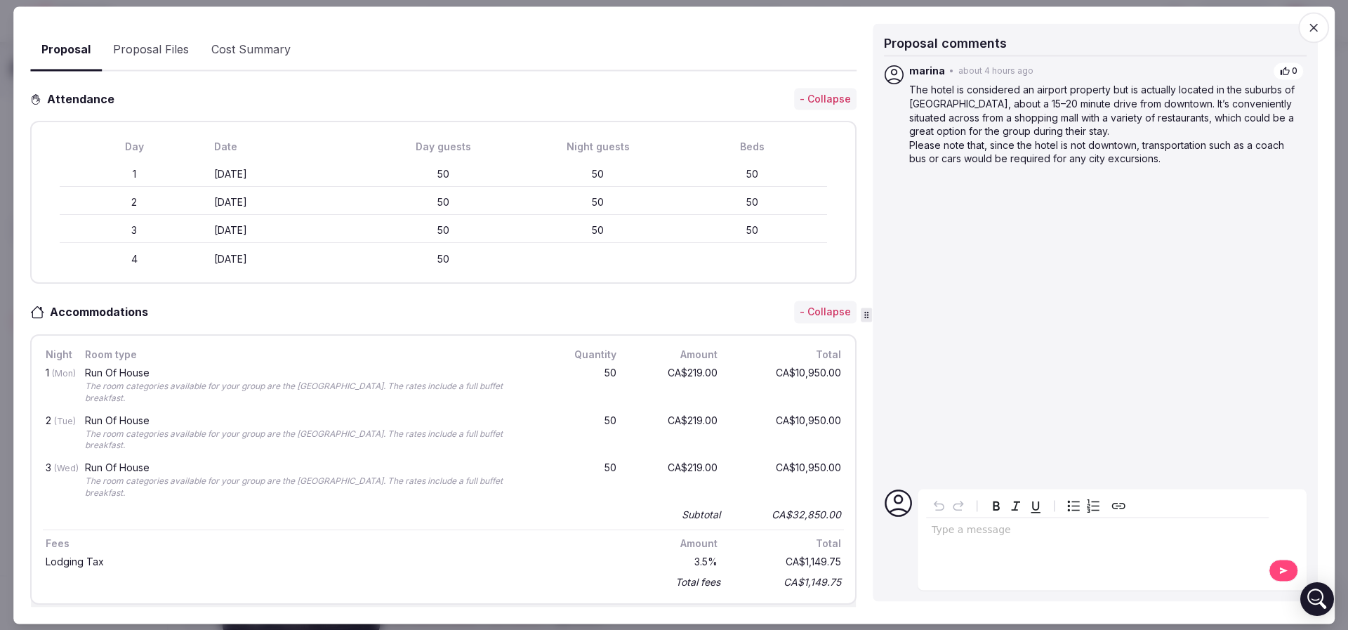
scroll to position [421, 0]
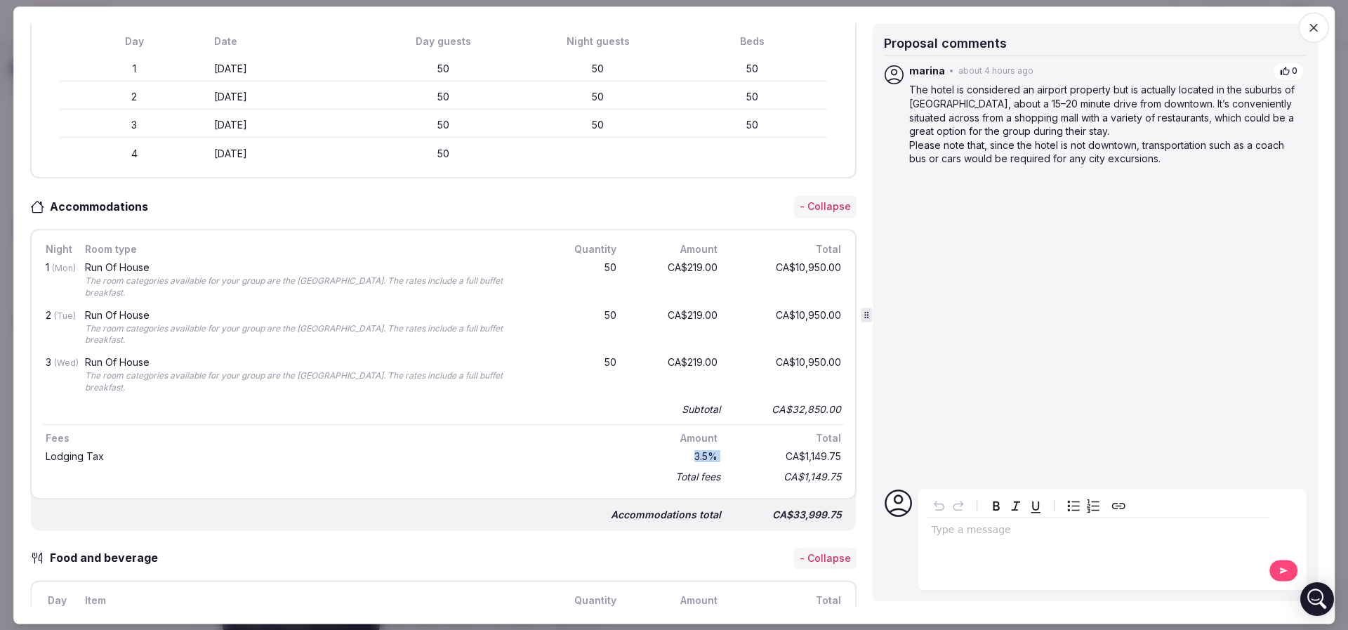
drag, startPoint x: 704, startPoint y: 449, endPoint x: 725, endPoint y: 451, distance: 21.2
click at [725, 451] on div "Lodging Tax 3.5 % CA$1,149.75" at bounding box center [443, 457] width 801 height 21
click at [732, 451] on div "CA$1,149.75" at bounding box center [788, 456] width 112 height 15
click at [692, 260] on div "CA$219.00" at bounding box center [676, 281] width 90 height 42
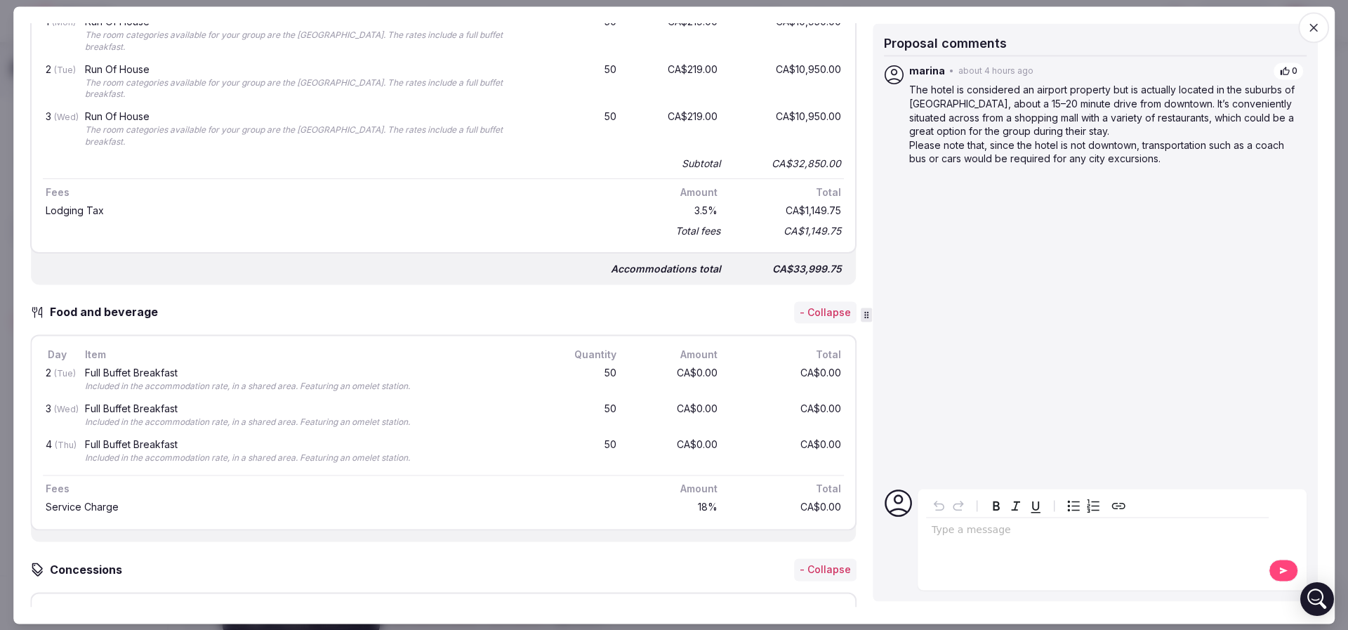
scroll to position [737, 0]
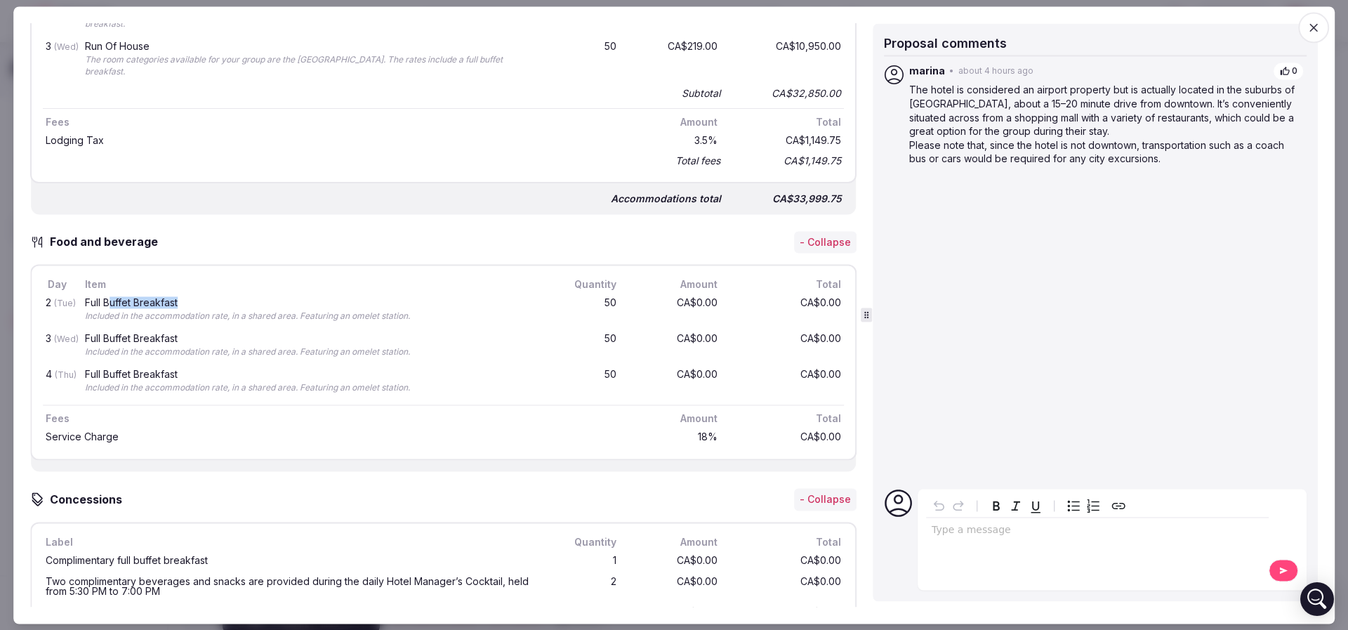
drag, startPoint x: 111, startPoint y: 301, endPoint x: 191, endPoint y: 298, distance: 80.1
click at [191, 298] on div "Full Buffet Breakfast" at bounding box center [311, 303] width 453 height 10
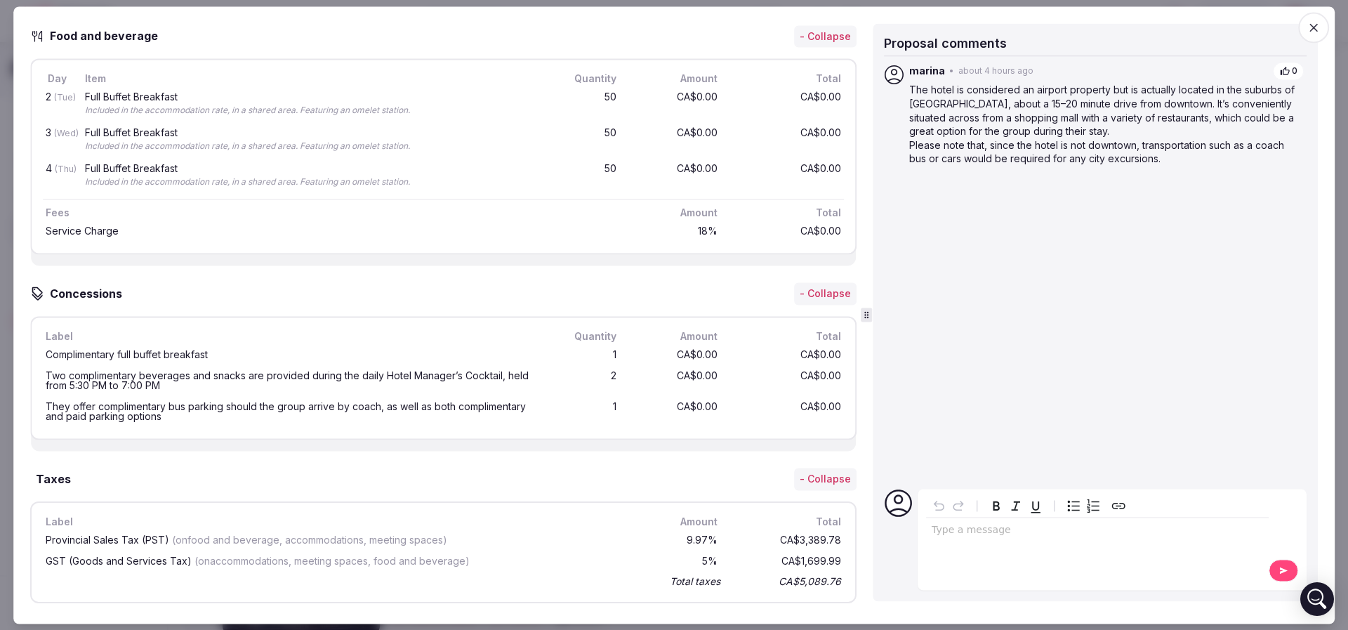
scroll to position [948, 0]
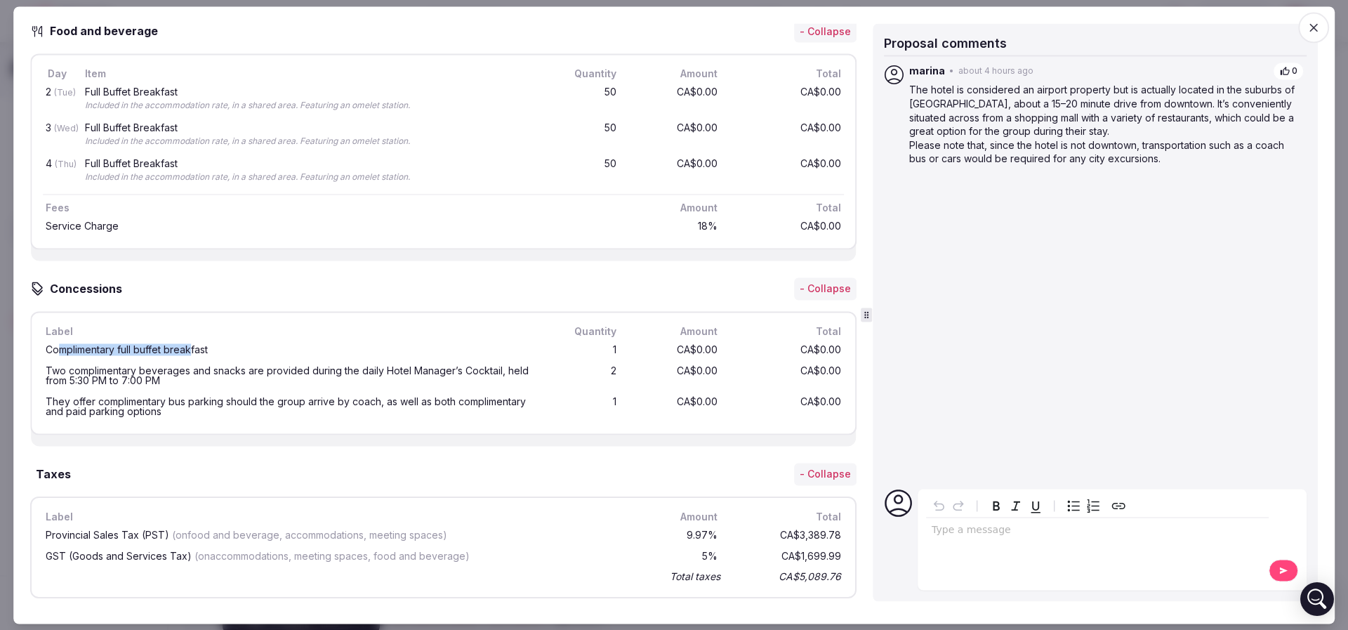
drag, startPoint x: 58, startPoint y: 341, endPoint x: 190, endPoint y: 348, distance: 132.2
click at [190, 348] on div "Complimentary full buffet breakfast" at bounding box center [292, 350] width 492 height 10
drag, startPoint x: 209, startPoint y: 372, endPoint x: 75, endPoint y: 371, distance: 133.4
click at [75, 371] on div "Two complimentary beverages and snacks are provided during the daily Hotel Mana…" at bounding box center [292, 377] width 492 height 20
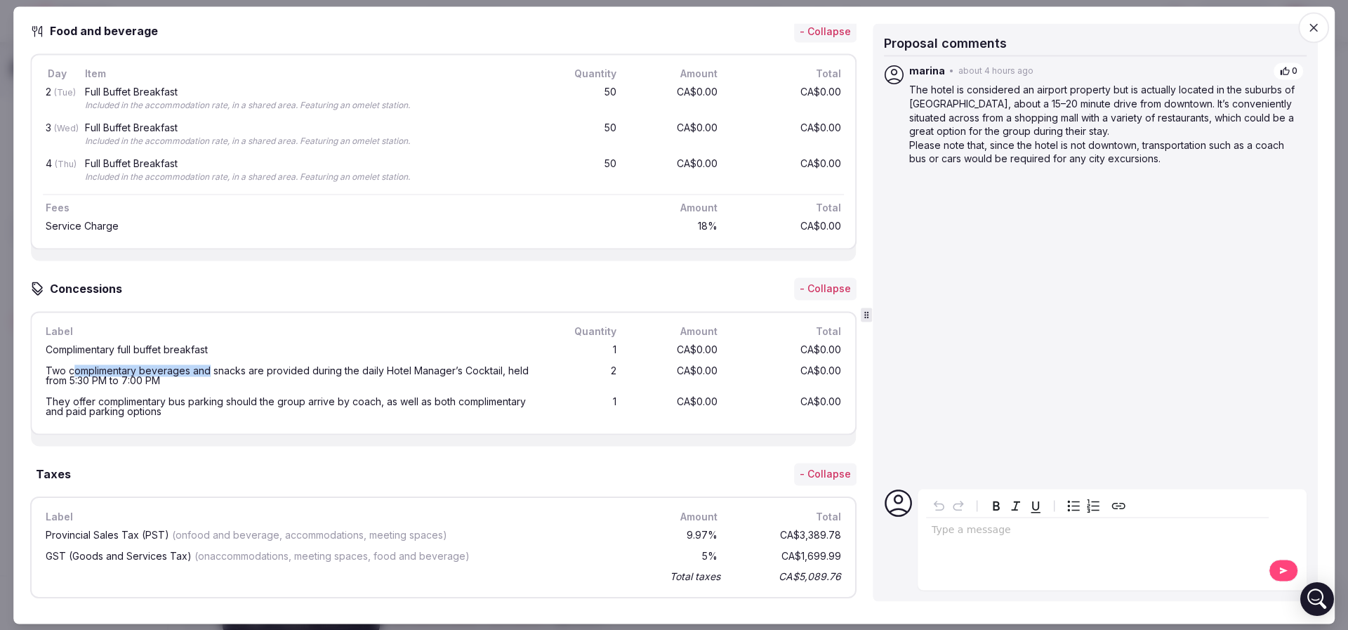
click at [75, 371] on div "Two complimentary beverages and snacks are provided during the daily Hotel Mana…" at bounding box center [292, 377] width 492 height 20
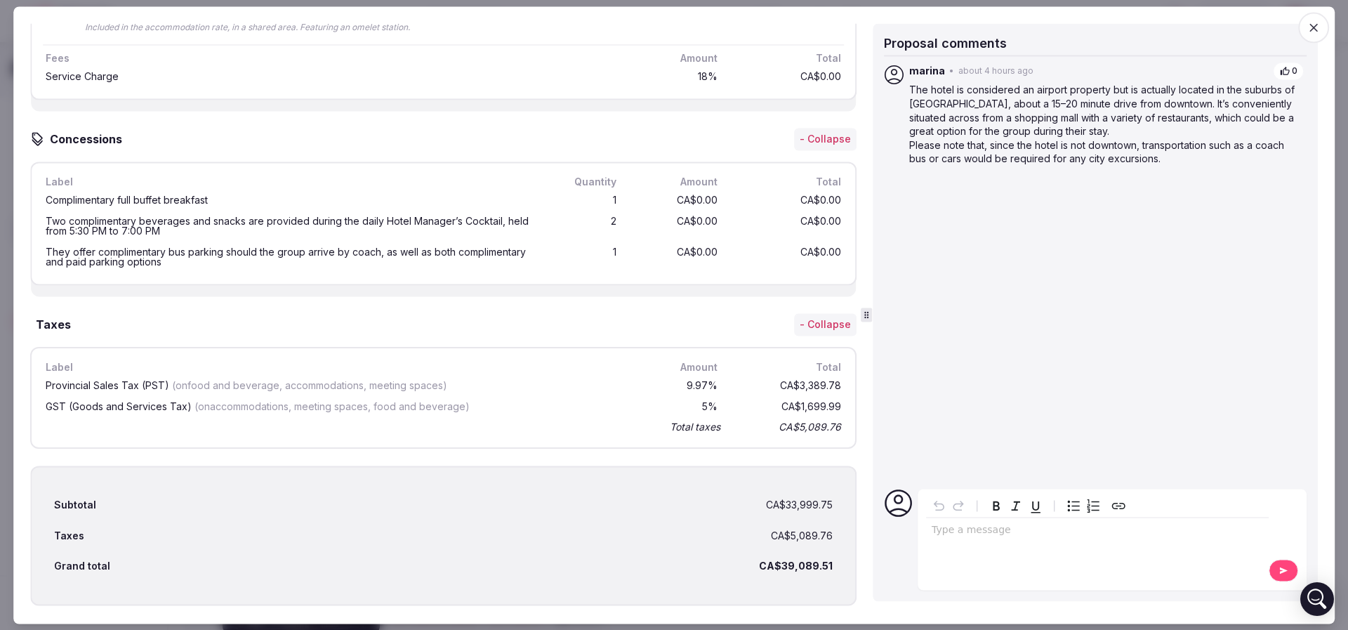
scroll to position [1159, 0]
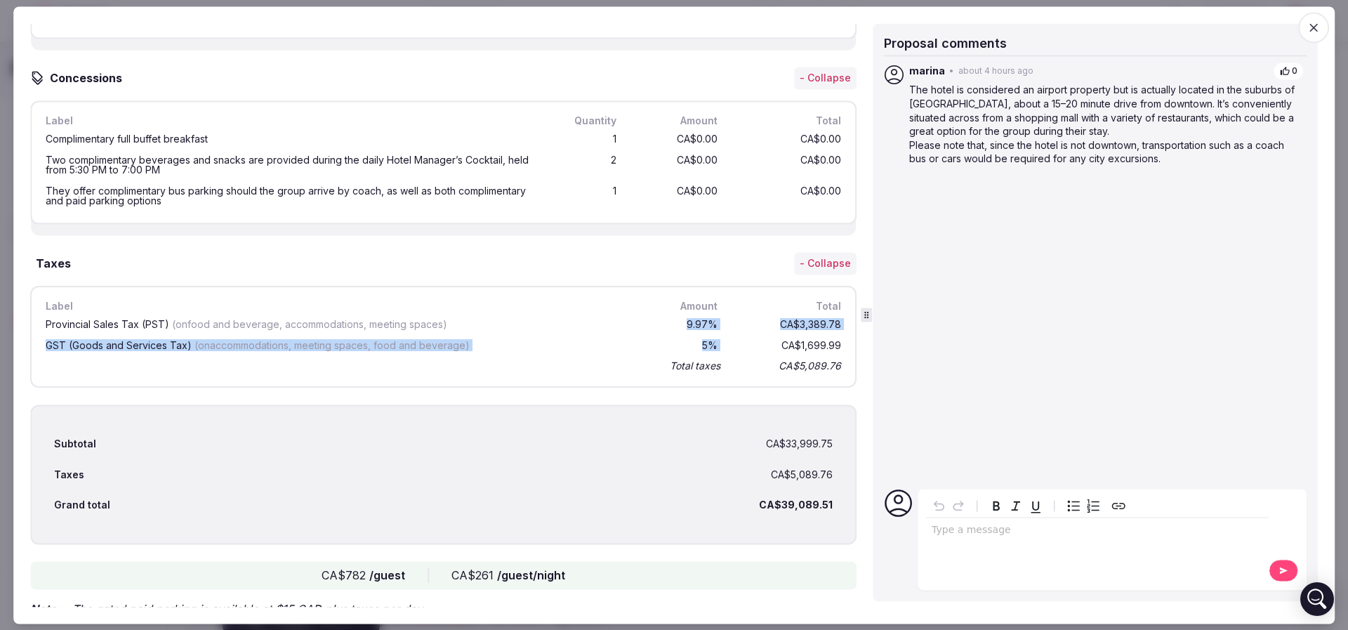
drag, startPoint x: 673, startPoint y: 328, endPoint x: 722, endPoint y: 352, distance: 54.6
click at [722, 352] on div "Label Amount Total Provincial Sales Tax (PST) (on food and beverage, accommodat…" at bounding box center [443, 337] width 826 height 103
click at [722, 352] on div "GST (Goods and Services Tax) (on accommodations, meeting spaces, food and bever…" at bounding box center [443, 345] width 801 height 21
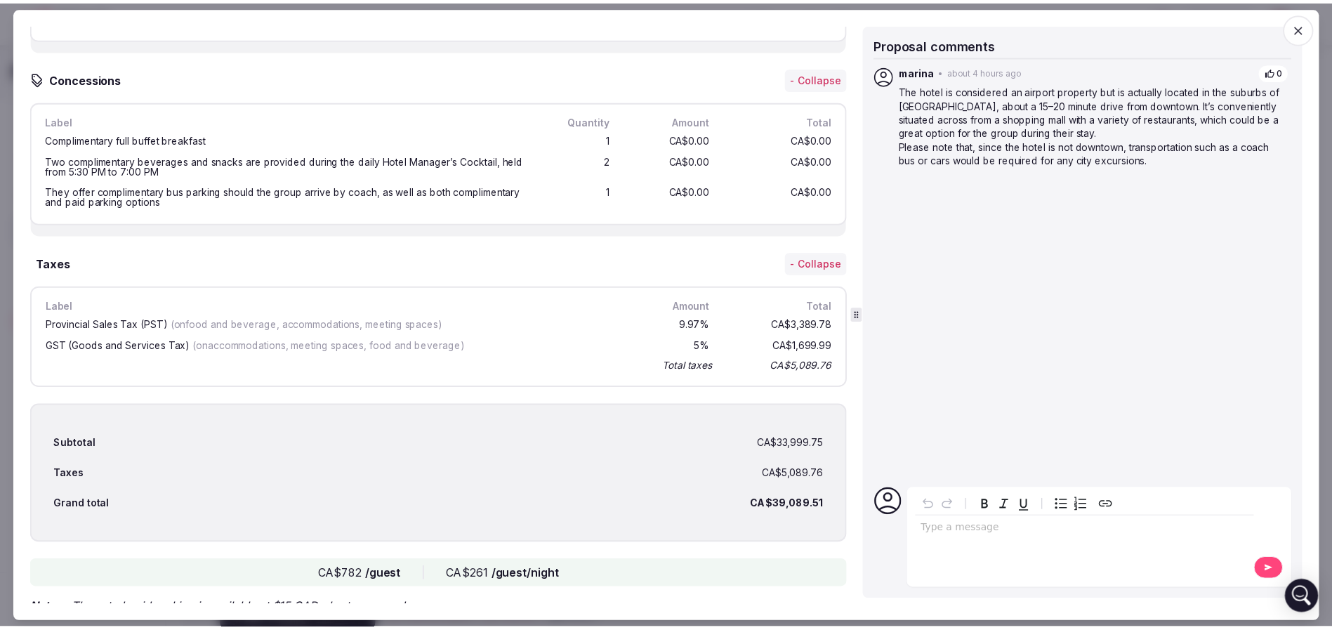
scroll to position [1206, 0]
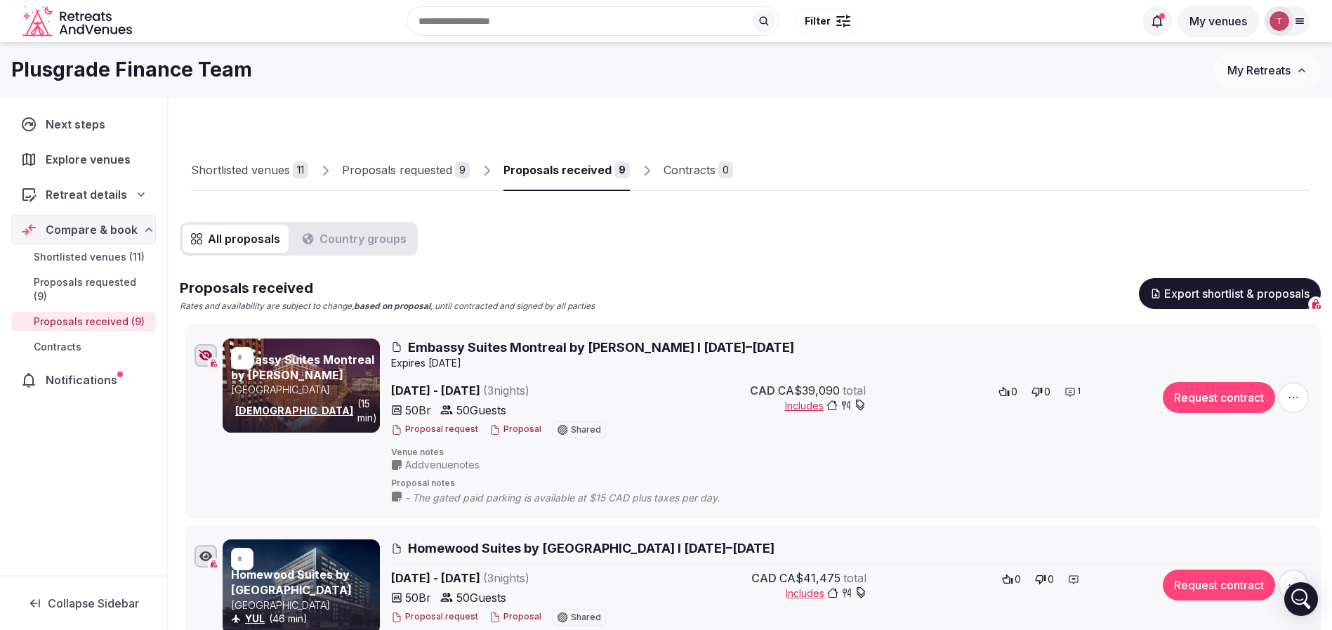
drag, startPoint x: 209, startPoint y: 354, endPoint x: 220, endPoint y: 350, distance: 11.3
click at [208, 354] on icon "button" at bounding box center [206, 355] width 14 height 11
click at [879, 185] on div at bounding box center [1021, 179] width 576 height 24
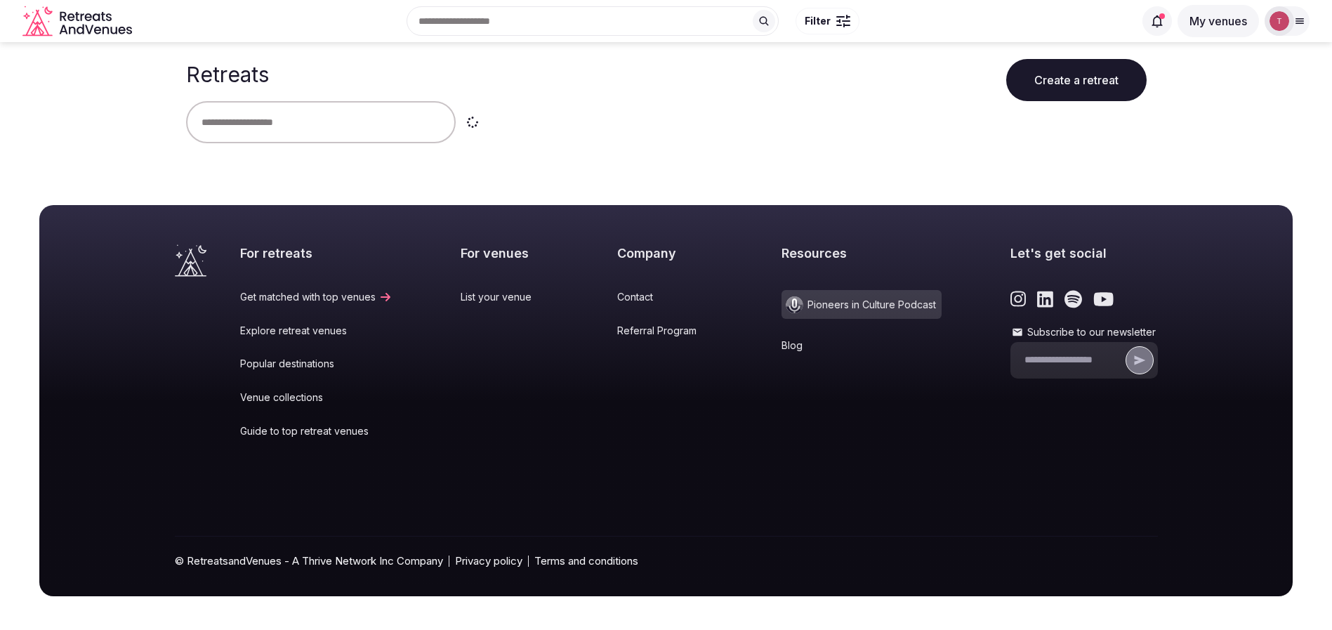
click at [261, 114] on input "text" at bounding box center [321, 122] width 270 height 42
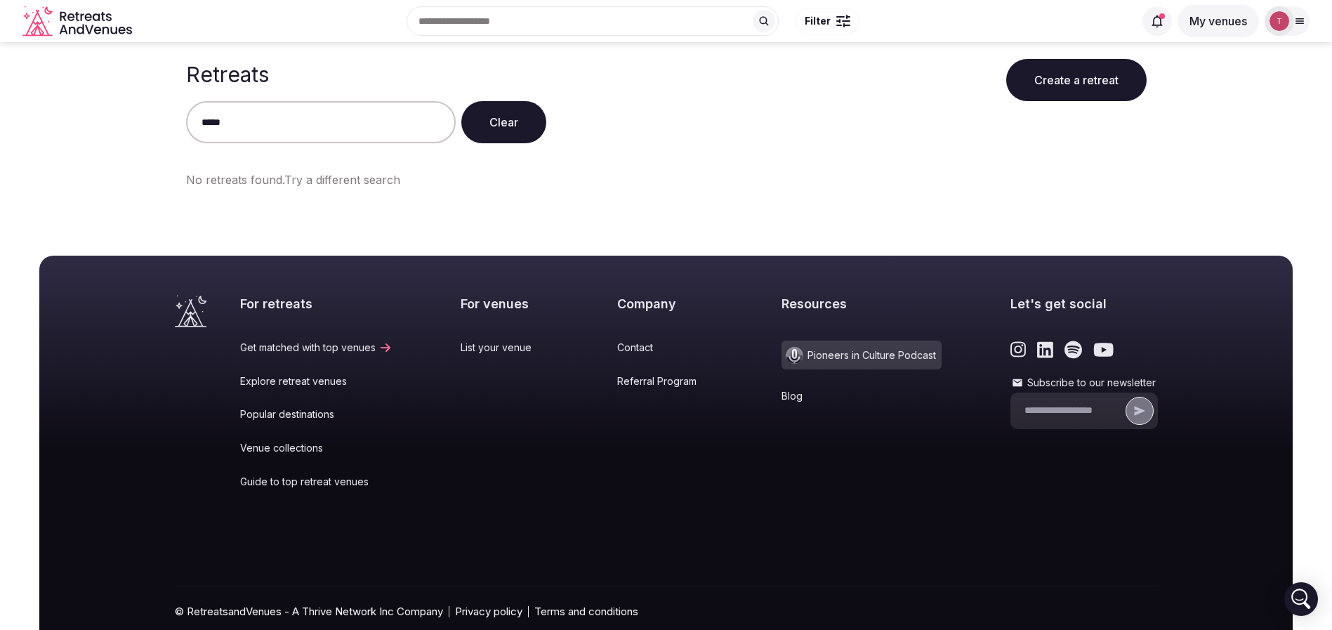
type input "*****"
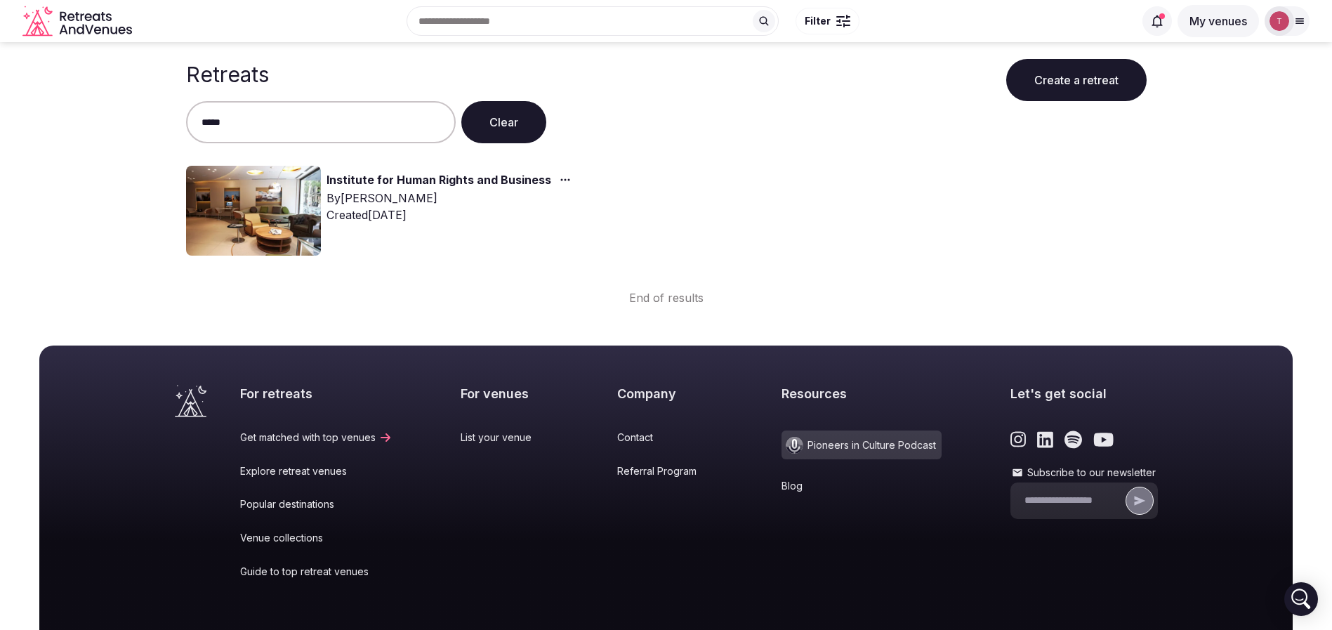
click at [244, 197] on img at bounding box center [253, 211] width 135 height 90
click at [394, 178] on link "Institute for Human Rights and Business" at bounding box center [438, 180] width 225 height 18
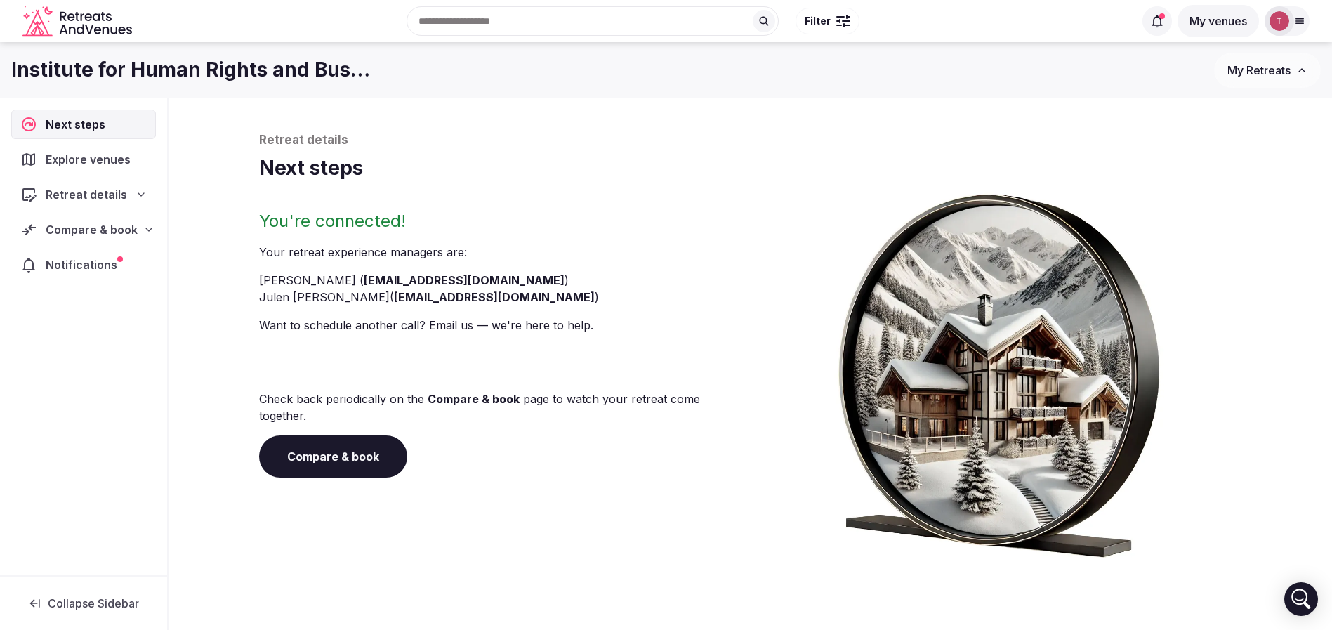
click at [375, 447] on link "Compare & book" at bounding box center [333, 456] width 148 height 42
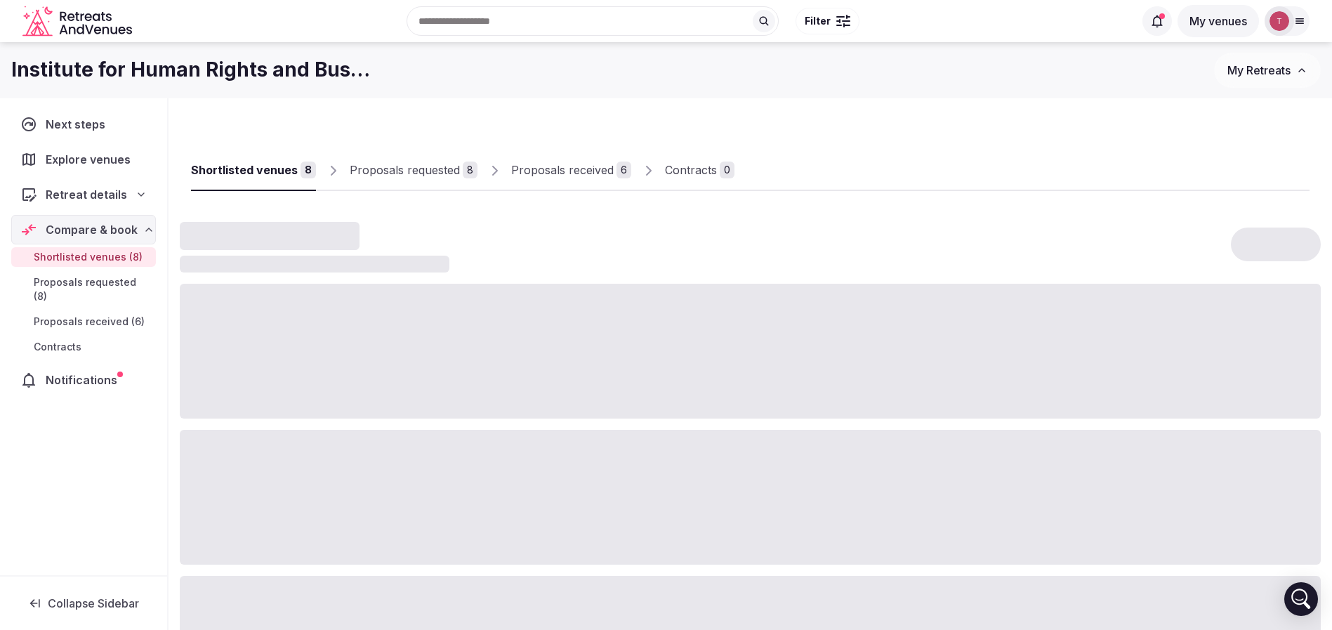
click at [598, 171] on div "Proposals received" at bounding box center [562, 169] width 103 height 17
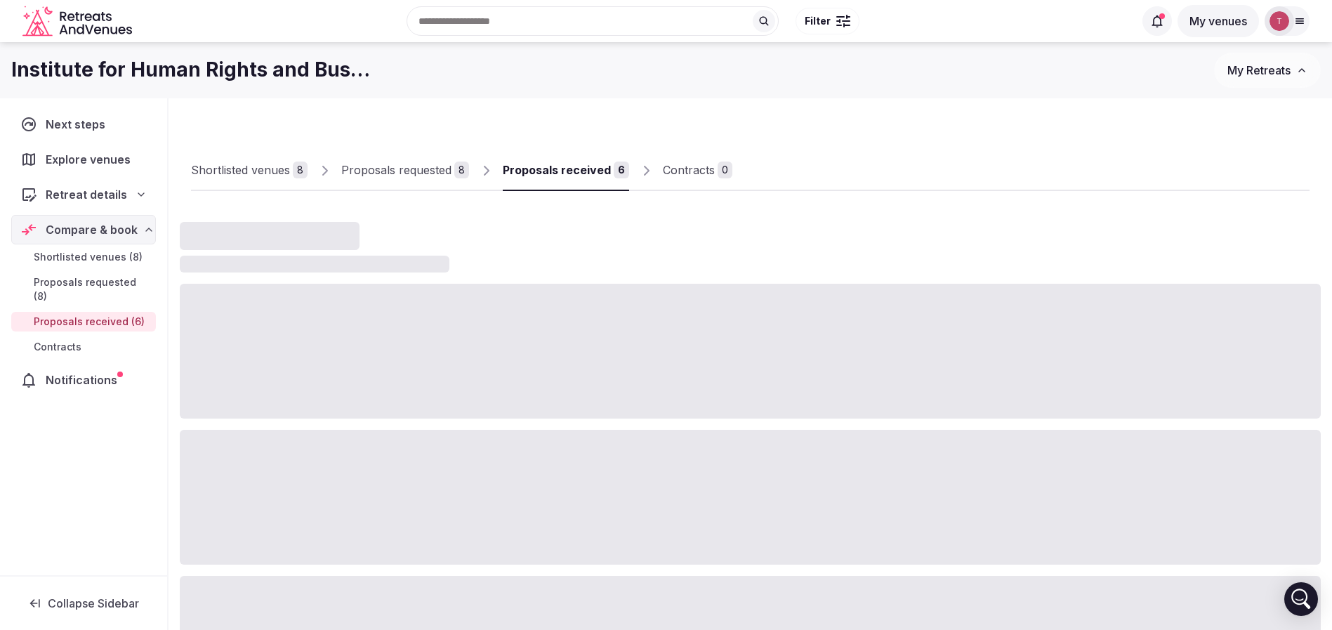
click at [598, 171] on div "Proposals received" at bounding box center [557, 169] width 108 height 17
click at [591, 173] on div "Proposals received" at bounding box center [557, 169] width 108 height 17
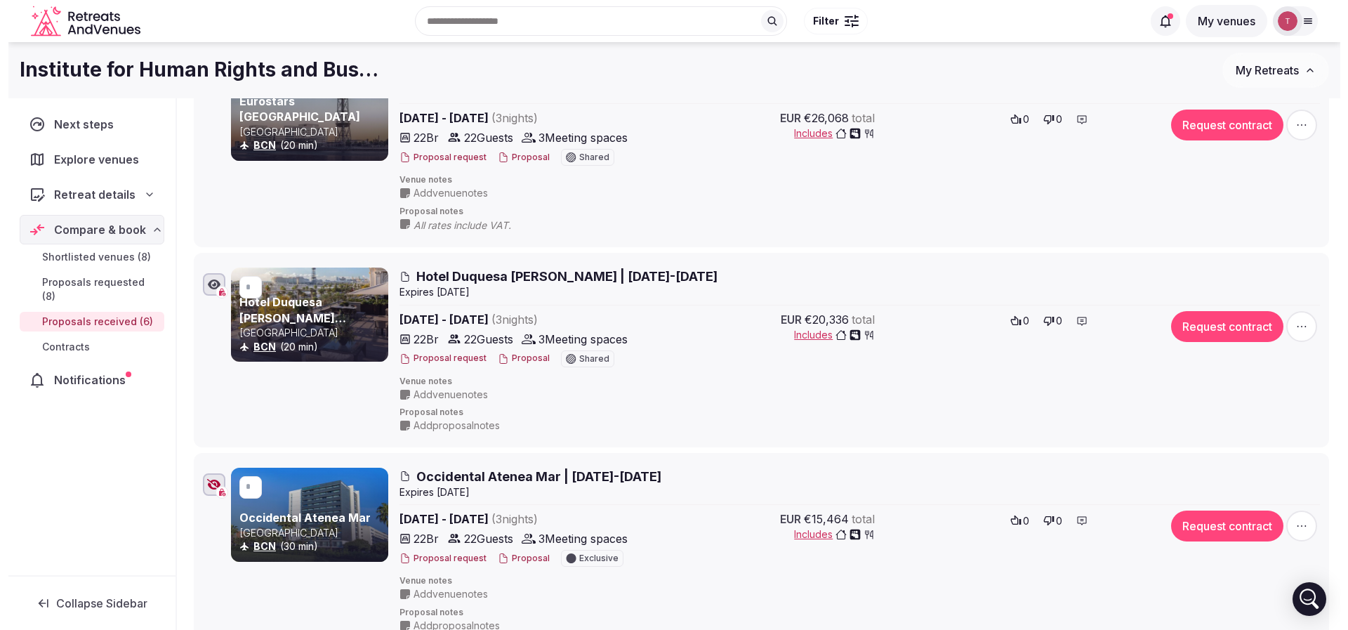
scroll to position [737, 0]
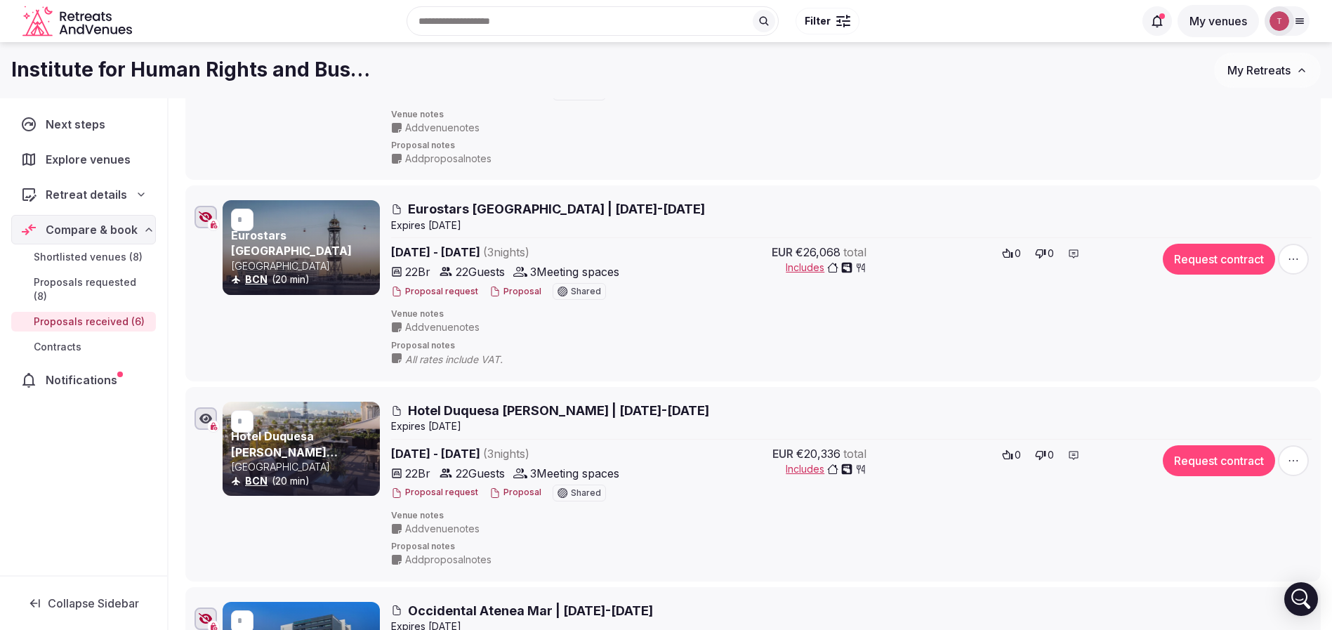
click at [527, 291] on button "Proposal" at bounding box center [515, 292] width 52 height 12
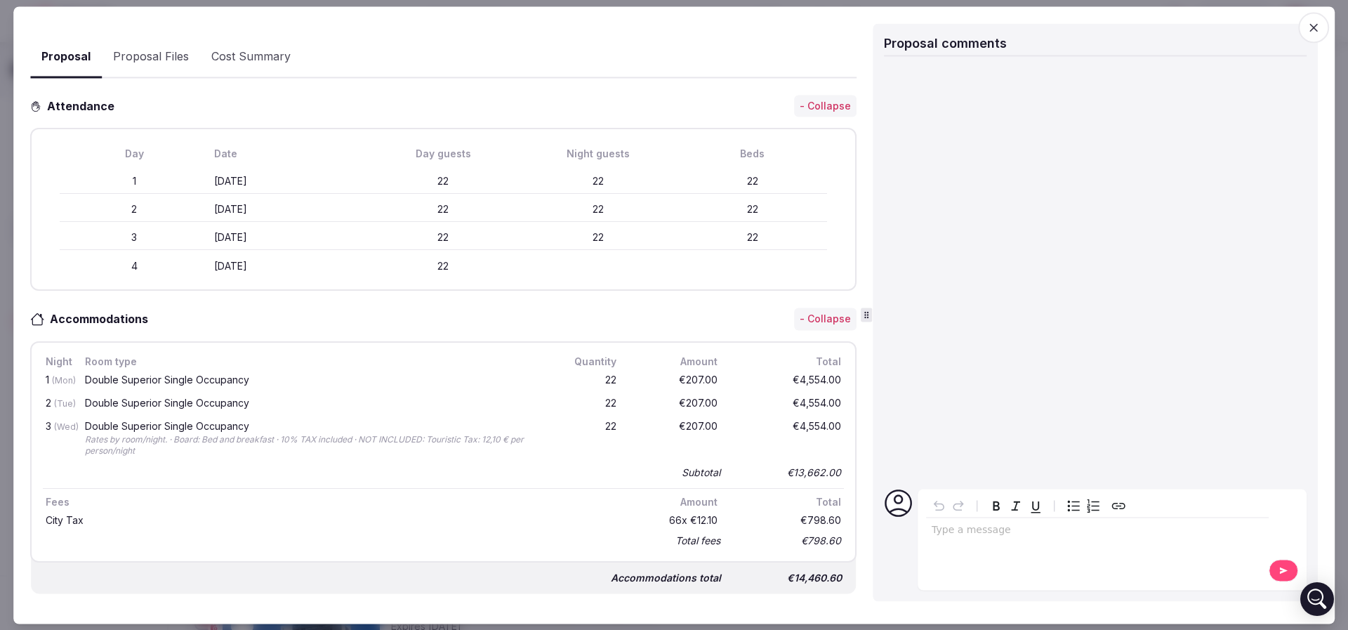
scroll to position [421, 0]
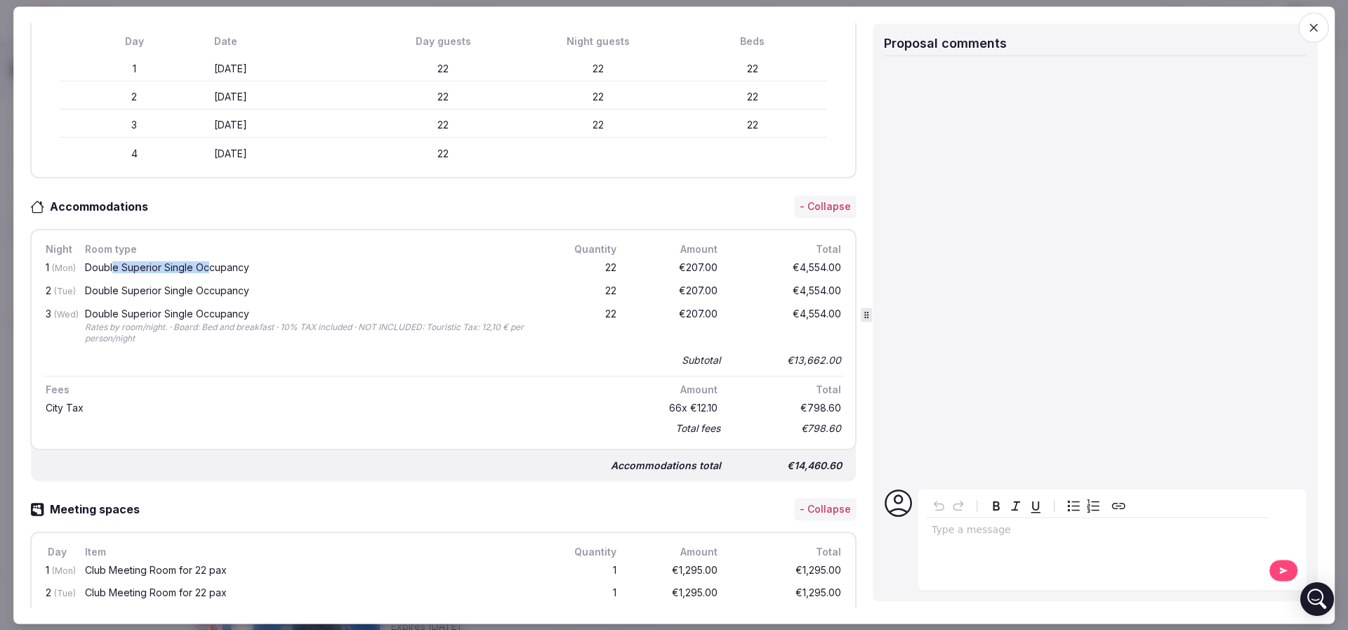
drag, startPoint x: 114, startPoint y: 262, endPoint x: 251, endPoint y: 260, distance: 137.6
click at [251, 263] on div "Double Superior Single Occupancy" at bounding box center [311, 268] width 453 height 10
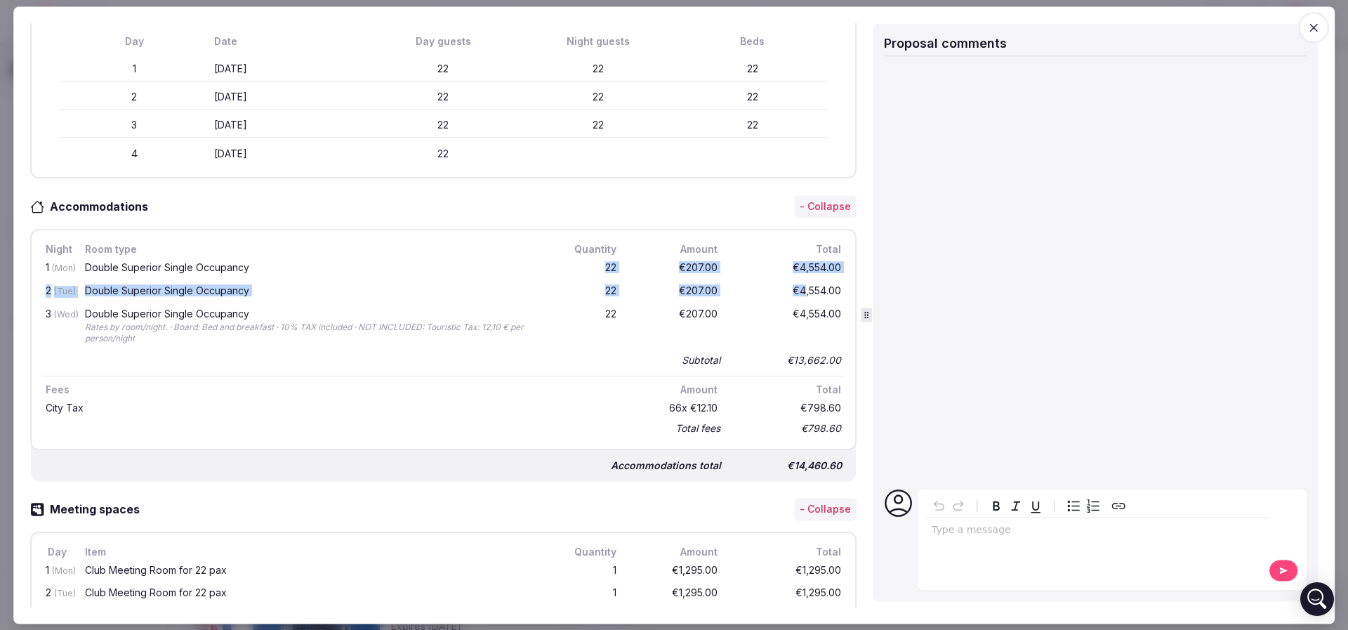
drag, startPoint x: 668, startPoint y: 256, endPoint x: 791, endPoint y: 296, distance: 130.1
click at [791, 296] on div "1 (Mon) Double Superior Single Occupancy 22 €207.00 €4,554.00 2 (Tue) Double Su…" at bounding box center [443, 313] width 801 height 113
click at [791, 296] on div "€4,554.00" at bounding box center [788, 292] width 112 height 18
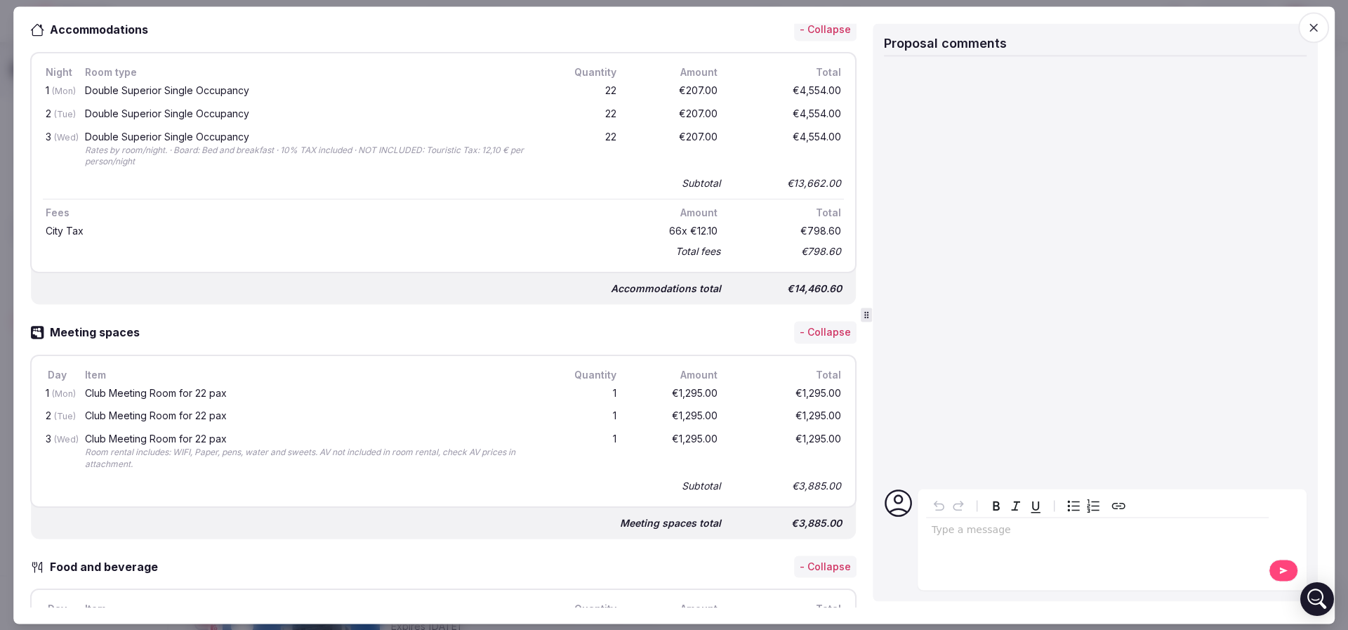
scroll to position [632, 0]
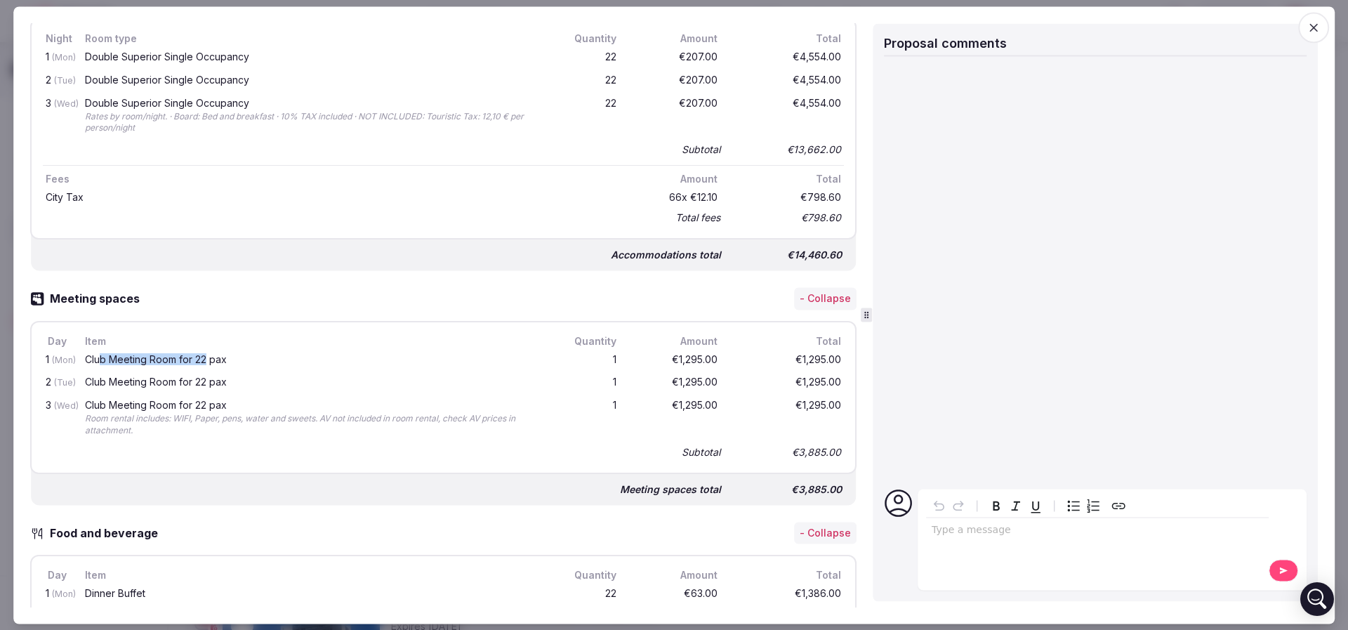
drag, startPoint x: 98, startPoint y: 352, endPoint x: 207, endPoint y: 355, distance: 108.9
click at [207, 355] on div "Club Meeting Room for 22 pax" at bounding box center [311, 360] width 453 height 10
drag, startPoint x: 123, startPoint y: 381, endPoint x: 220, endPoint y: 383, distance: 97.6
click at [220, 383] on div "Club Meeting Room for 22 pax" at bounding box center [311, 383] width 453 height 10
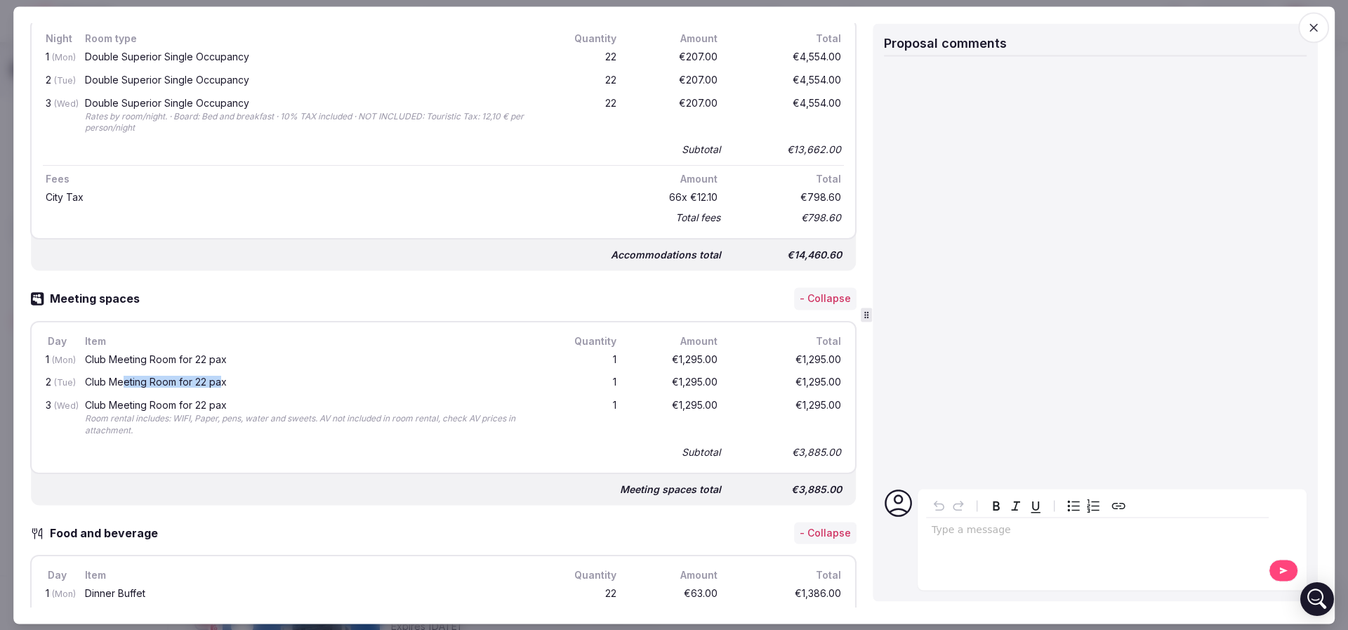
click at [220, 383] on div "Club Meeting Room for 22 pax" at bounding box center [311, 383] width 453 height 10
drag, startPoint x: 131, startPoint y: 407, endPoint x: 216, endPoint y: 409, distance: 84.3
click at [214, 408] on div "Club Meeting Room for 22 pax Room rental includes: WIFI, Paper, pens, water and…" at bounding box center [311, 419] width 458 height 42
click at [216, 409] on div "Club Meeting Room for 22 pax Room rental includes: WIFI, Paper, pens, water and…" at bounding box center [311, 419] width 458 height 42
click at [169, 372] on div "2 (Tue) Club Meeting Room for 22 pax 1 €1,295.00 €1,295.00" at bounding box center [443, 383] width 801 height 23
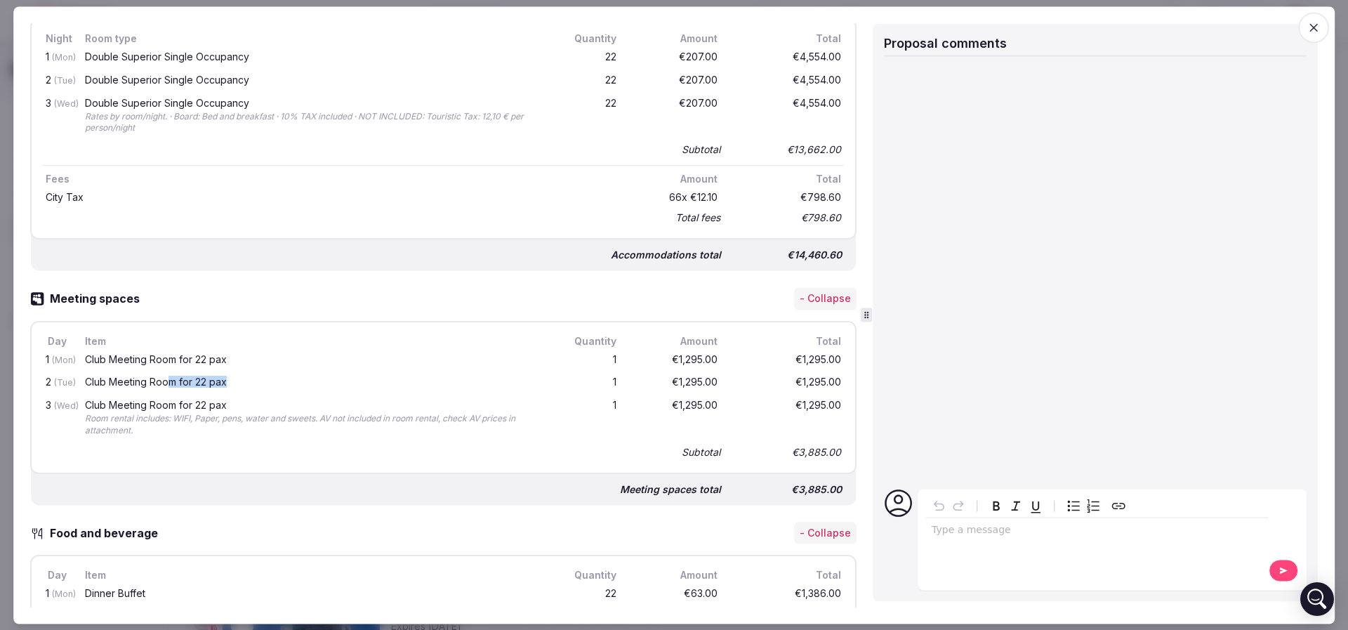
click at [169, 378] on div "Club Meeting Room for 22 pax" at bounding box center [311, 383] width 453 height 10
drag, startPoint x: 164, startPoint y: 362, endPoint x: 202, endPoint y: 365, distance: 38.1
click at [202, 365] on div "Club Meeting Room for 22 pax" at bounding box center [311, 361] width 458 height 18
click at [187, 383] on div "Club Meeting Room for 22 pax" at bounding box center [311, 383] width 453 height 10
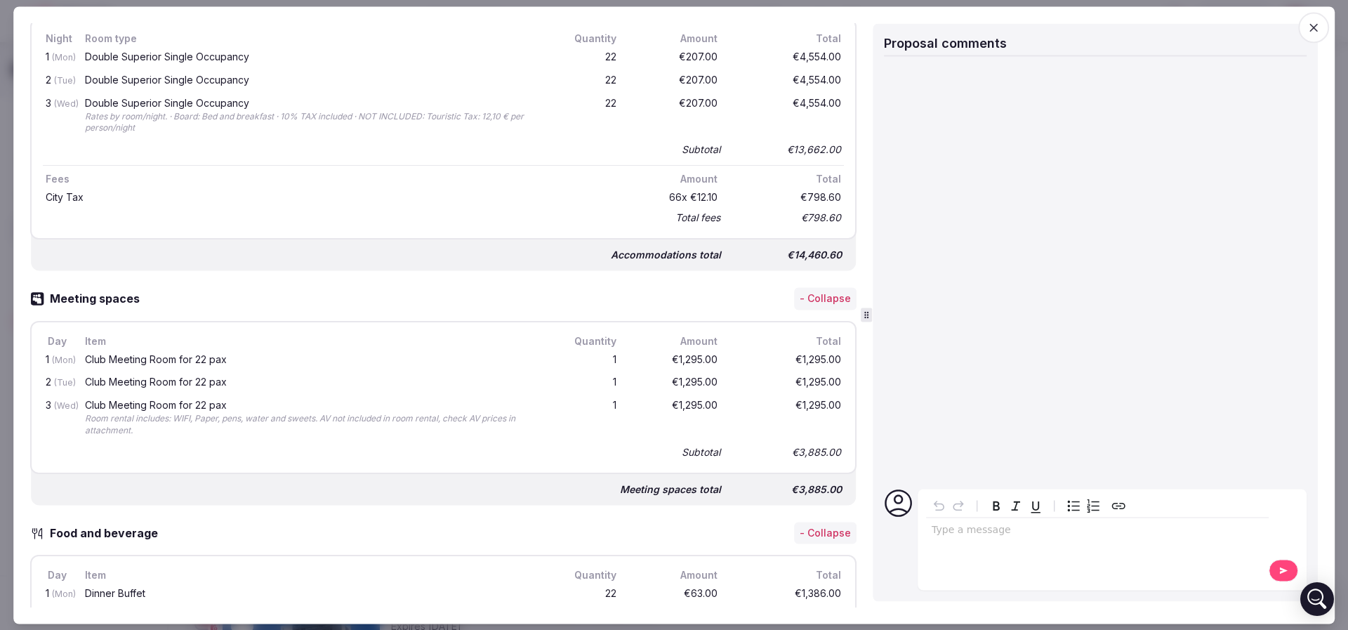
click at [182, 404] on div "Club Meeting Room for 22 pax" at bounding box center [311, 406] width 453 height 10
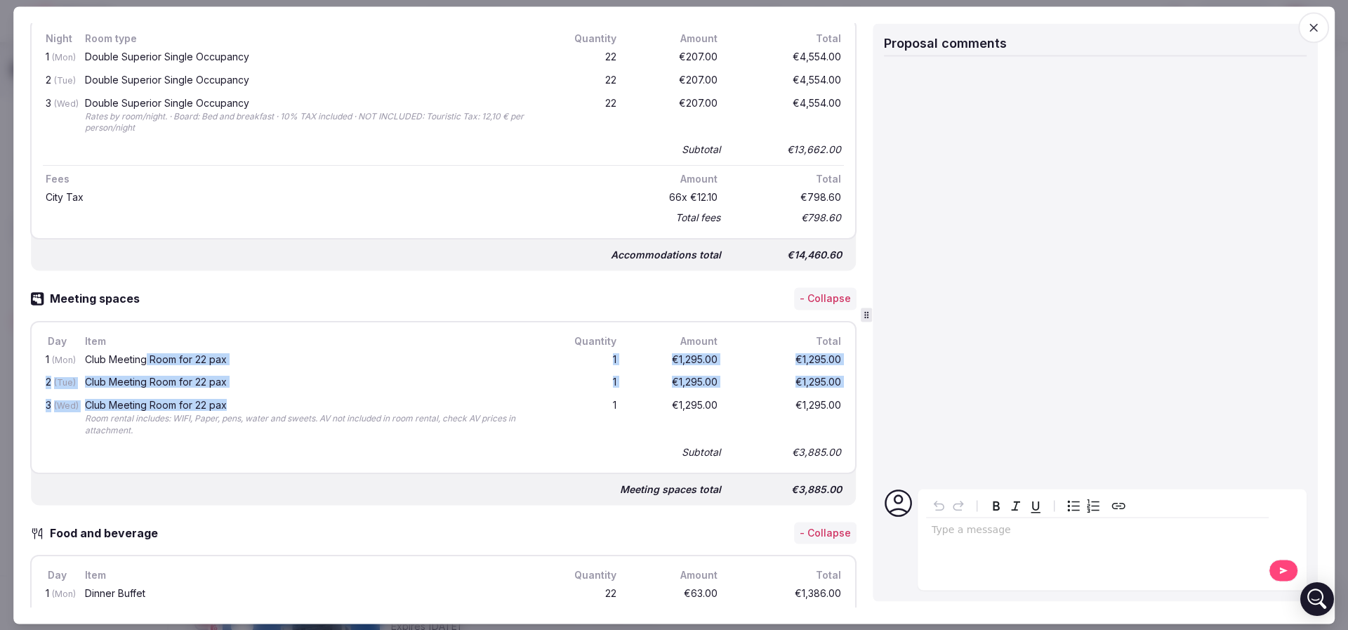
drag, startPoint x: 267, startPoint y: 404, endPoint x: 147, endPoint y: 359, distance: 128.2
click at [147, 359] on div "1 (Mon) Club Meeting Room for 22 pax 1 €1,295.00 €1,295.00 2 (Tue) Club Meeting…" at bounding box center [443, 405] width 801 height 113
click at [148, 359] on div "Club Meeting Room for 22 pax" at bounding box center [311, 360] width 453 height 10
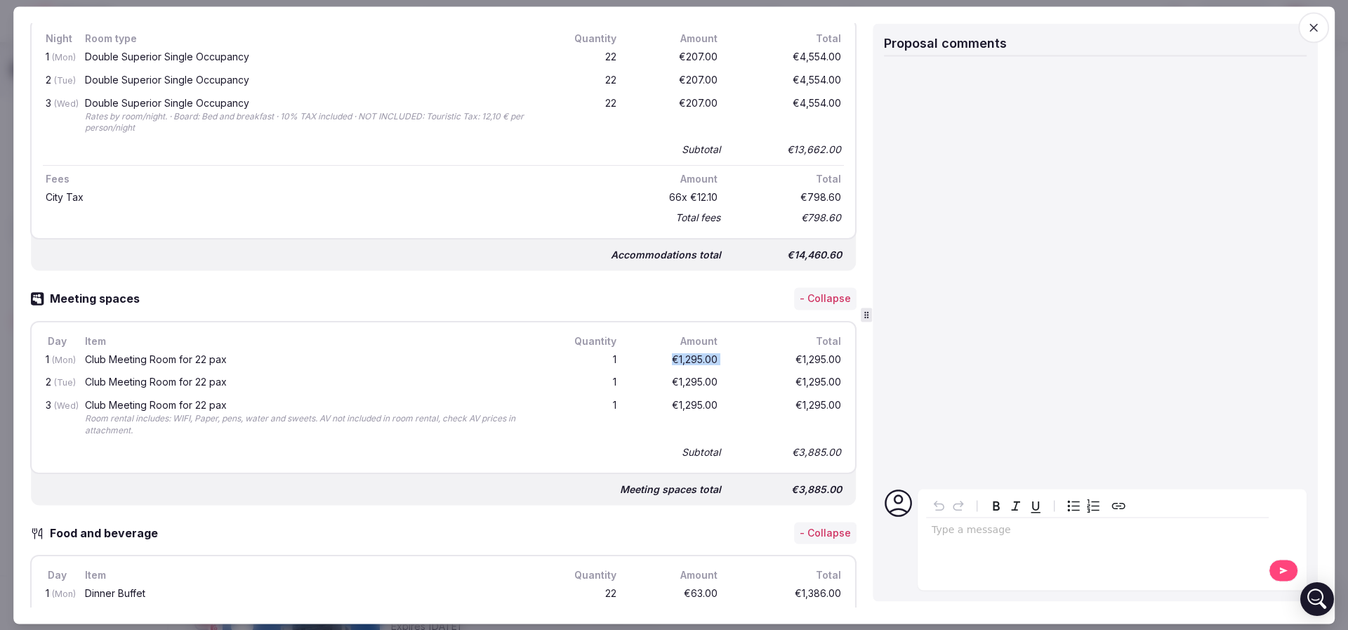
drag, startPoint x: 649, startPoint y: 355, endPoint x: 721, endPoint y: 355, distance: 71.6
click at [721, 355] on div "1 (Mon) Club Meeting Room for 22 pax 1 €1,295.00 €1,295.00" at bounding box center [443, 360] width 801 height 23
click at [732, 355] on div "€1,295.00" at bounding box center [788, 361] width 112 height 18
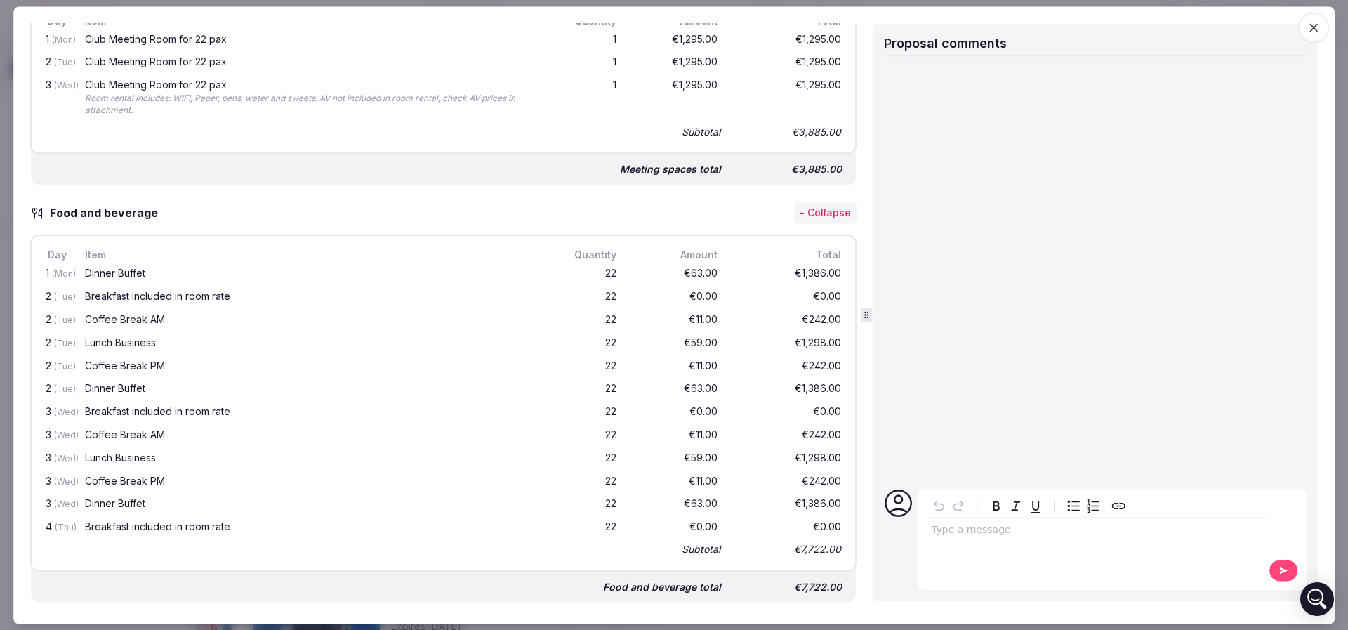
scroll to position [1053, 0]
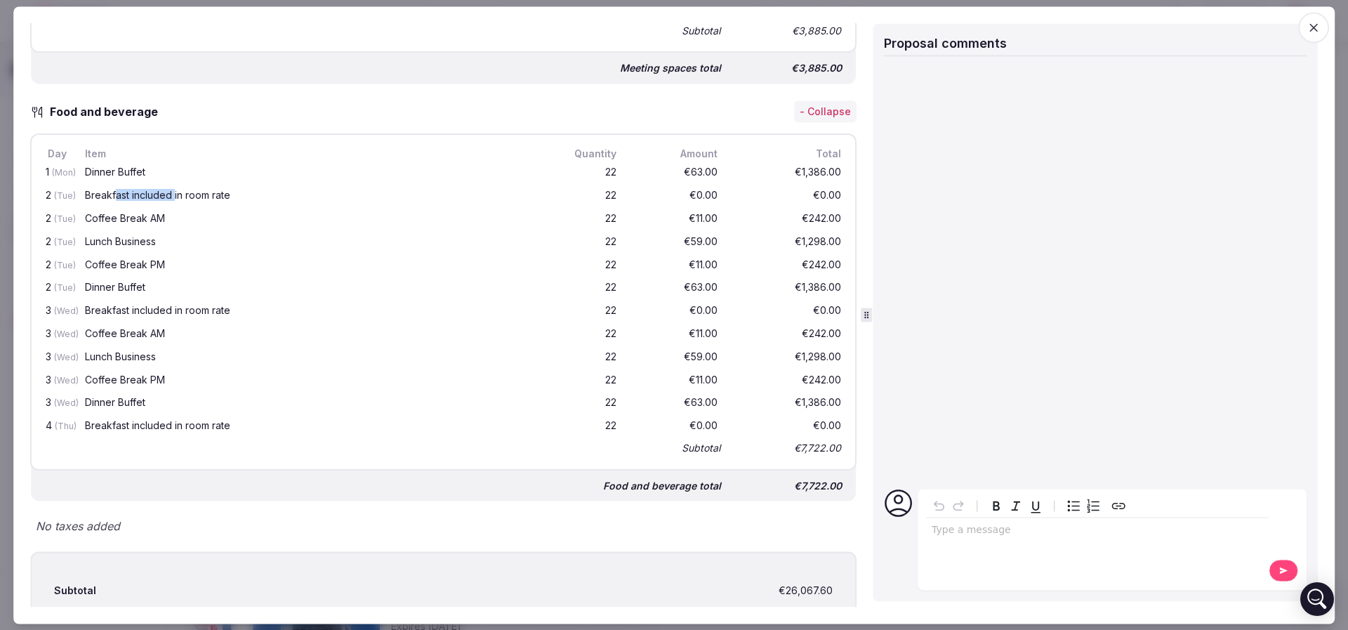
drag, startPoint x: 153, startPoint y: 197, endPoint x: 175, endPoint y: 197, distance: 21.8
click at [175, 197] on div "Breakfast included in room rate" at bounding box center [311, 196] width 453 height 10
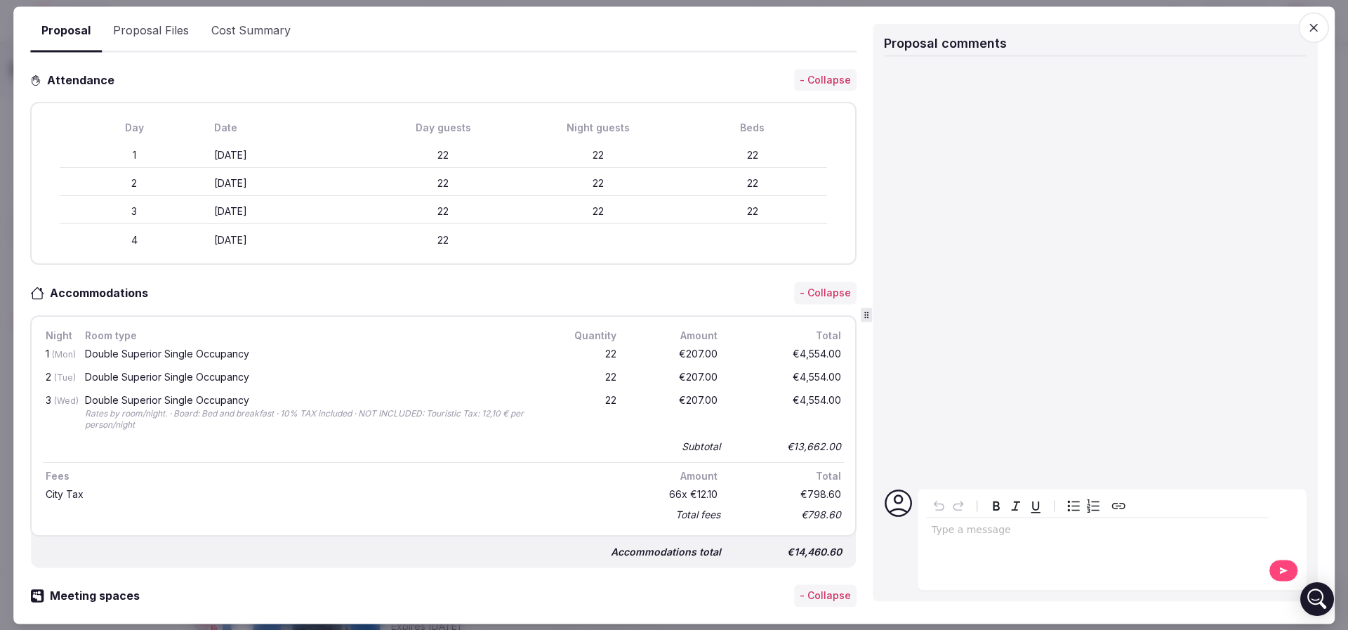
scroll to position [211, 0]
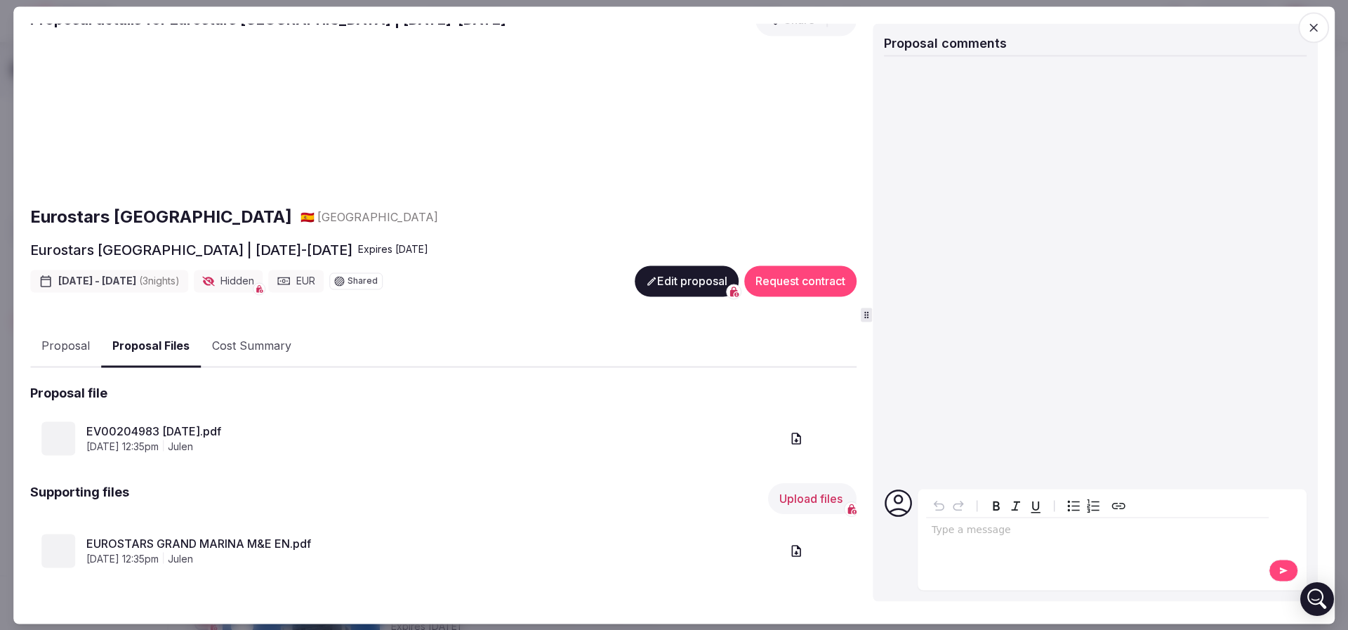
click at [185, 143] on div "Eurostars [GEOGRAPHIC_DATA] 🇪🇸 [GEOGRAPHIC_DATA] Eurostars [GEOGRAPHIC_DATA] | …" at bounding box center [443, 323] width 826 height 565
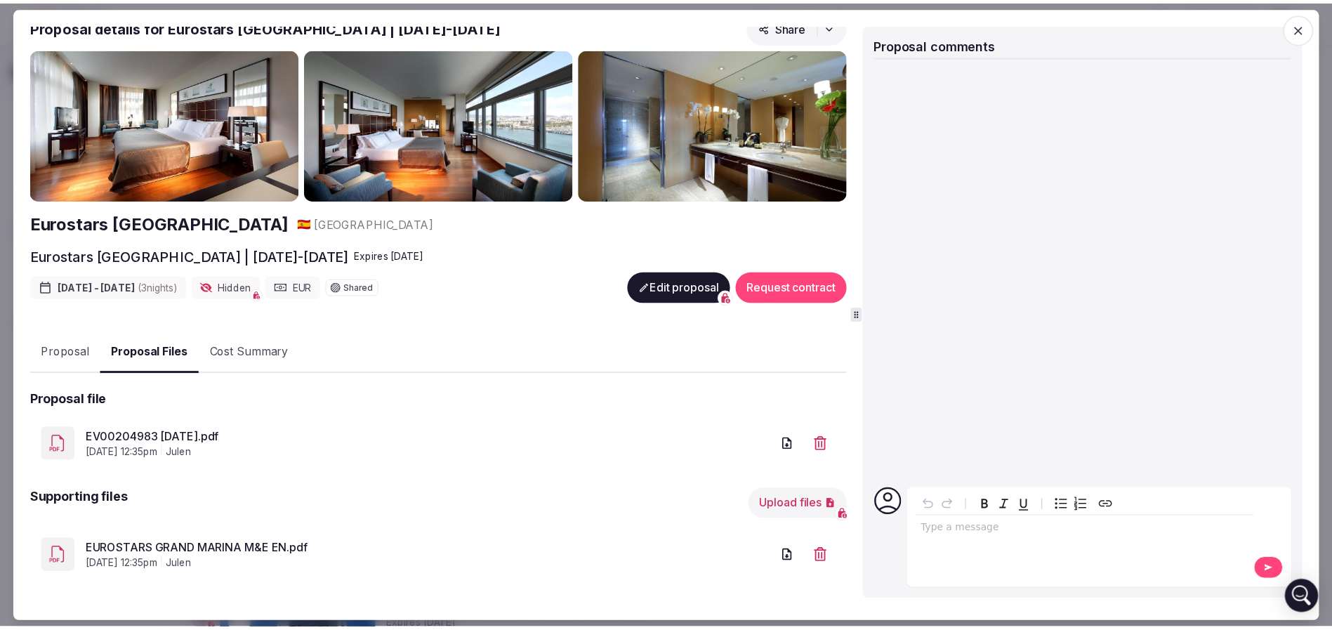
scroll to position [17, 0]
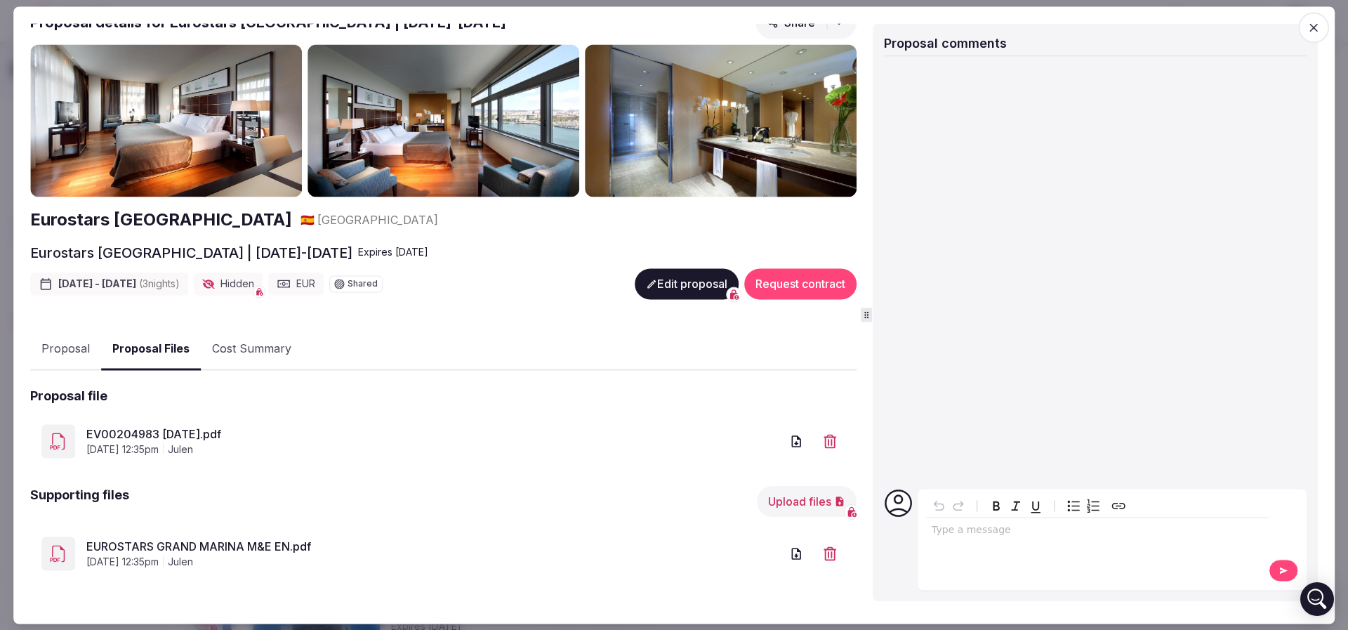
drag, startPoint x: 199, startPoint y: 424, endPoint x: 380, endPoint y: 410, distance: 181.7
click at [198, 426] on link "EV00204983 [DATE].pdf" at bounding box center [433, 434] width 694 height 17
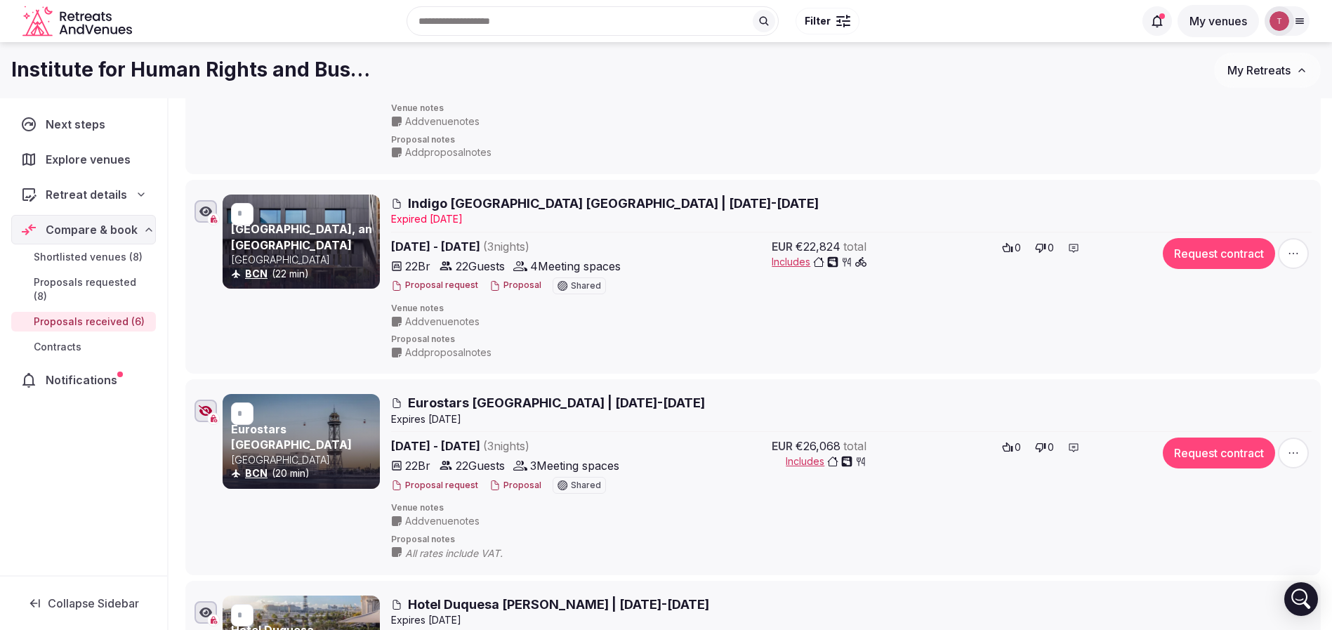
scroll to position [527, 0]
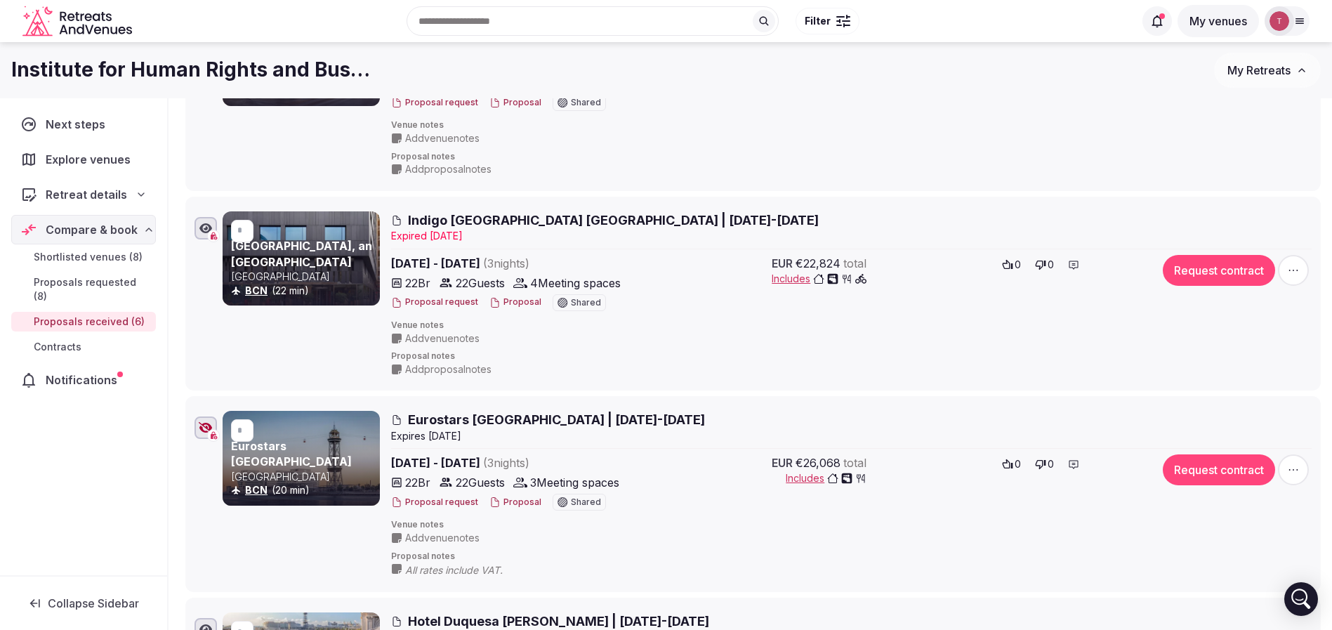
click at [458, 220] on span "Indigo [GEOGRAPHIC_DATA] [GEOGRAPHIC_DATA] | [DATE]-[DATE]" at bounding box center [613, 220] width 411 height 18
drag, startPoint x: 491, startPoint y: 219, endPoint x: 421, endPoint y: 143, distance: 103.3
click at [421, 143] on span "Add venue notes" at bounding box center [442, 138] width 74 height 14
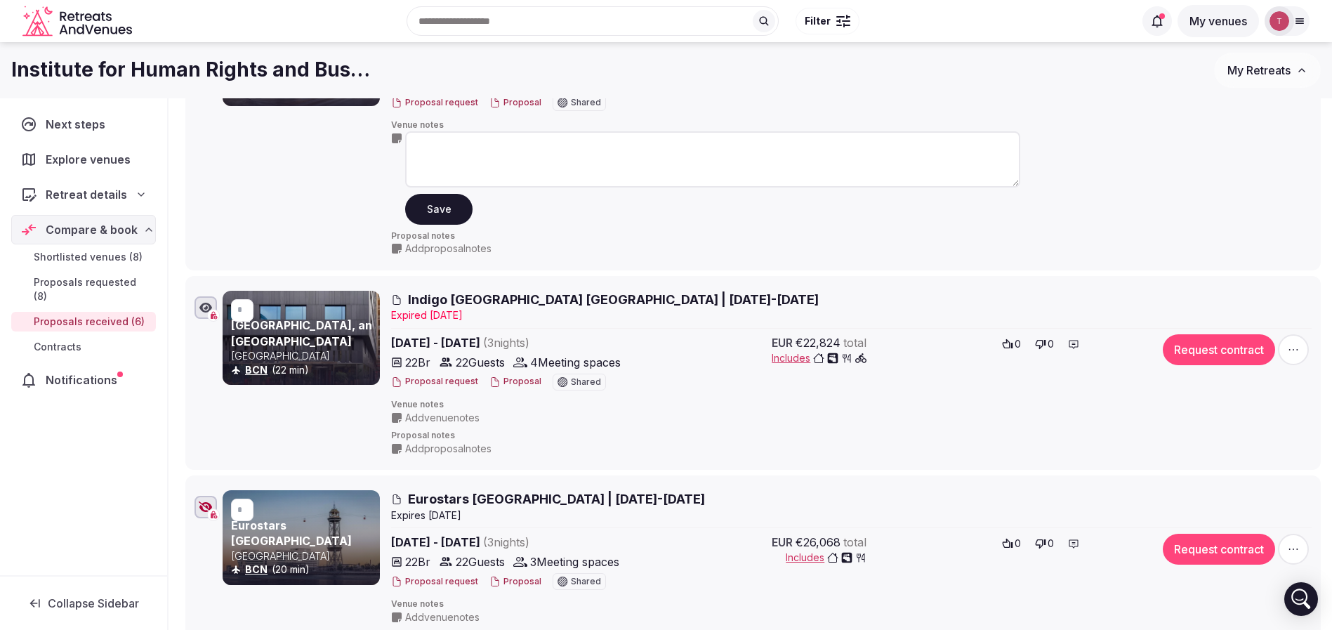
click at [337, 221] on div "* Le Meridien [GEOGRAPHIC_DATA] [GEOGRAPHIC_DATA] BCN (30 min)" at bounding box center [301, 133] width 157 height 244
click at [454, 300] on span "Indigo [GEOGRAPHIC_DATA] [GEOGRAPHIC_DATA] | [DATE]-[DATE]" at bounding box center [613, 300] width 411 height 18
click at [458, 300] on span "Indigo [GEOGRAPHIC_DATA] [GEOGRAPHIC_DATA] | [DATE]-[DATE]" at bounding box center [613, 300] width 411 height 18
click at [883, 263] on li "* Le Meridien [GEOGRAPHIC_DATA] [GEOGRAPHIC_DATA] BCN (30 min) Le Meridien | [D…" at bounding box center [752, 133] width 1135 height 274
click at [166, 207] on div "Next steps Explore venues Retreat details Compare & book Shortlisted venues (8)…" at bounding box center [83, 336] width 167 height 477
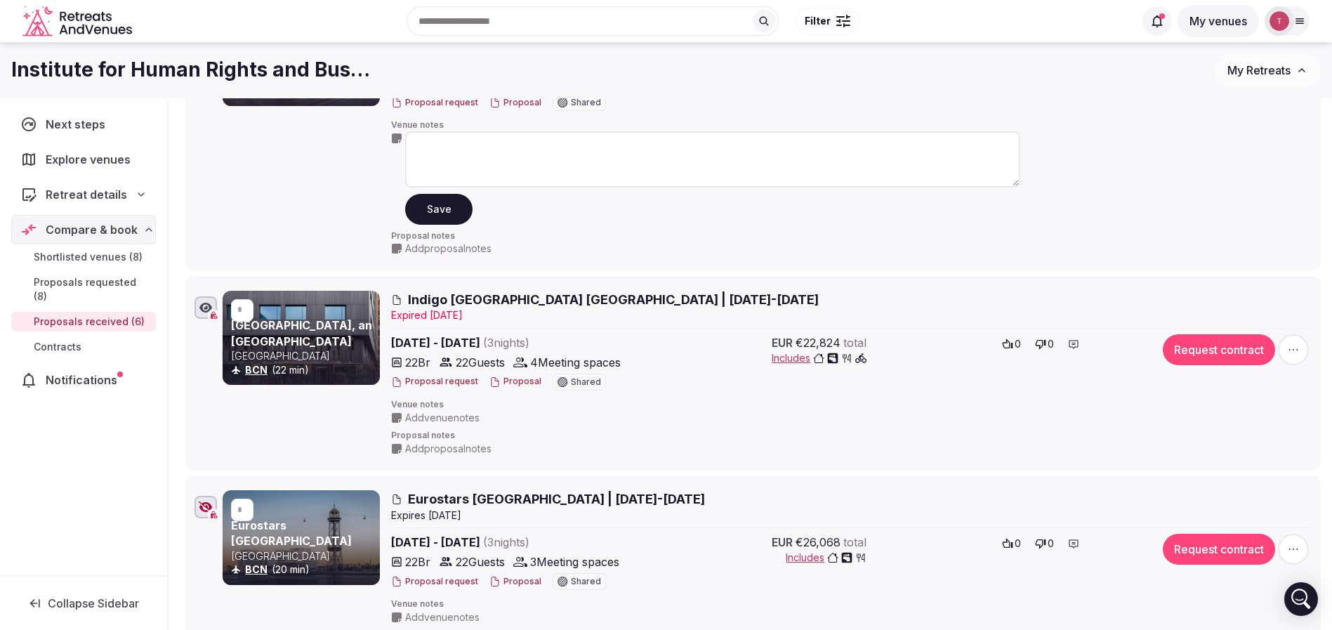
click at [314, 175] on div "* Le Meridien [GEOGRAPHIC_DATA] [GEOGRAPHIC_DATA] BCN (30 min)" at bounding box center [301, 133] width 157 height 244
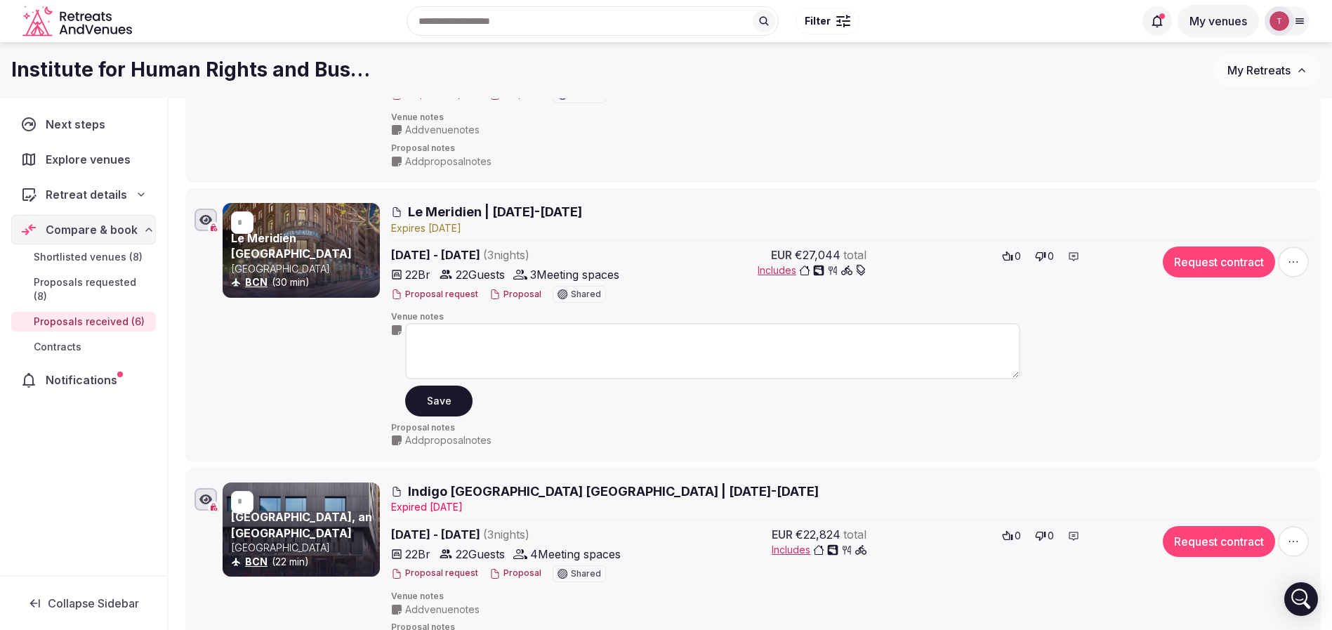
scroll to position [316, 0]
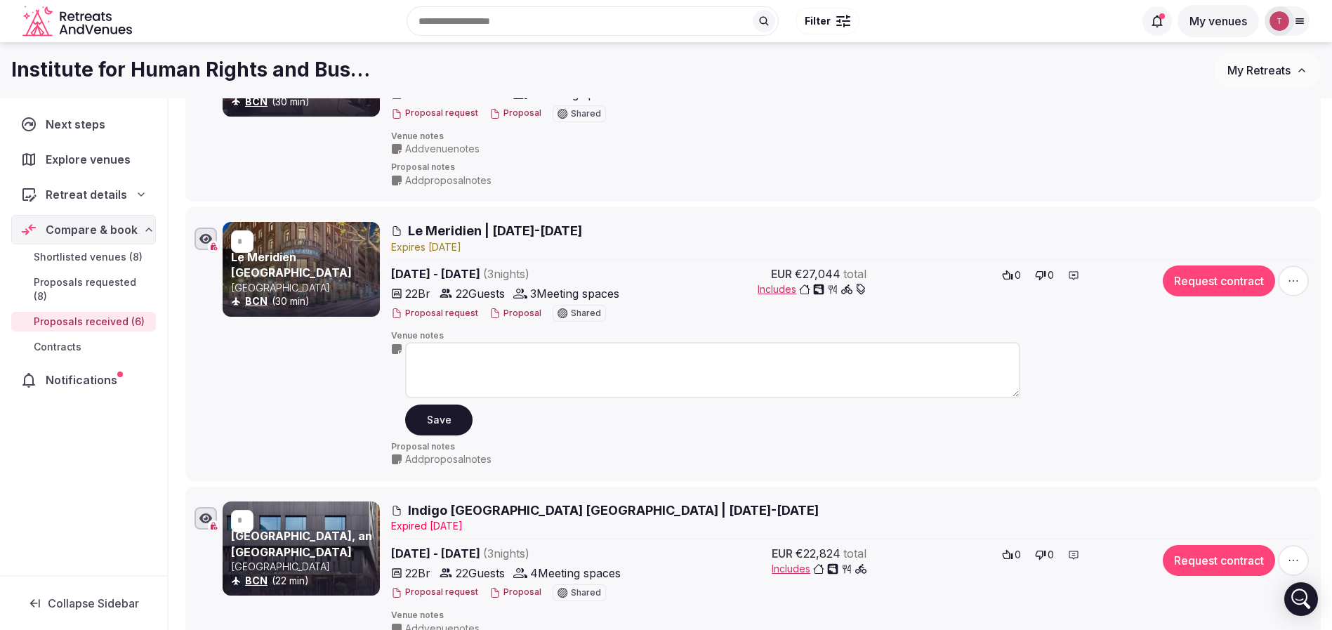
click at [1223, 369] on div "Venue notes Save" at bounding box center [851, 382] width 921 height 105
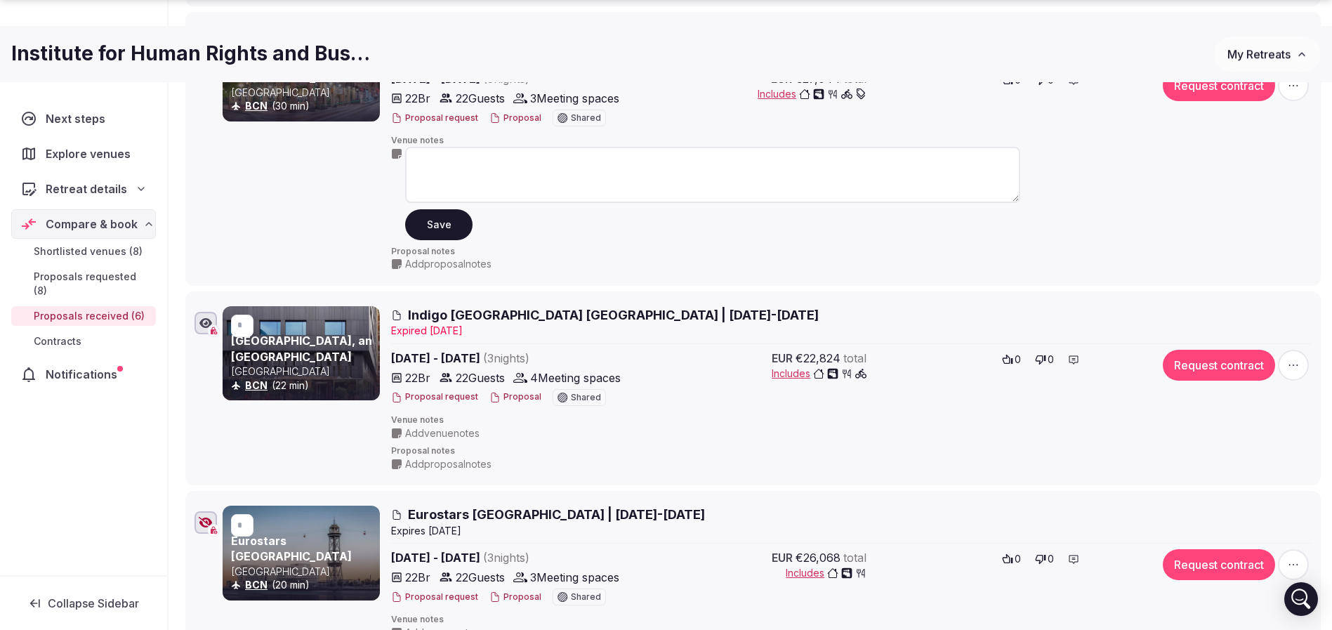
scroll to position [527, 0]
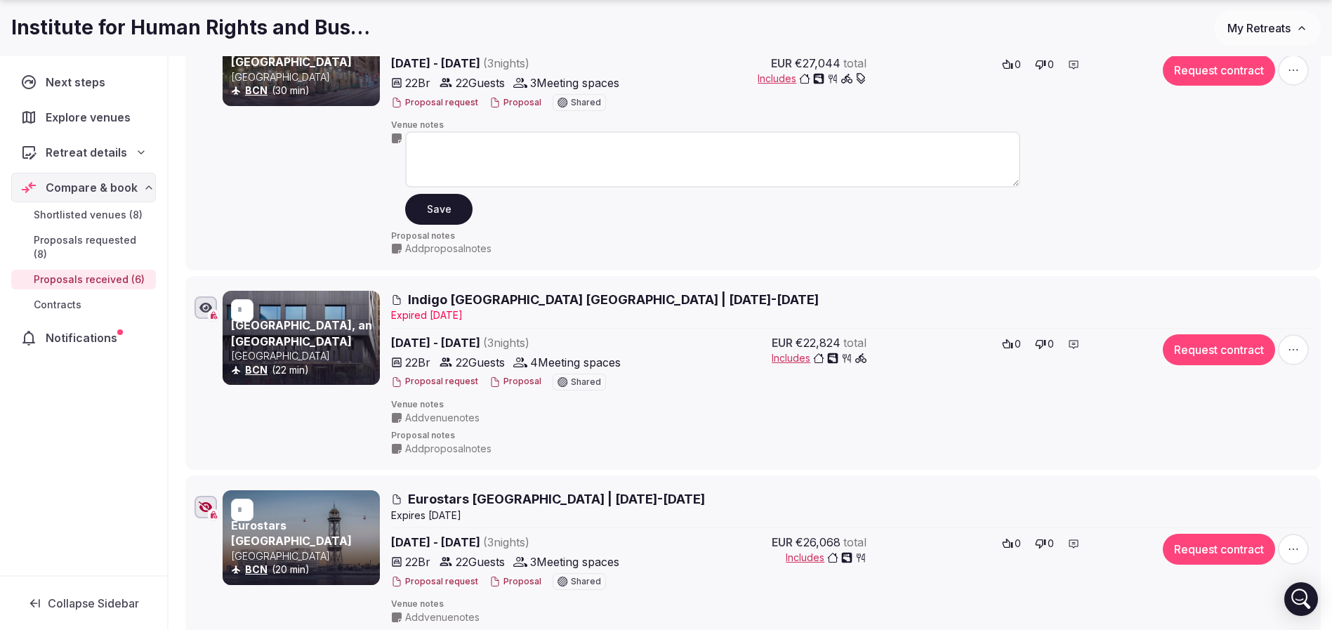
click at [485, 297] on span "Indigo [GEOGRAPHIC_DATA] [GEOGRAPHIC_DATA] | [DATE]-[DATE]" at bounding box center [613, 300] width 411 height 18
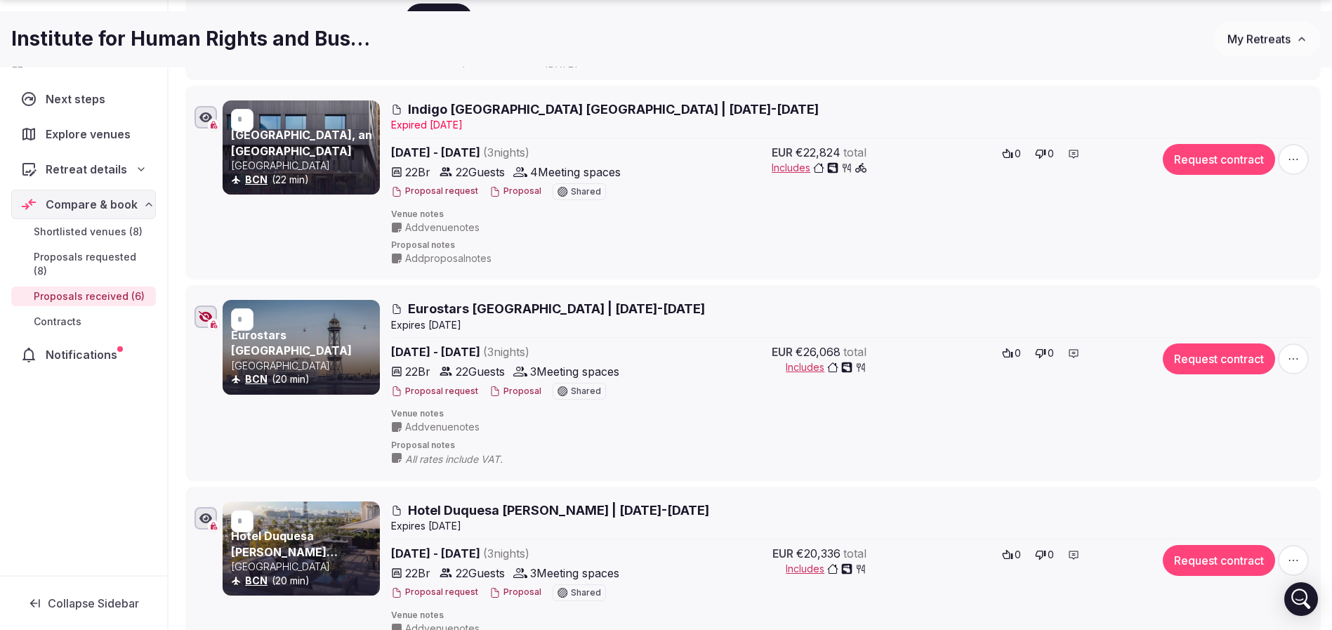
scroll to position [737, 0]
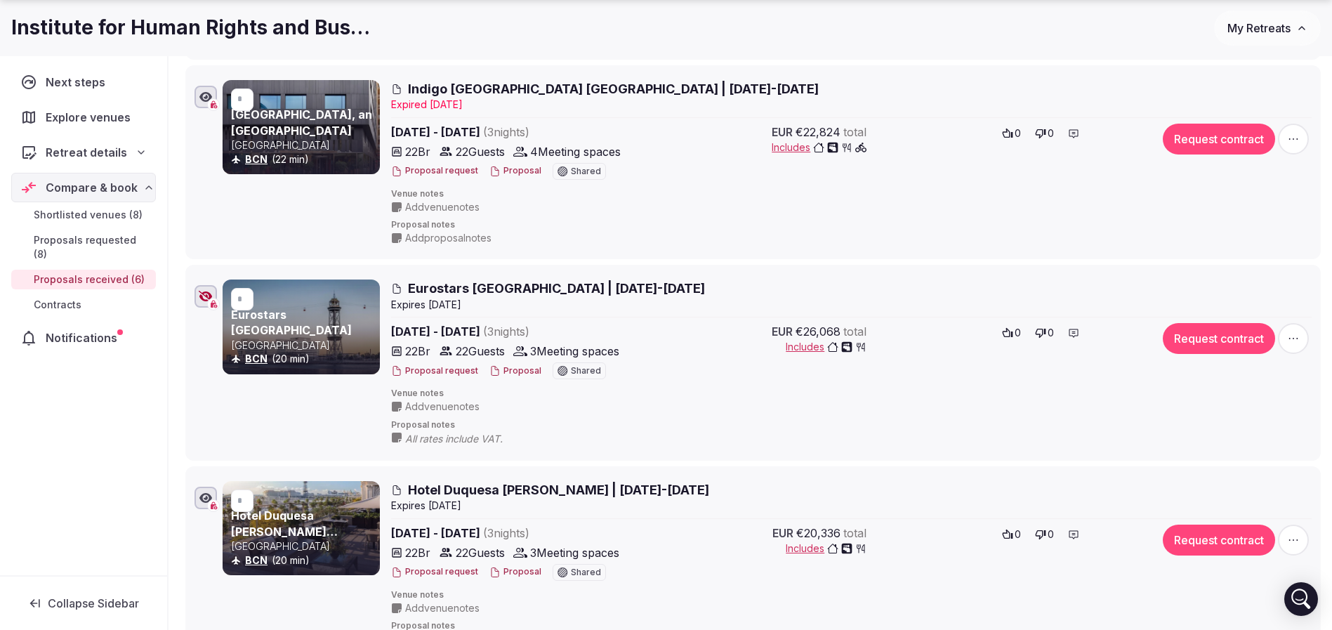
click at [498, 367] on button "Proposal" at bounding box center [515, 371] width 52 height 12
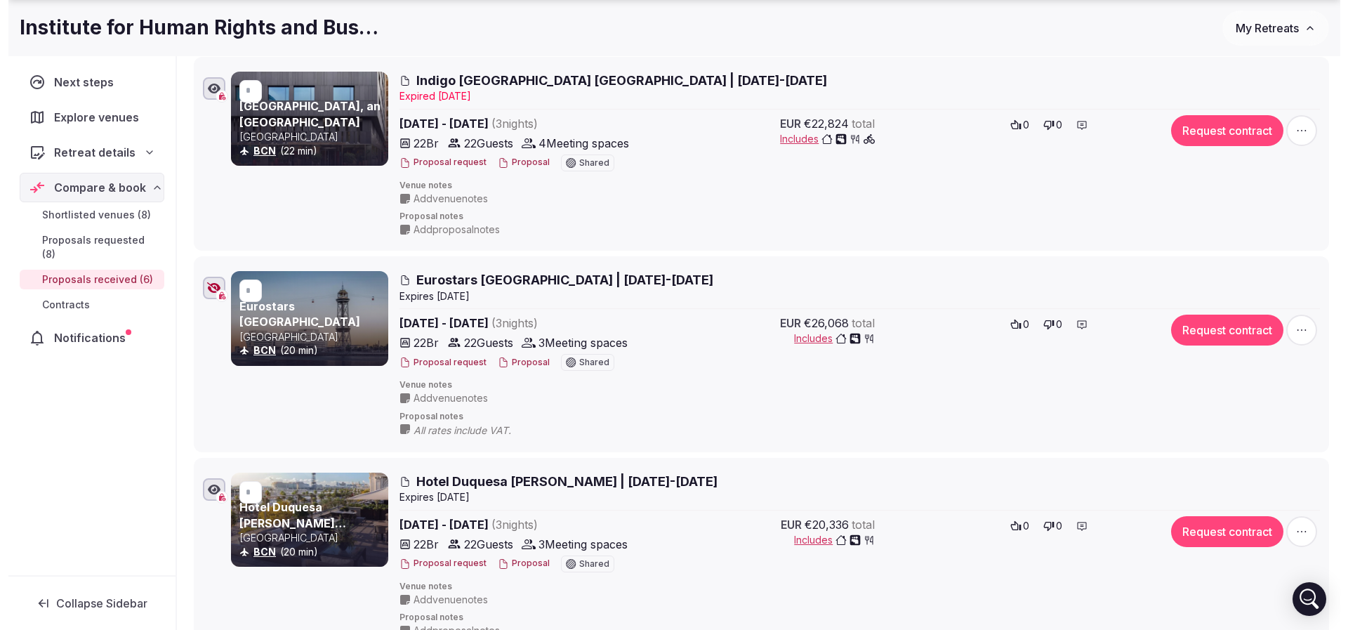
scroll to position [948, 0]
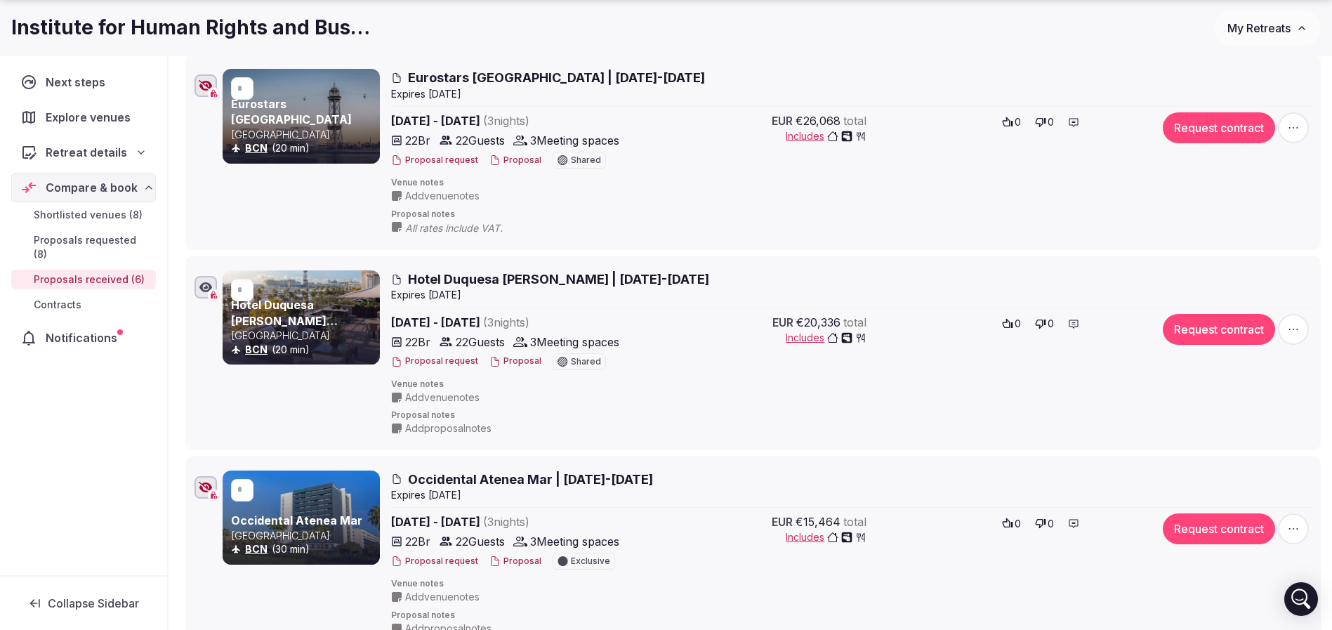
click at [524, 355] on button "Proposal" at bounding box center [515, 361] width 52 height 12
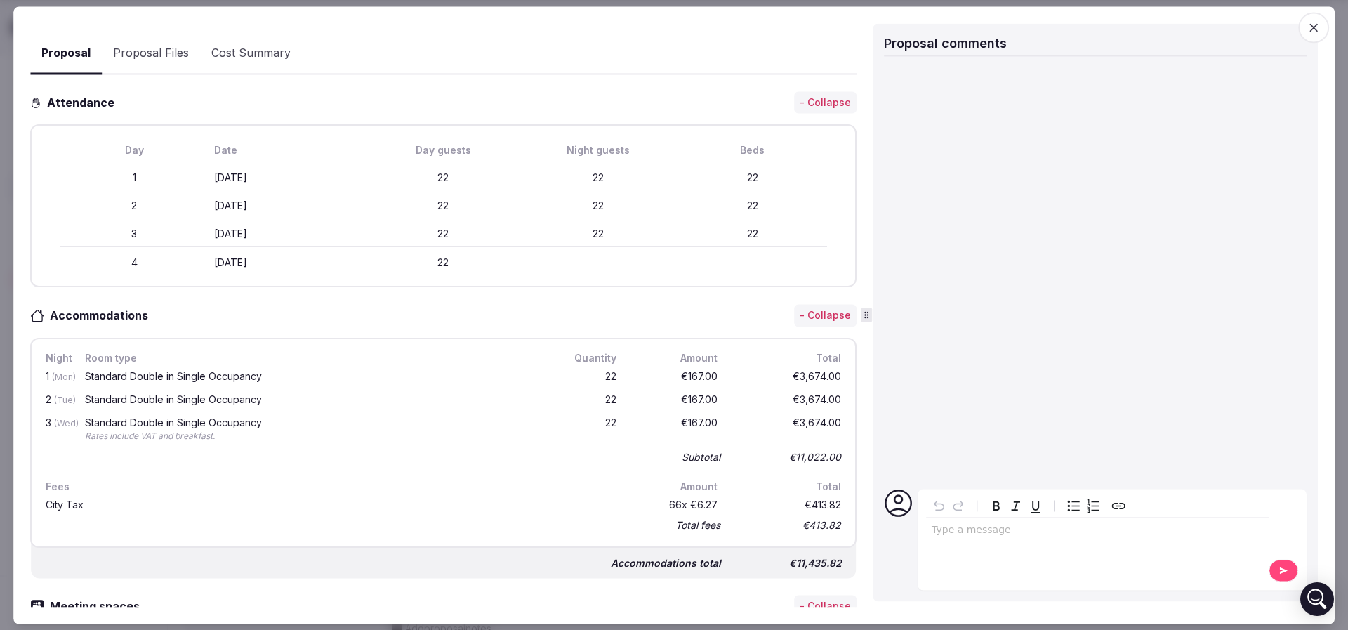
scroll to position [421, 0]
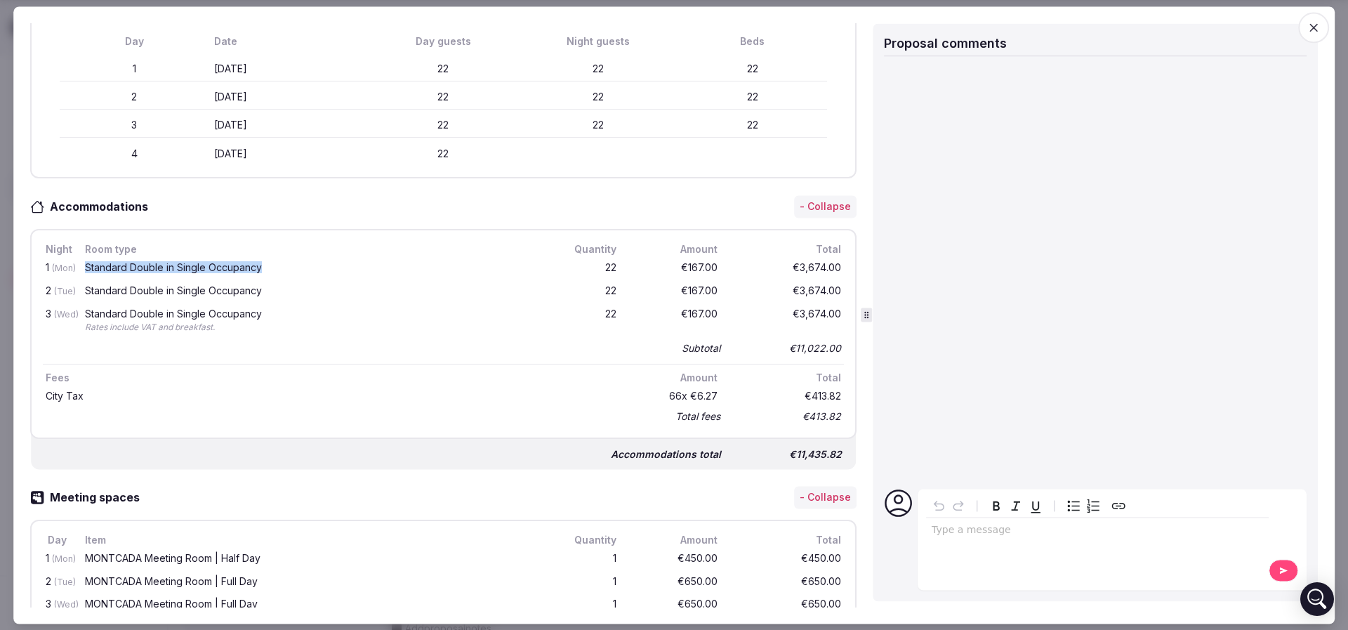
drag, startPoint x: 110, startPoint y: 258, endPoint x: 292, endPoint y: 269, distance: 182.2
click at [292, 269] on div "1 (Mon) Standard Double in Single Occupancy 22 €167.00 €3,674.00" at bounding box center [443, 268] width 801 height 23
click at [292, 269] on div "Standard Double in Single Occupancy" at bounding box center [311, 268] width 453 height 10
drag, startPoint x: 292, startPoint y: 268, endPoint x: 161, endPoint y: 263, distance: 130.7
click at [161, 263] on div "Standard Double in Single Occupancy" at bounding box center [311, 268] width 453 height 10
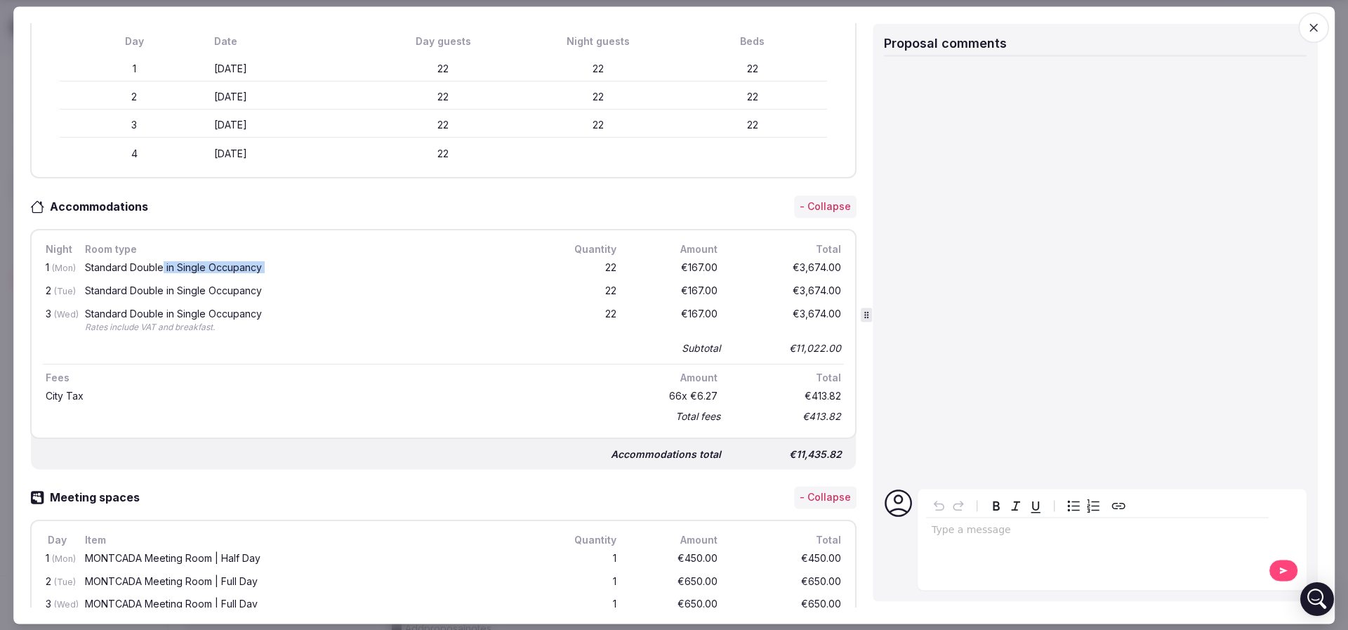
click at [161, 263] on div "Standard Double in Single Occupancy" at bounding box center [311, 268] width 453 height 10
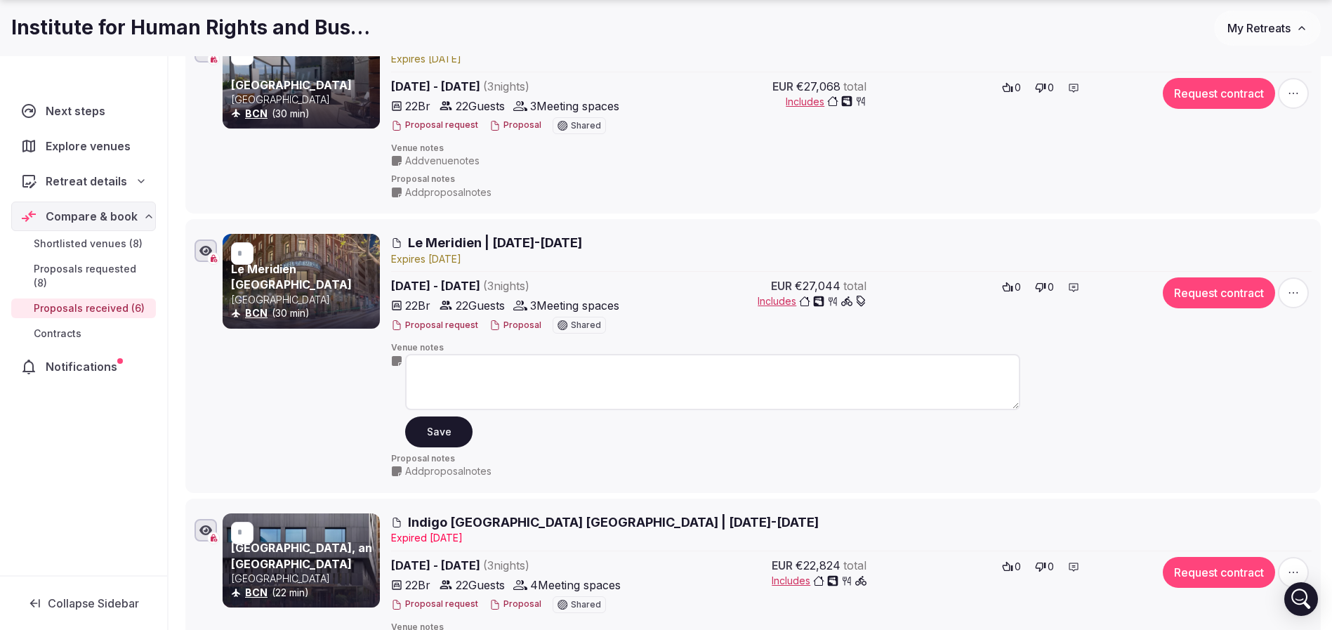
scroll to position [316, 0]
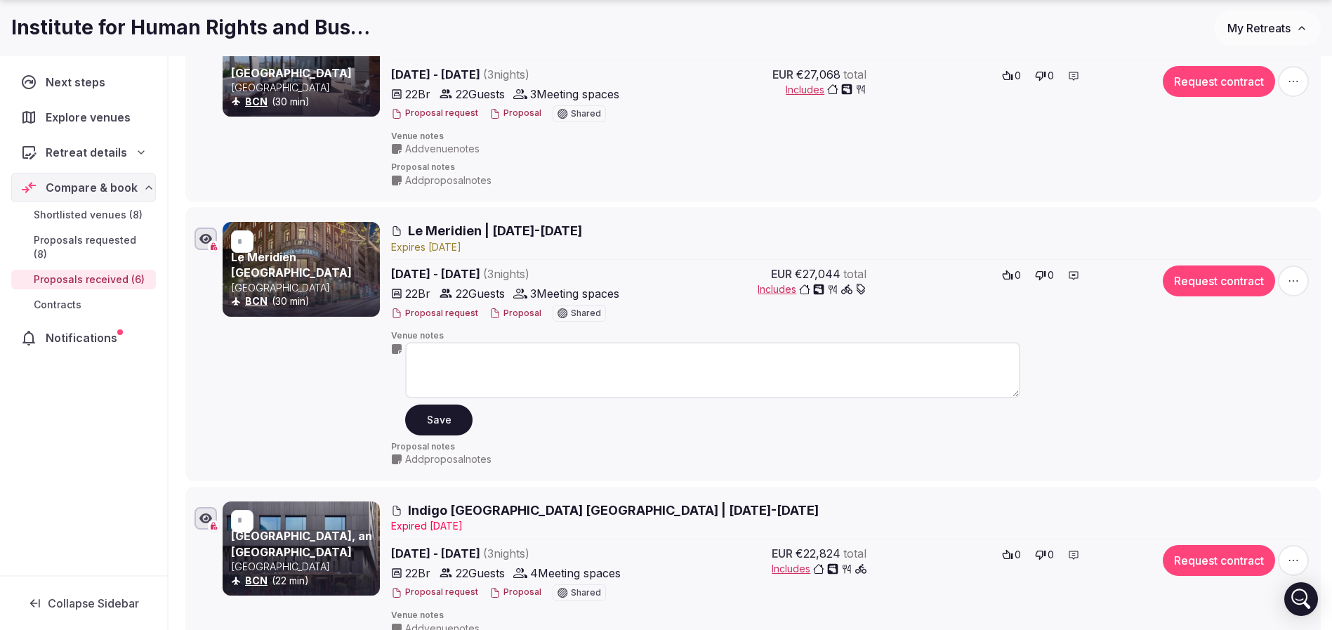
click at [784, 442] on span "Proposal notes" at bounding box center [851, 447] width 921 height 12
click at [1047, 404] on div "Venue notes Save" at bounding box center [851, 382] width 921 height 105
click at [342, 407] on div "* Le Meridien [GEOGRAPHIC_DATA] [GEOGRAPHIC_DATA] BCN (30 min)" at bounding box center [301, 344] width 157 height 244
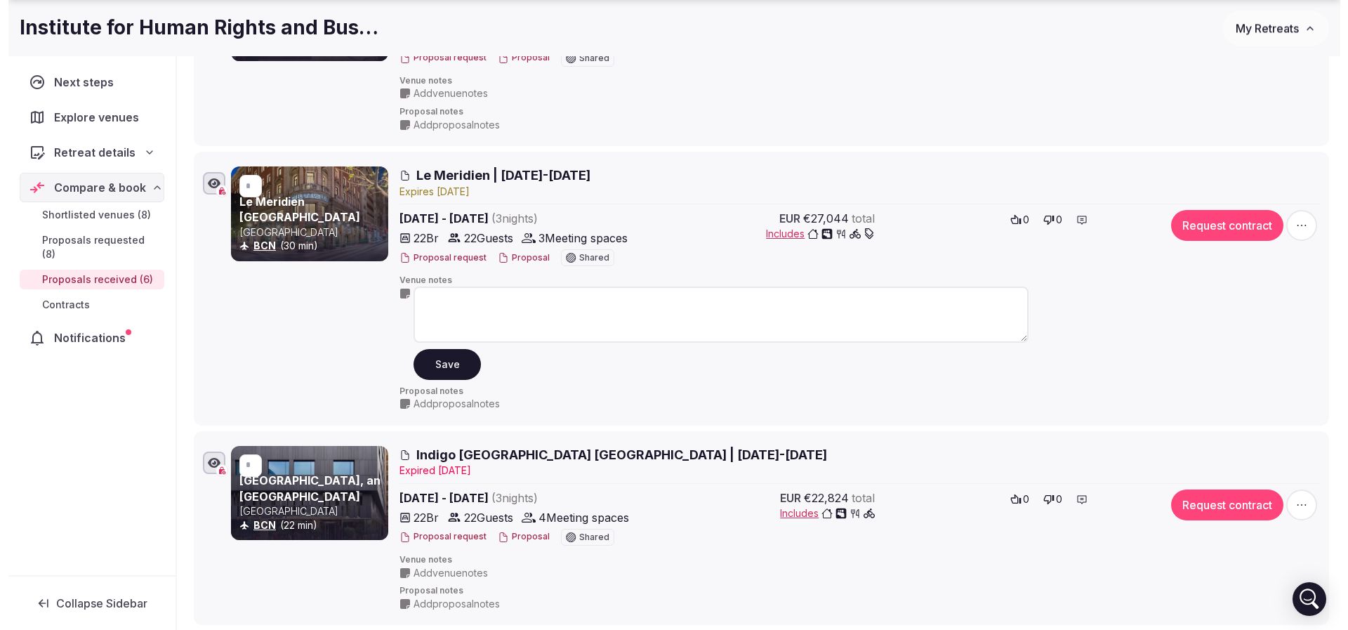
scroll to position [527, 0]
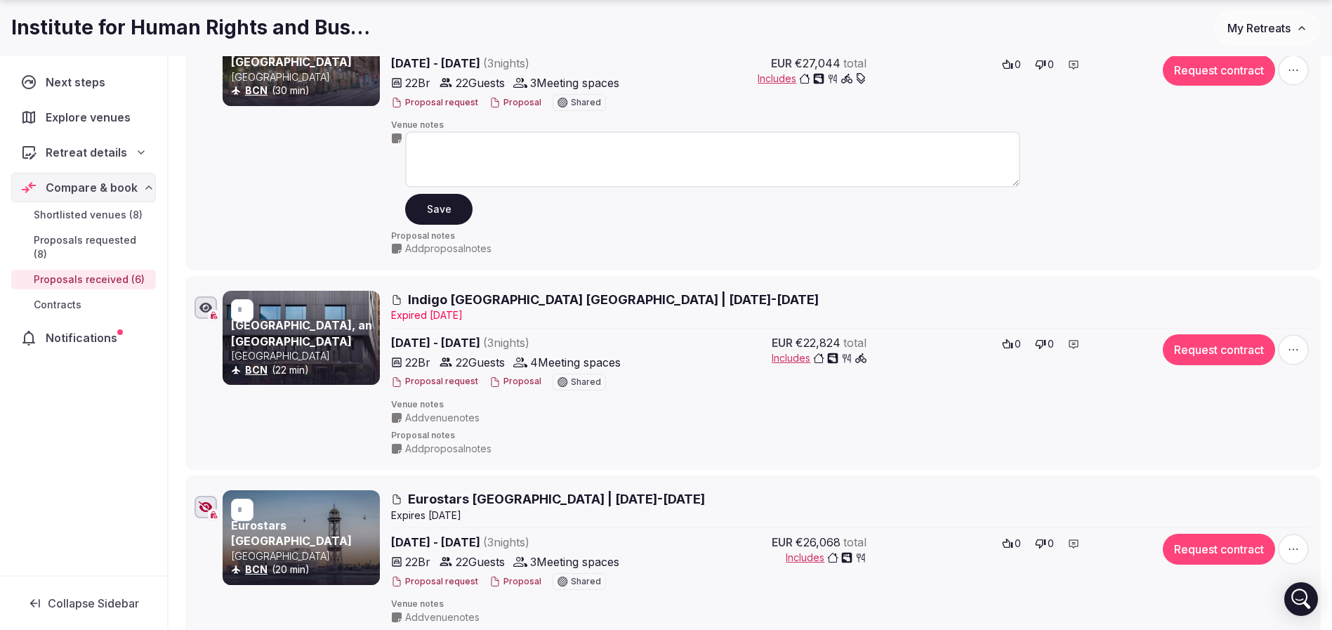
click at [508, 385] on button "Proposal" at bounding box center [515, 382] width 52 height 12
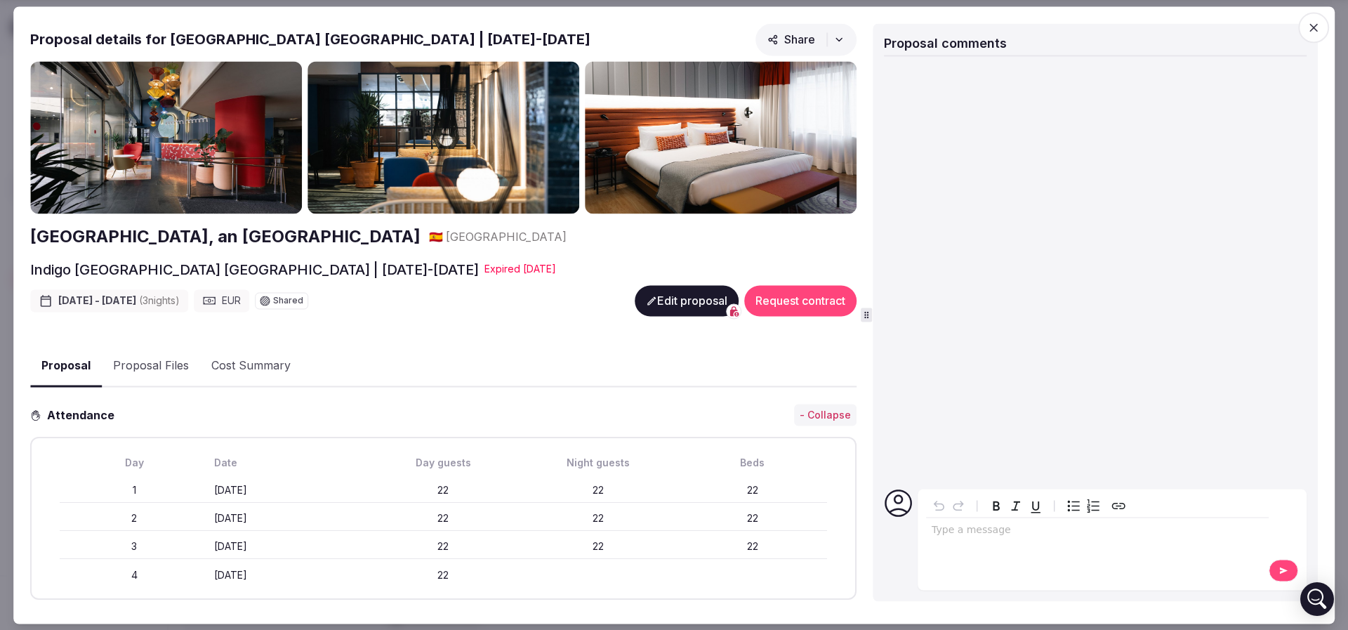
click at [147, 350] on button "Proposal Files" at bounding box center [151, 366] width 98 height 41
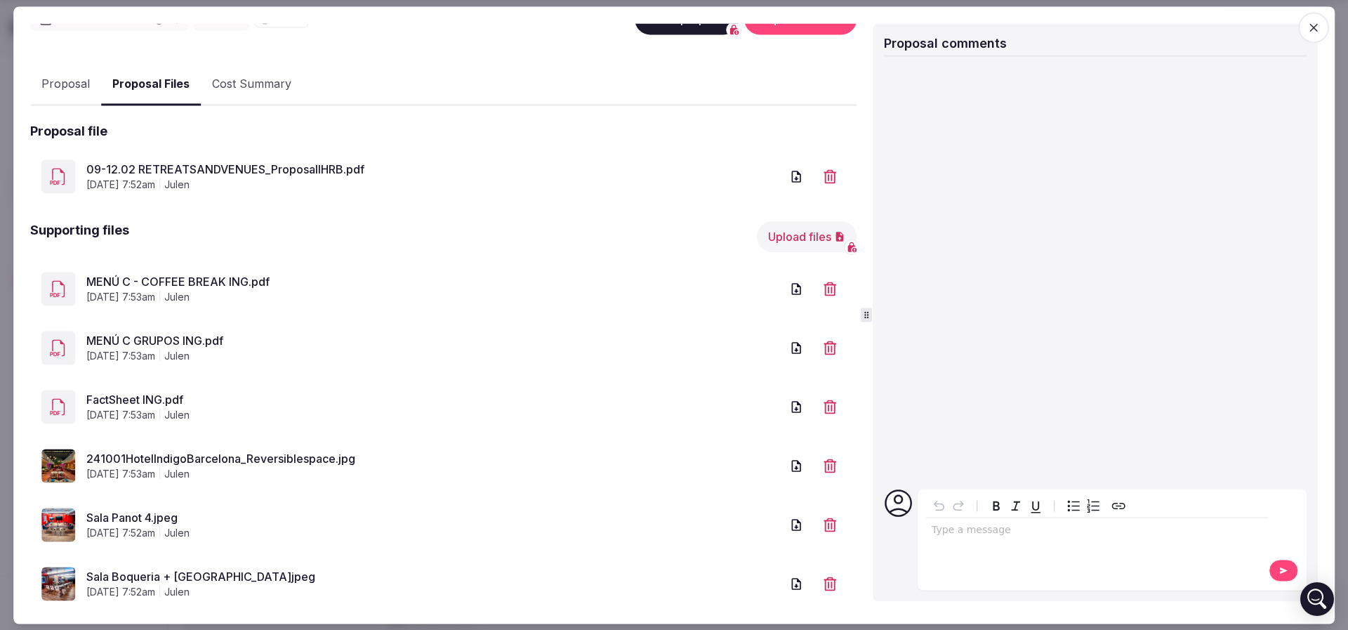
scroll to position [312, 0]
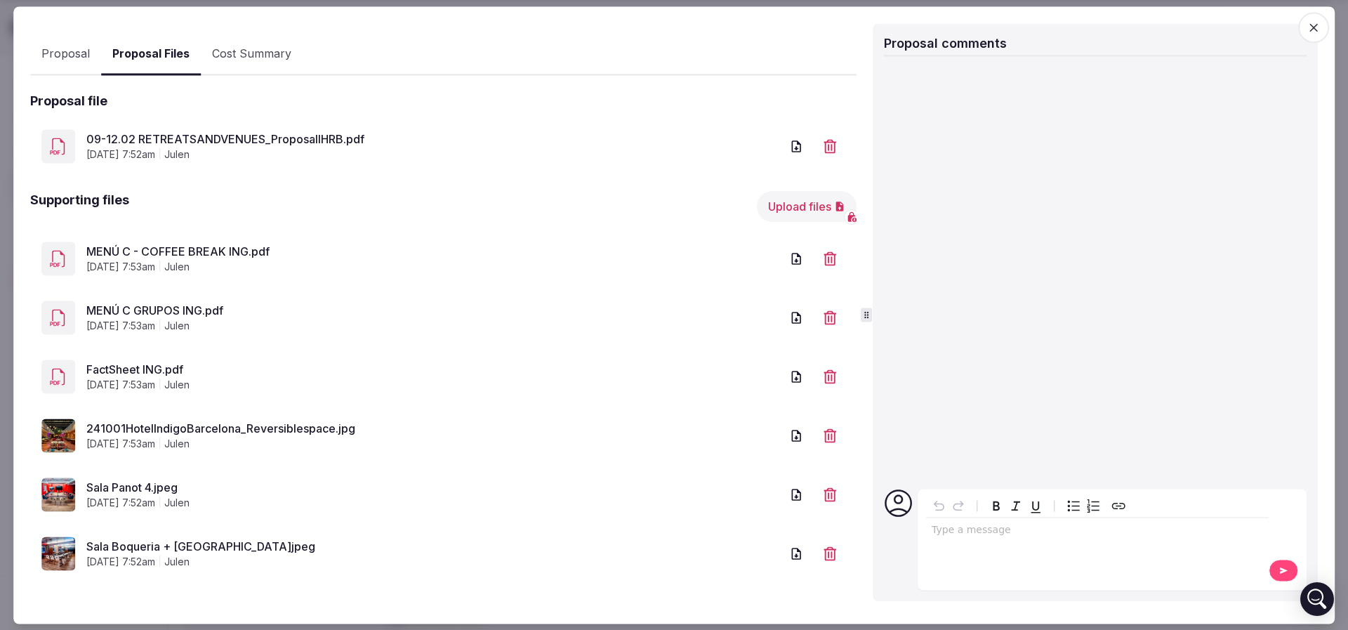
click at [162, 364] on link "FactSheet ING.pdf" at bounding box center [433, 370] width 694 height 17
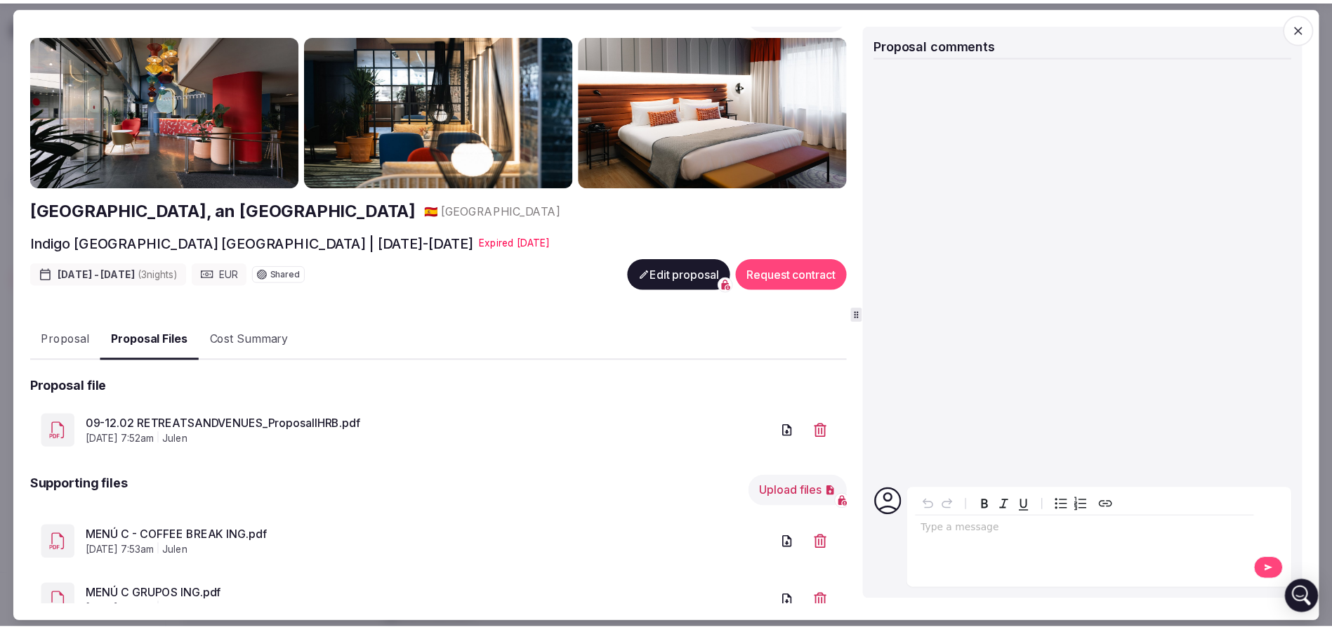
scroll to position [0, 0]
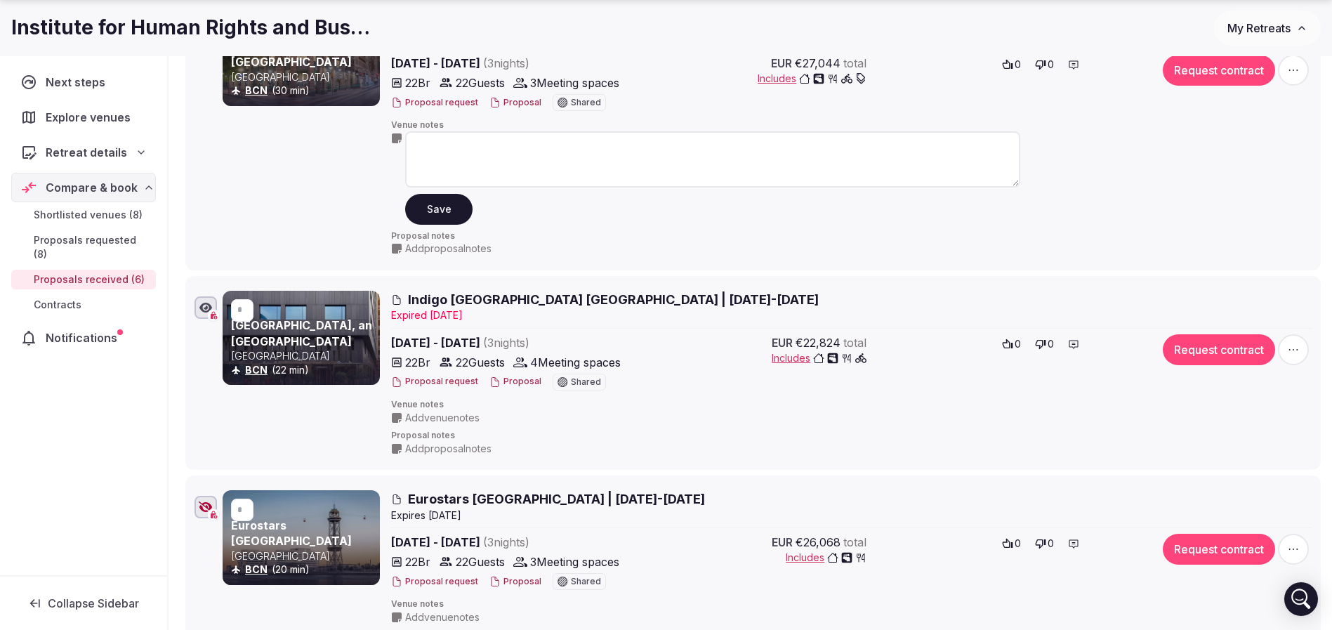
click at [1164, 151] on div "Venue notes Save" at bounding box center [851, 171] width 921 height 105
click at [792, 250] on div "Add proposal notes" at bounding box center [705, 249] width 629 height 14
click at [452, 213] on button "Save" at bounding box center [438, 209] width 67 height 31
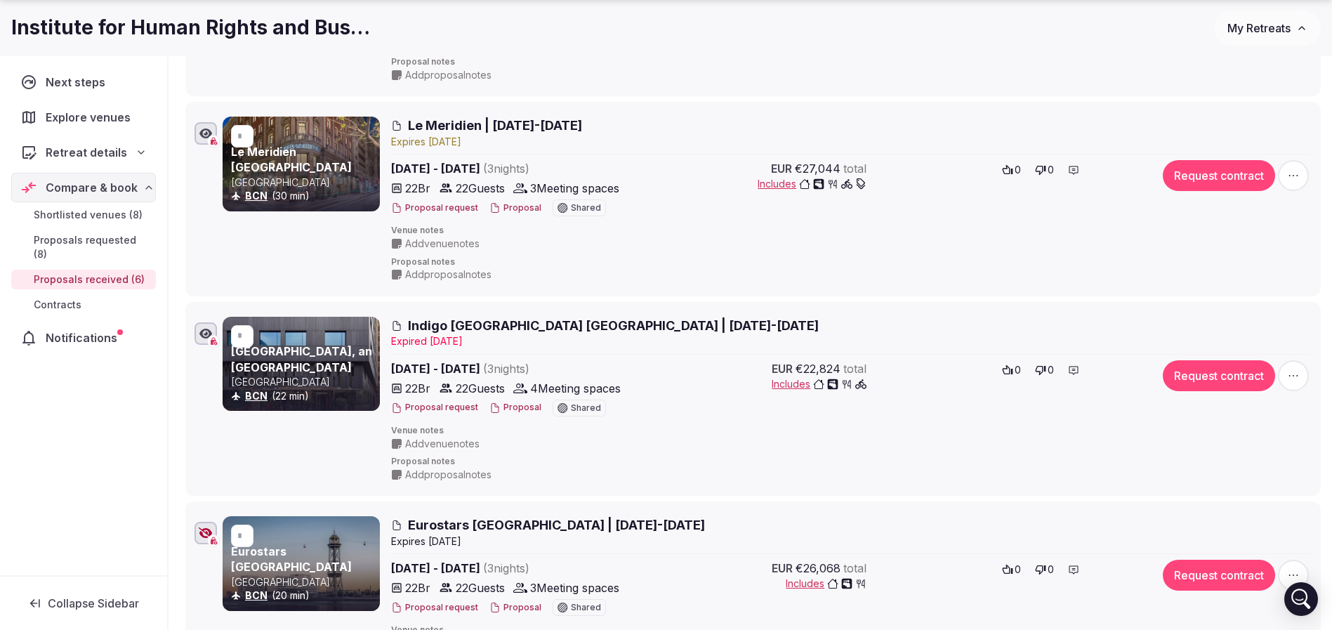
scroll to position [632, 0]
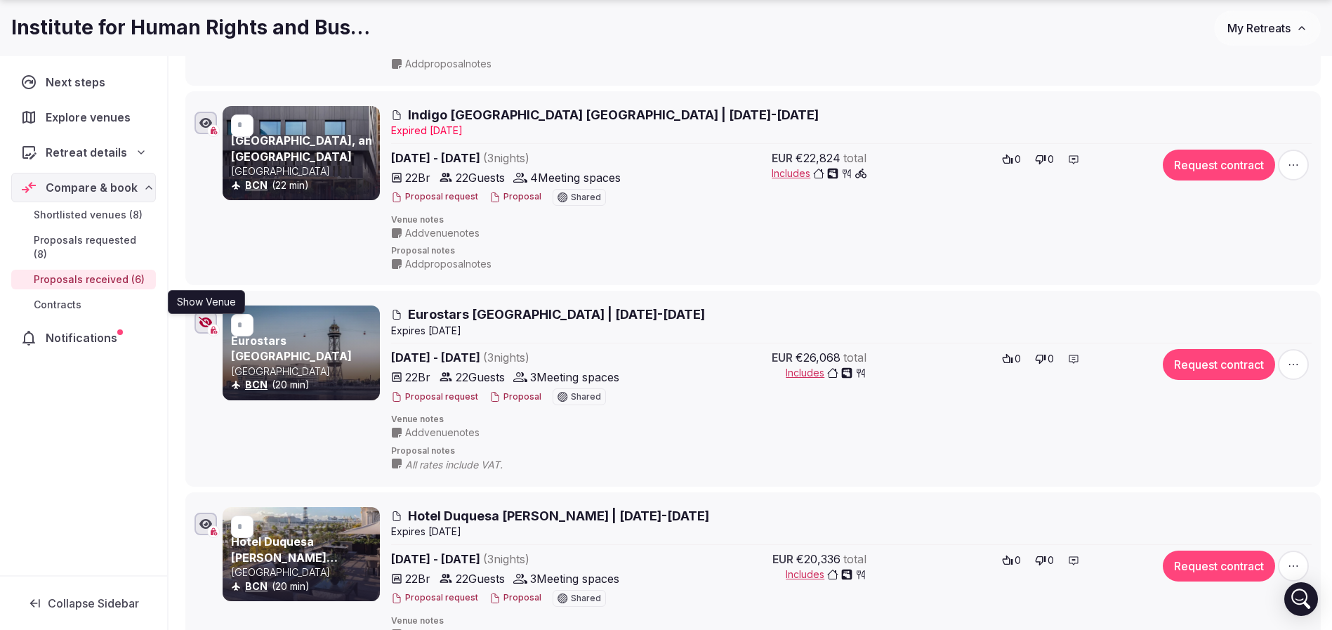
click at [205, 320] on icon "button" at bounding box center [206, 322] width 14 height 11
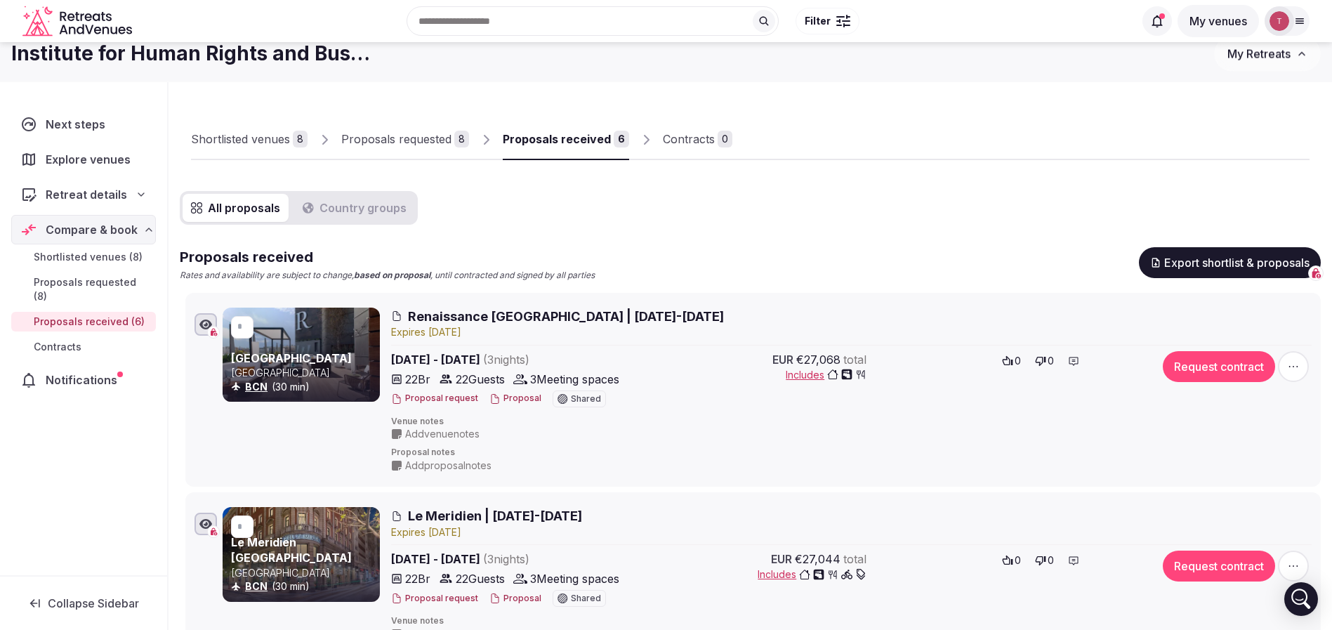
scroll to position [0, 0]
